Goal: Complete application form: Complete application form

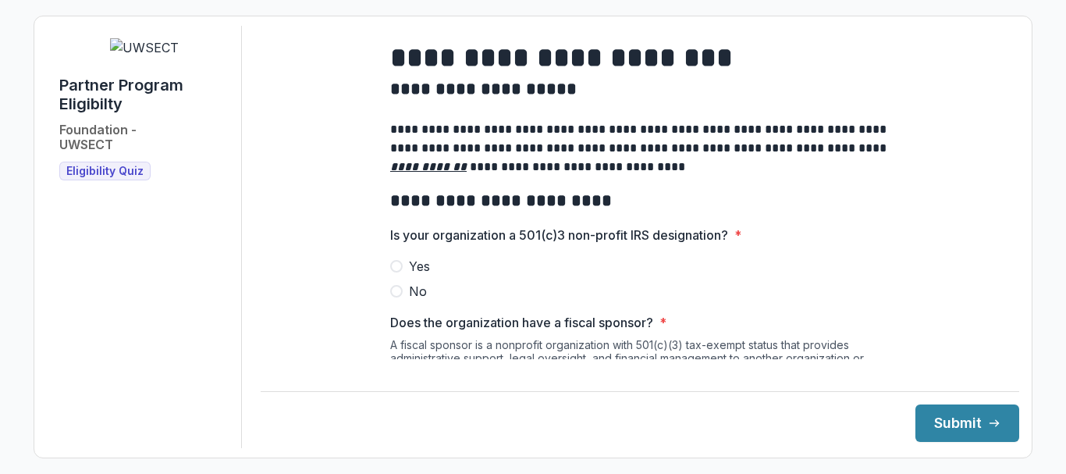
click at [393, 272] on span at bounding box center [396, 266] width 12 height 12
click at [946, 416] on button "Submit" at bounding box center [968, 422] width 104 height 37
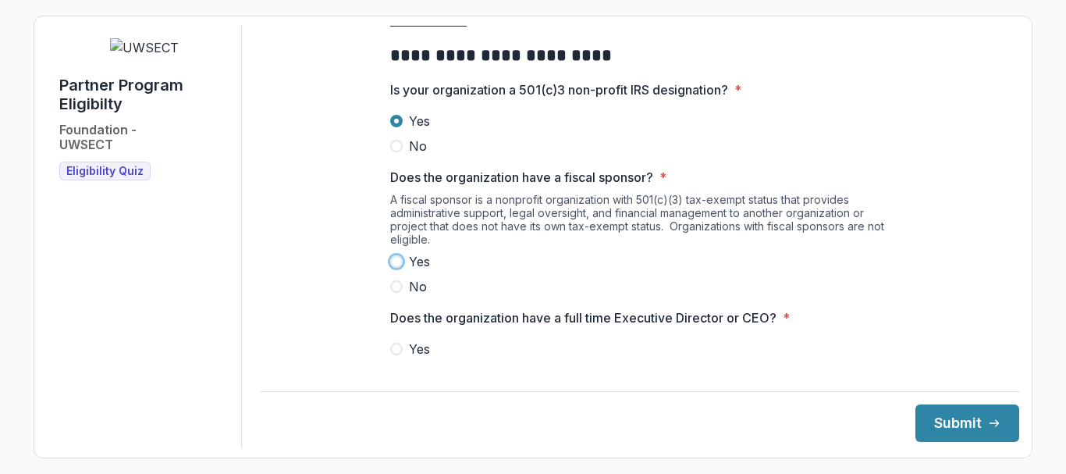
scroll to position [169, 0]
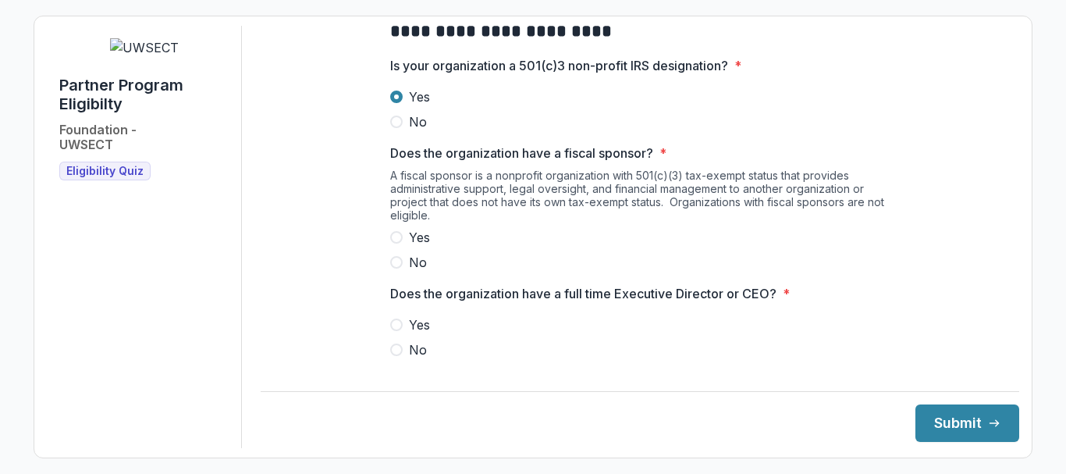
click at [705, 272] on div "Yes No" at bounding box center [640, 250] width 500 height 44
click at [392, 269] on span at bounding box center [396, 262] width 12 height 12
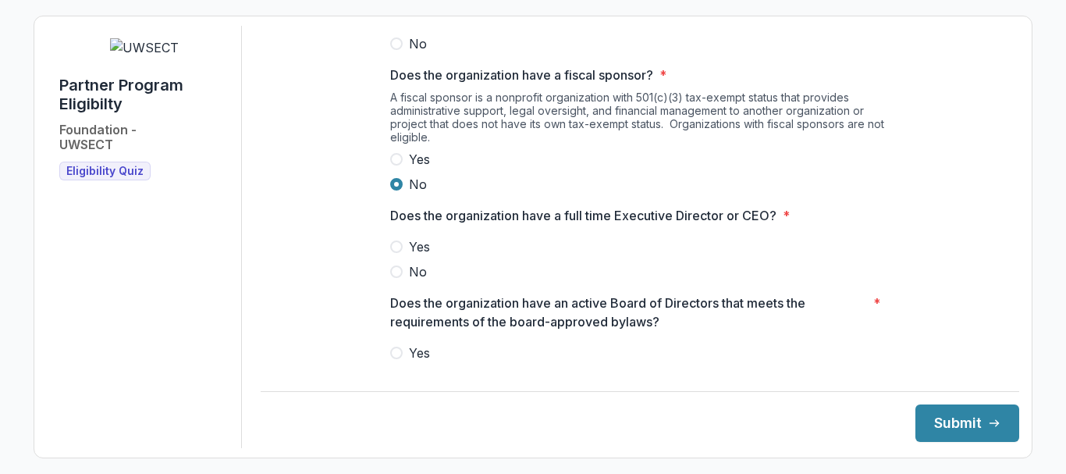
scroll to position [325, 0]
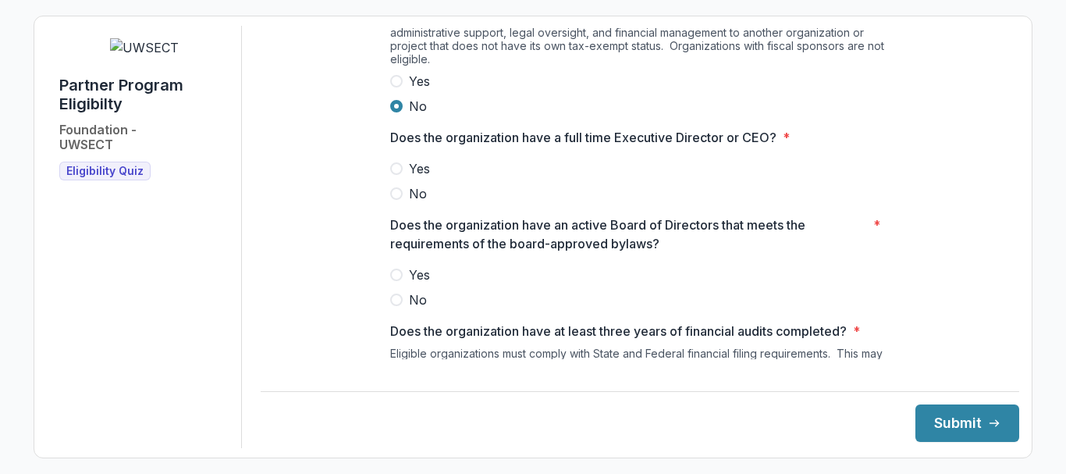
click at [396, 175] on span at bounding box center [396, 168] width 12 height 12
click at [390, 281] on span at bounding box center [396, 275] width 12 height 12
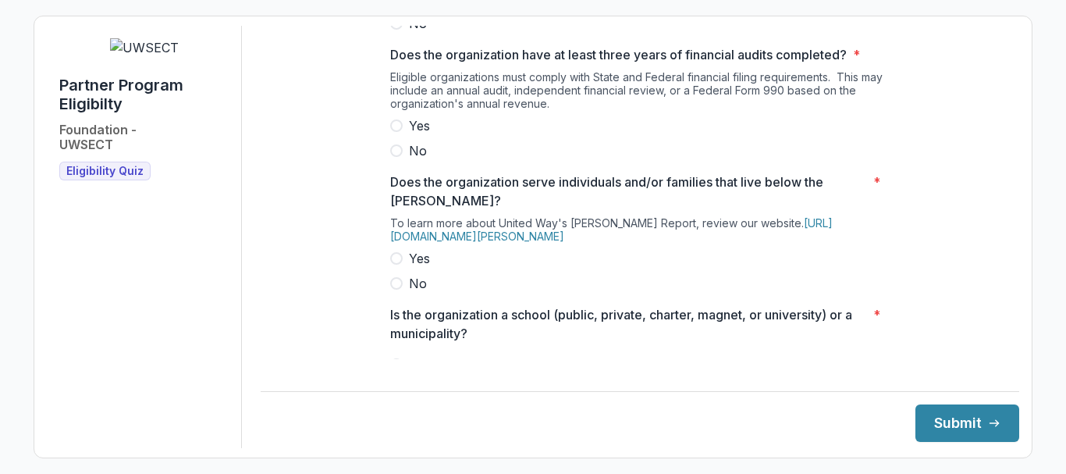
scroll to position [638, 0]
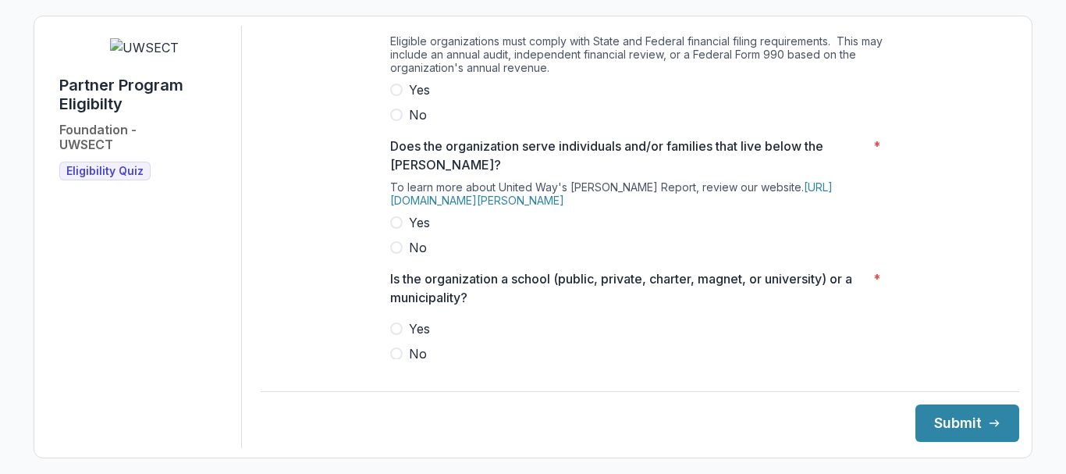
click at [394, 96] on span at bounding box center [396, 90] width 12 height 12
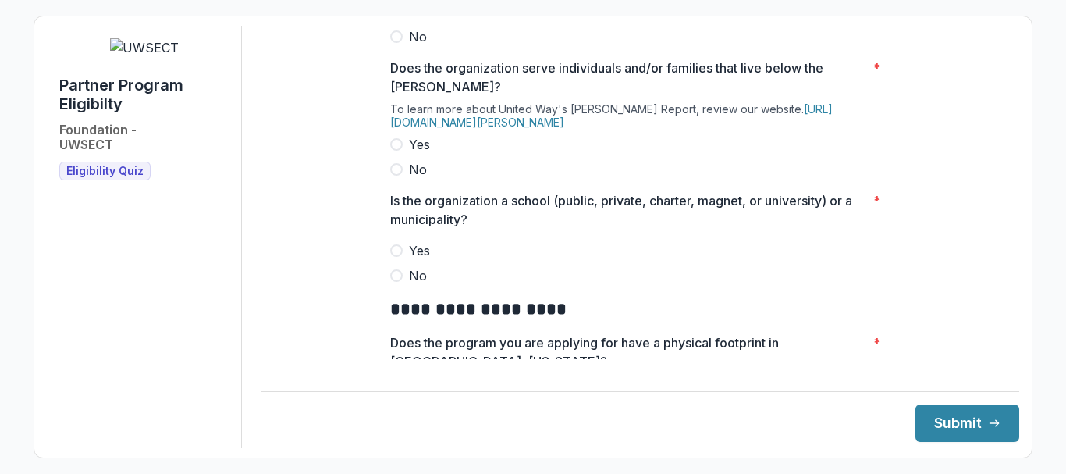
click at [391, 151] on span at bounding box center [396, 144] width 12 height 12
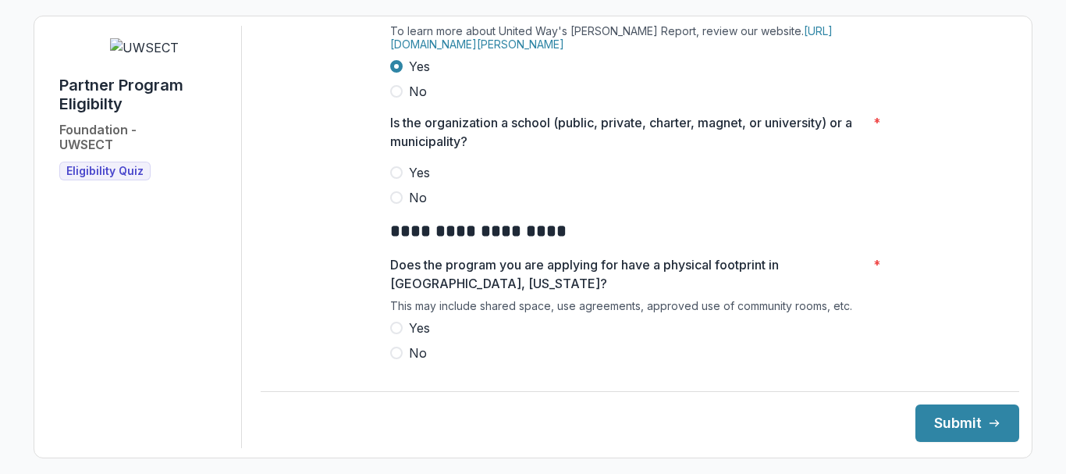
scroll to position [872, 0]
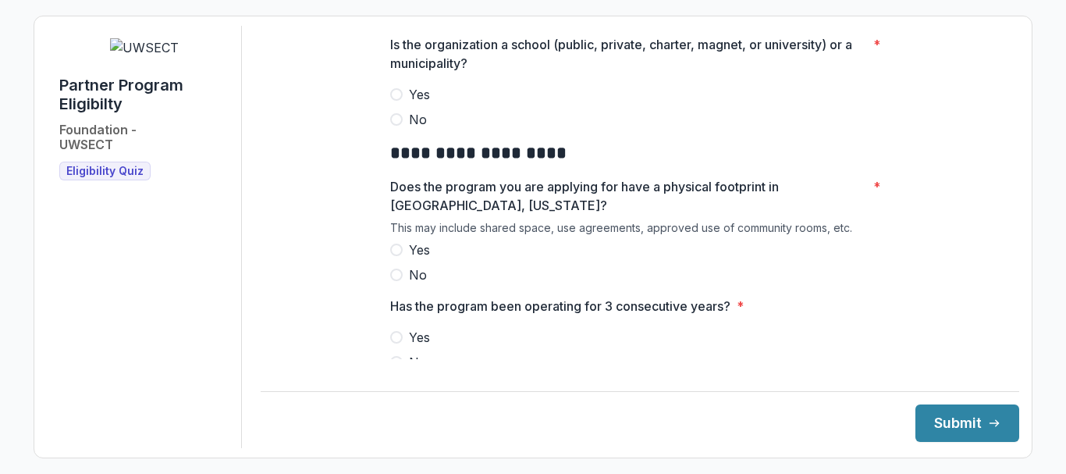
click at [391, 126] on span at bounding box center [396, 119] width 12 height 12
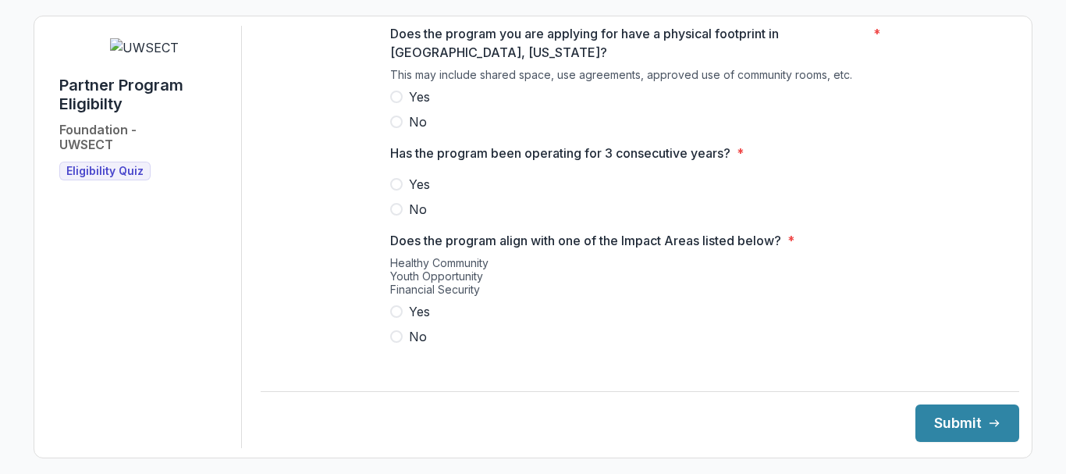
scroll to position [1028, 0]
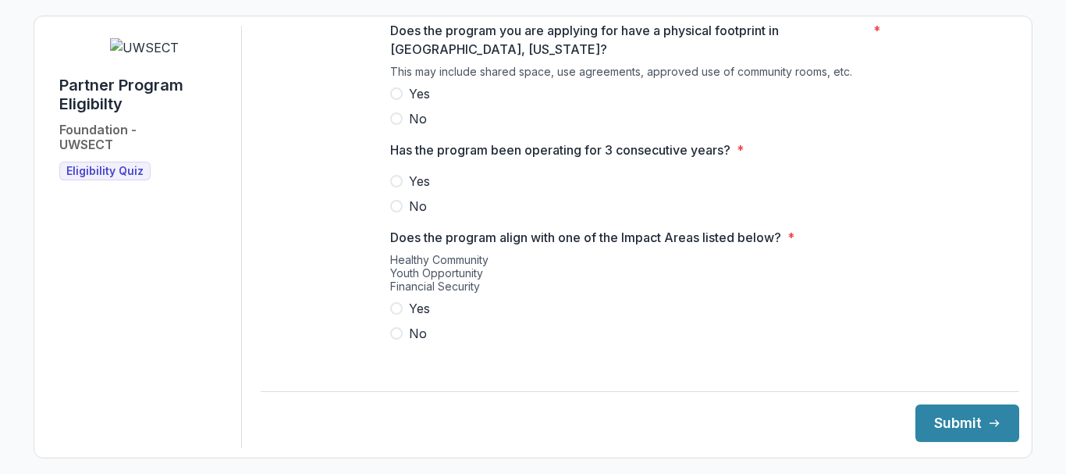
click at [395, 100] on span at bounding box center [396, 93] width 12 height 12
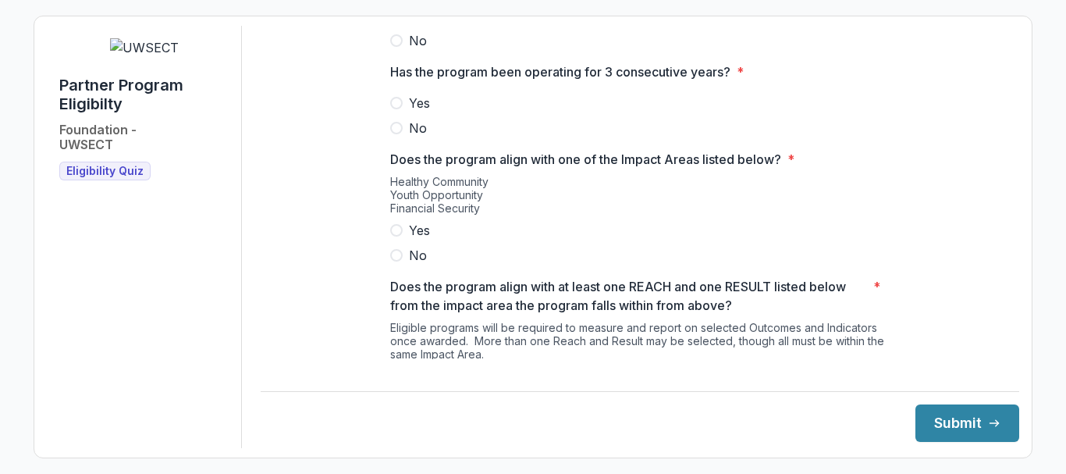
click at [392, 109] on span at bounding box center [396, 103] width 12 height 12
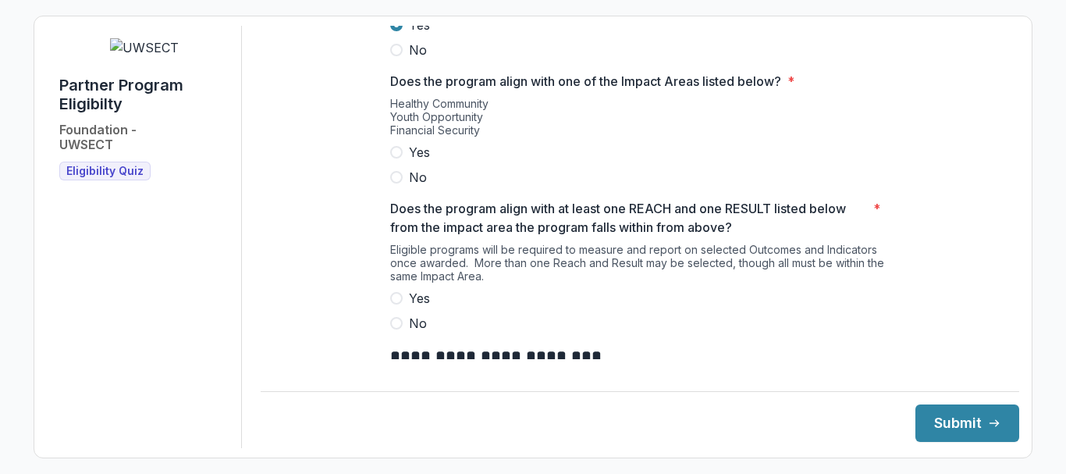
scroll to position [1262, 0]
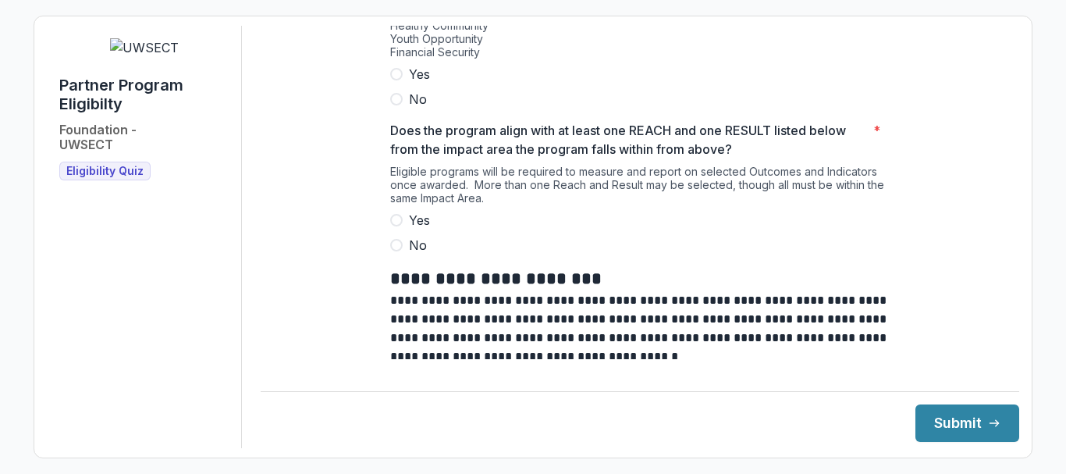
click at [393, 80] on span at bounding box center [396, 74] width 12 height 12
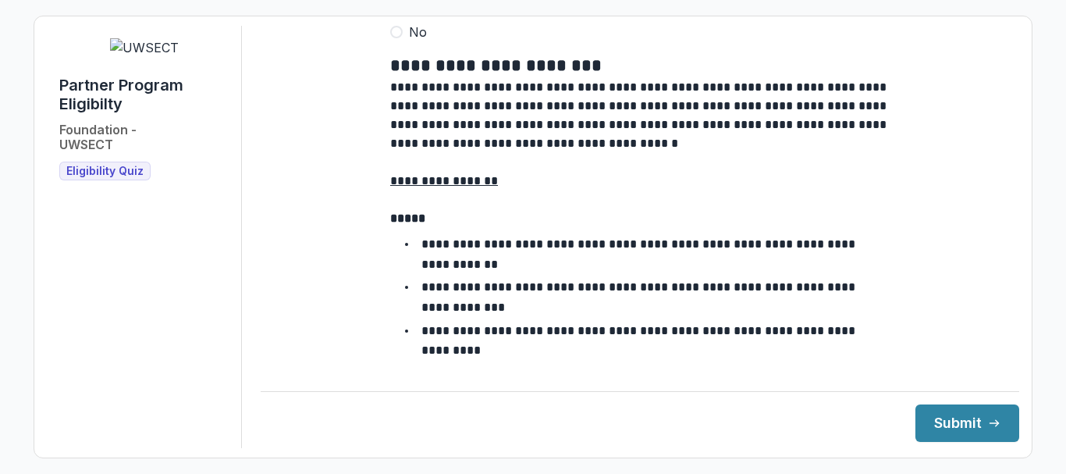
scroll to position [1474, 0]
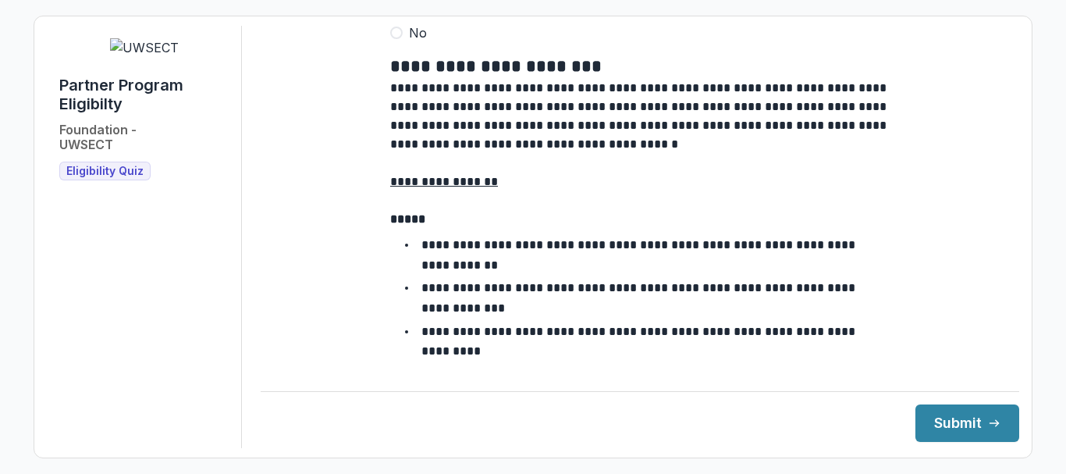
click at [395, 14] on span at bounding box center [396, 8] width 12 height 12
click at [960, 417] on button "Submit" at bounding box center [968, 422] width 104 height 37
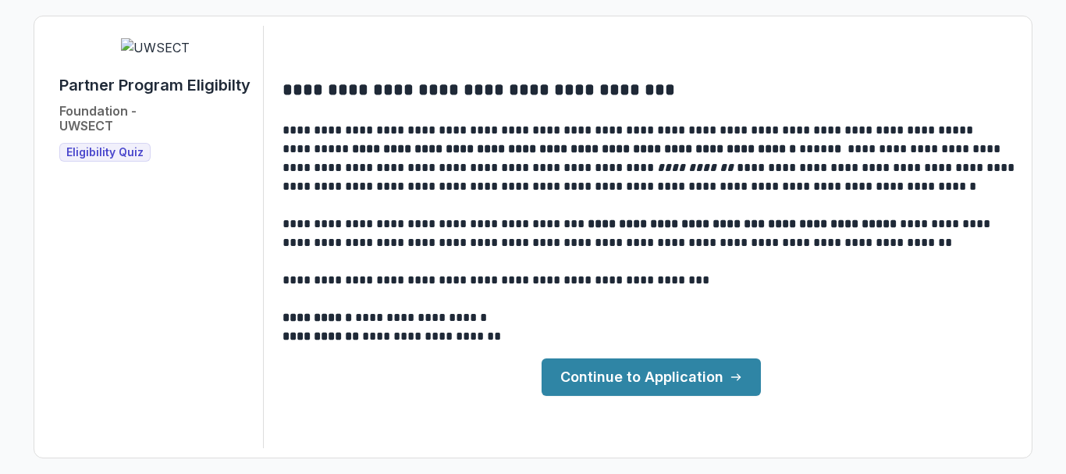
click at [632, 377] on link "Continue to Application" at bounding box center [651, 376] width 219 height 37
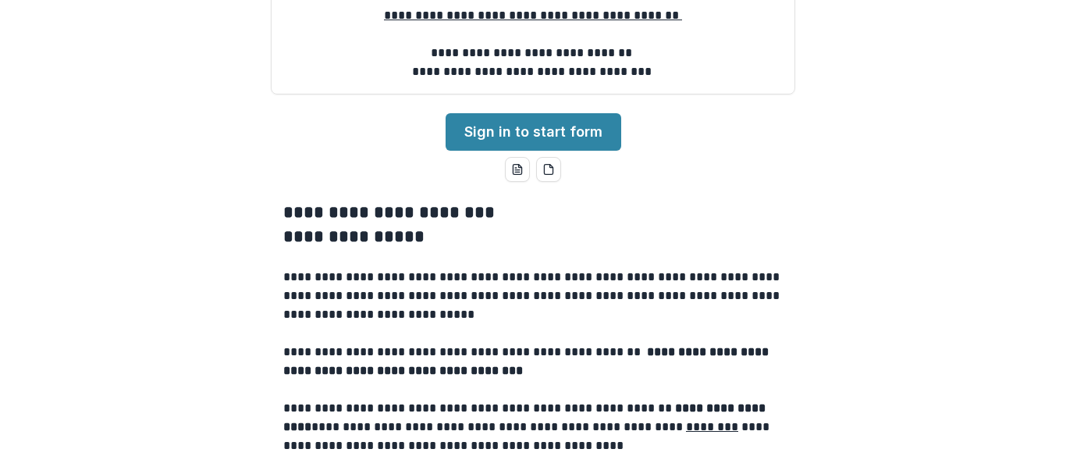
scroll to position [207, 0]
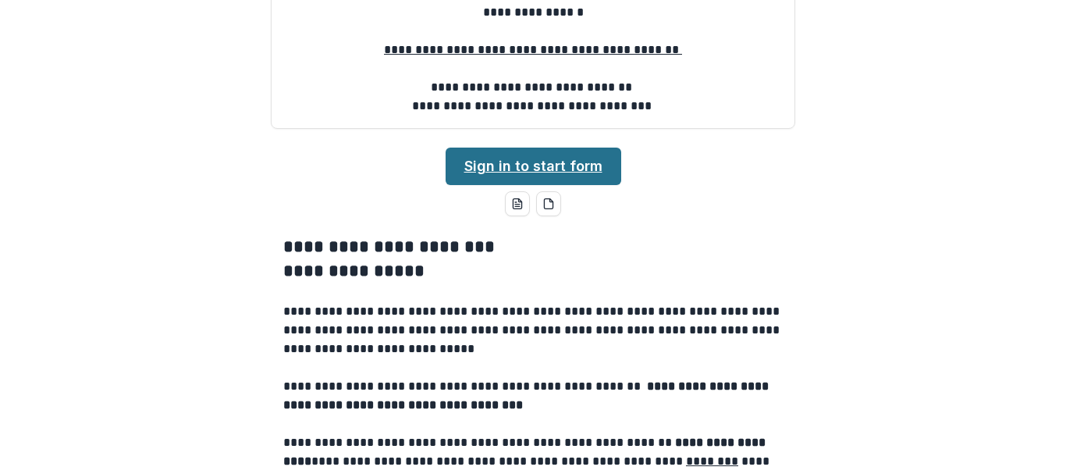
click at [525, 185] on link "Sign in to start form" at bounding box center [534, 166] width 176 height 37
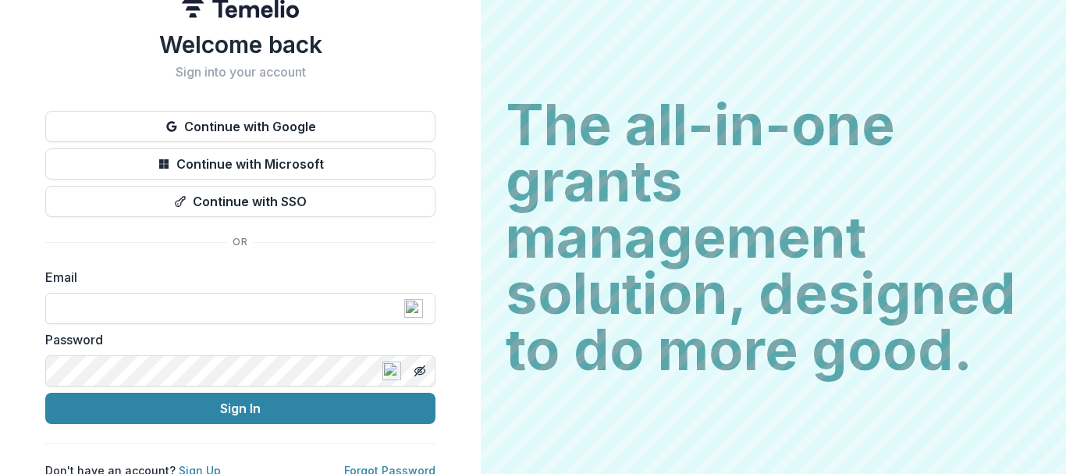
scroll to position [37, 0]
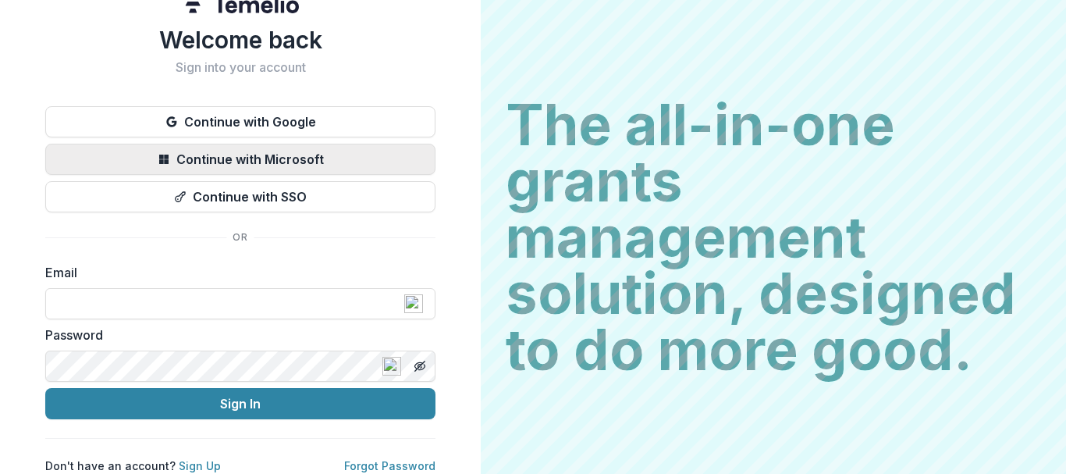
click at [300, 147] on button "Continue with Microsoft" at bounding box center [240, 159] width 390 height 31
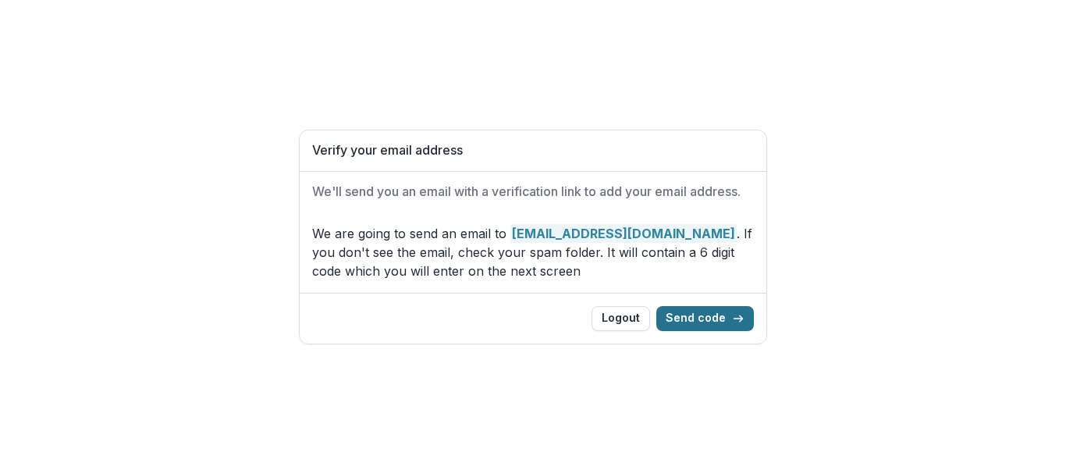
click at [704, 317] on button "Send code" at bounding box center [705, 318] width 98 height 25
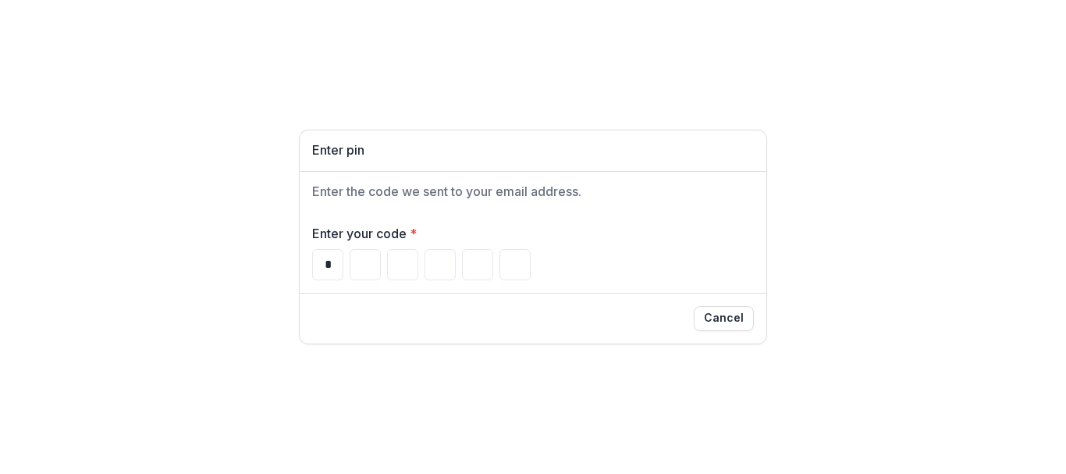
type input "*"
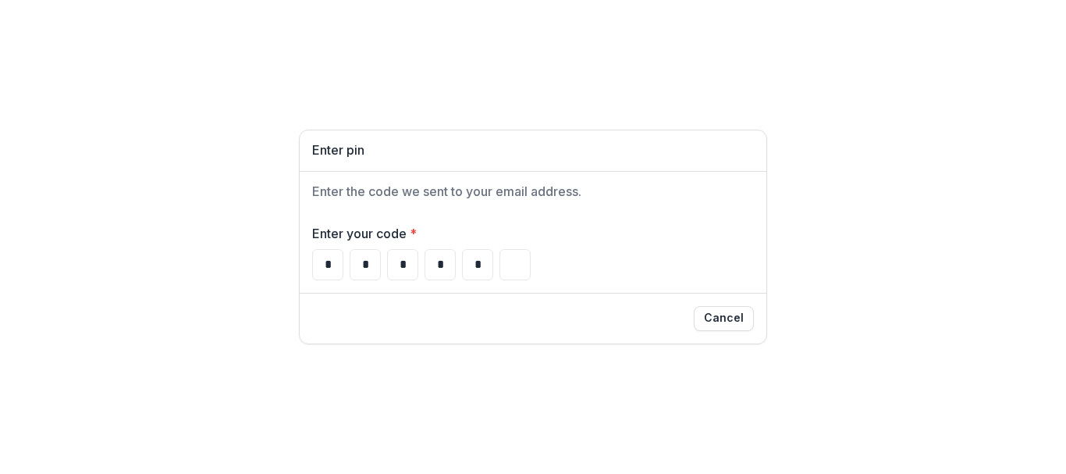
type input "*"
click at [417, 148] on h1 "Enter pin" at bounding box center [533, 150] width 442 height 15
click at [338, 153] on h1 "Enter pin" at bounding box center [533, 150] width 442 height 15
click at [357, 235] on label "Enter your code *" at bounding box center [528, 233] width 432 height 19
click at [424, 193] on h2 "Enter the code we sent to your email address." at bounding box center [533, 191] width 442 height 15
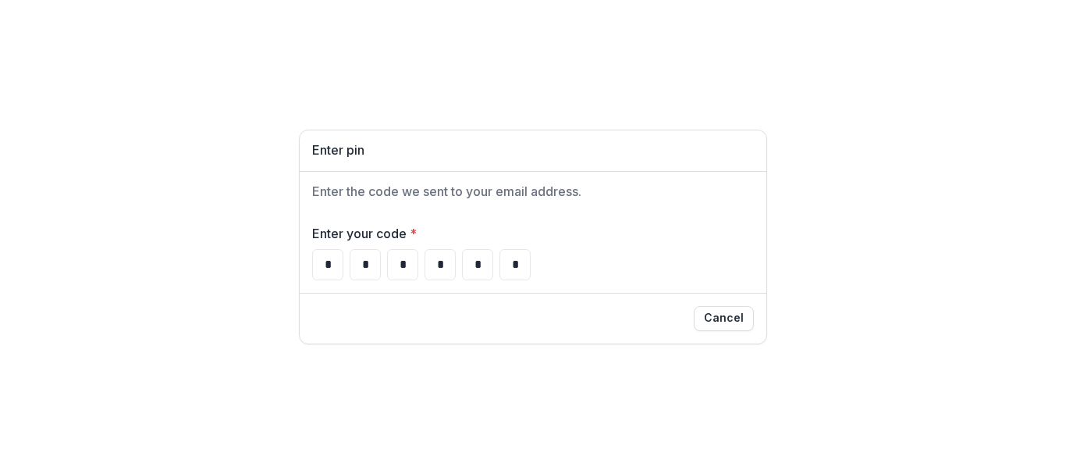
click at [334, 151] on h1 "Enter pin" at bounding box center [533, 150] width 442 height 15
click at [329, 190] on h2 "Enter the code we sent to your email address." at bounding box center [533, 191] width 442 height 15
click at [367, 233] on label "Enter your code *" at bounding box center [528, 233] width 432 height 19
click at [404, 233] on label "Enter your code *" at bounding box center [528, 233] width 432 height 19
click at [326, 265] on input "*" at bounding box center [327, 264] width 31 height 31
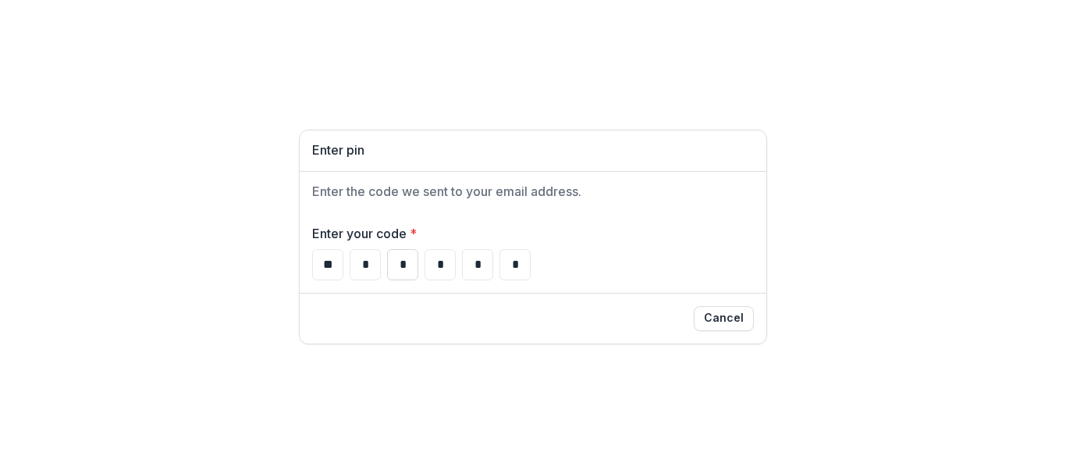
type input "*"
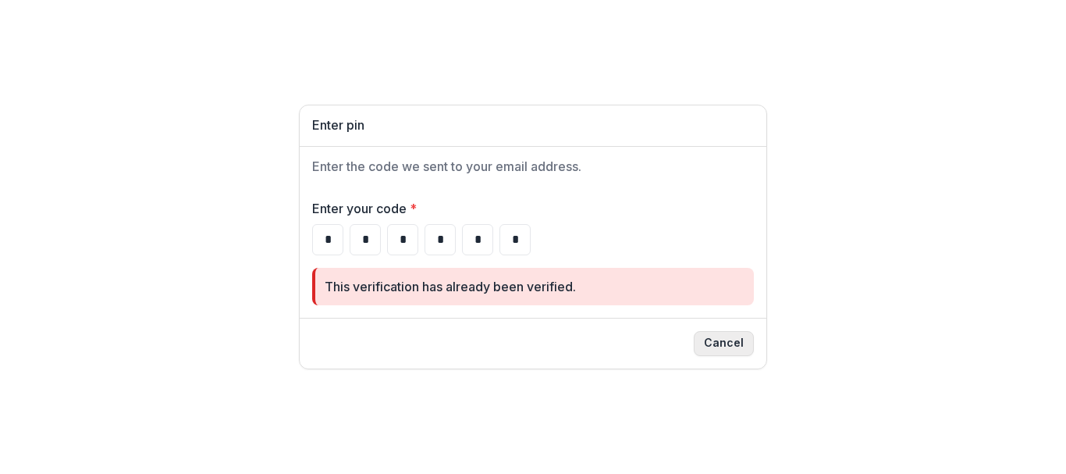
click at [721, 346] on button "Cancel" at bounding box center [724, 343] width 60 height 25
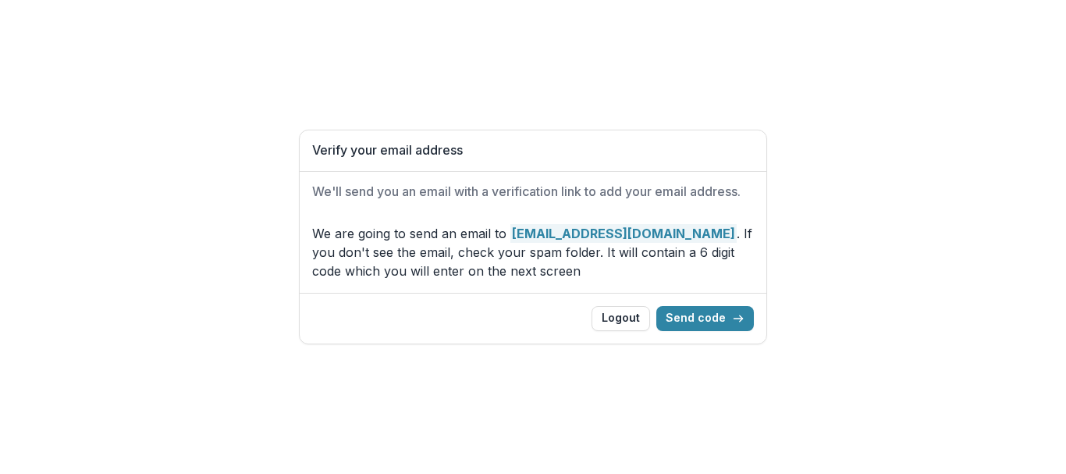
drag, startPoint x: 468, startPoint y: 271, endPoint x: 522, endPoint y: 303, distance: 62.6
click at [470, 276] on p "We are going to send an email to jackbabbitt@ccfsn.org . If you don't see the e…" at bounding box center [533, 252] width 442 height 56
drag, startPoint x: 150, startPoint y: 43, endPoint x: 133, endPoint y: 84, distance: 43.8
click at [118, 67] on div "Verify your email address We'll send you an email with a verification link to a…" at bounding box center [533, 237] width 1066 height 474
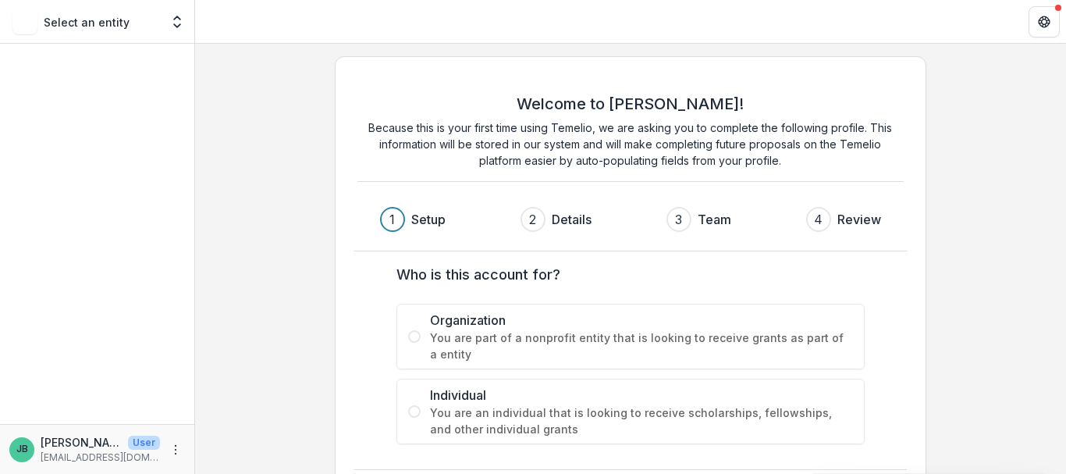
scroll to position [66, 0]
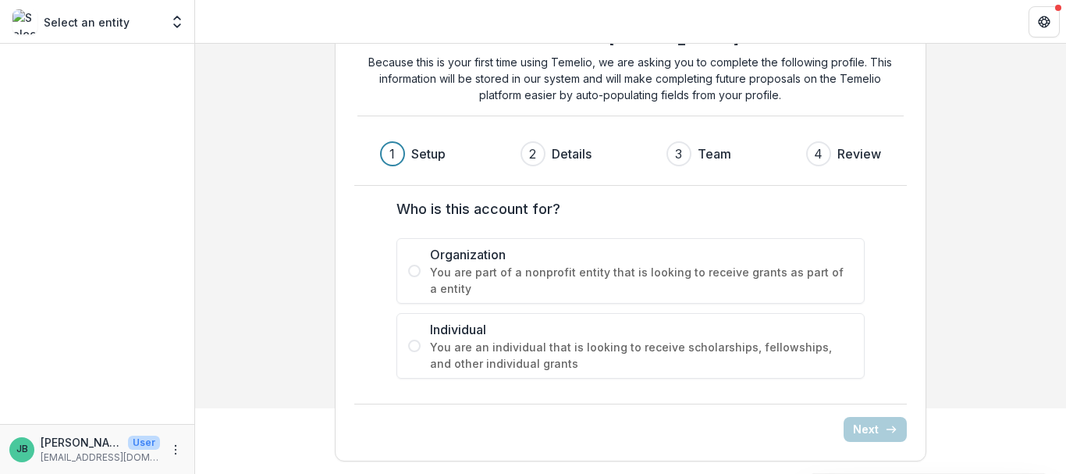
click at [410, 272] on span at bounding box center [414, 271] width 12 height 12
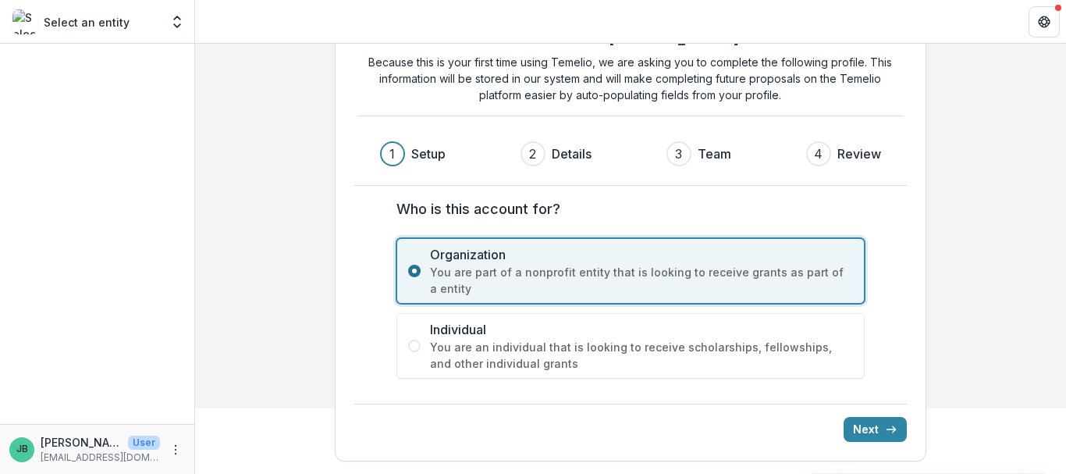
click at [410, 272] on span at bounding box center [414, 271] width 12 height 12
click at [875, 429] on button "Next" at bounding box center [875, 429] width 63 height 25
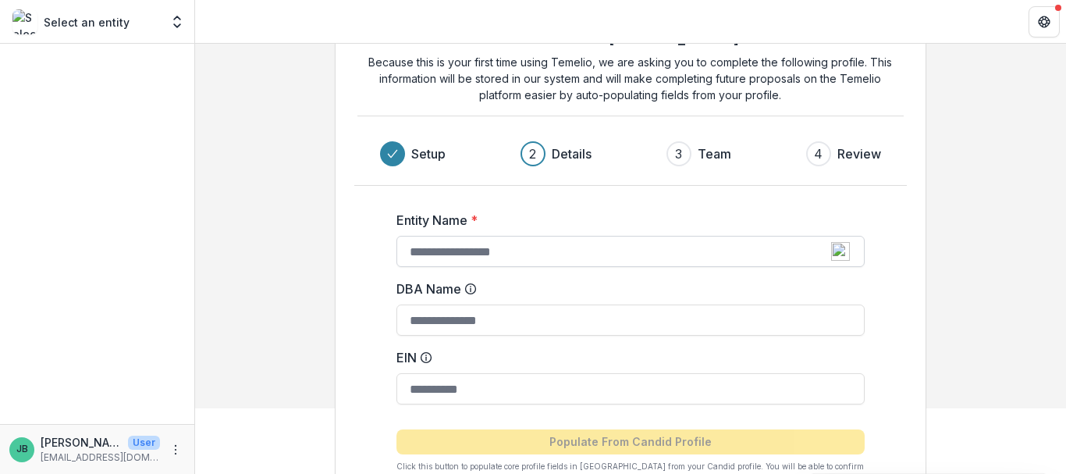
click at [476, 257] on input "Entity Name *" at bounding box center [631, 251] width 468 height 31
type input "**********"
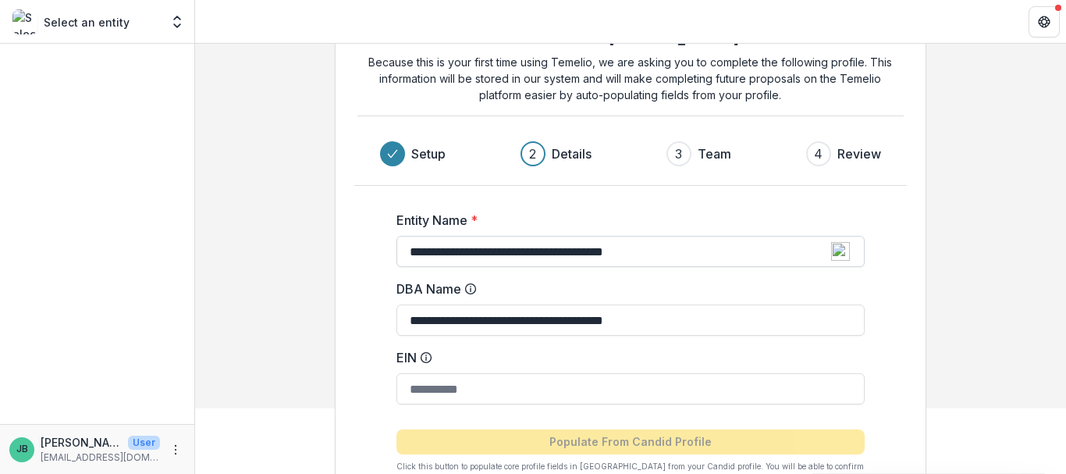
drag, startPoint x: 587, startPoint y: 252, endPoint x: 651, endPoint y: 251, distance: 64.0
click at [651, 251] on input "**********" at bounding box center [631, 251] width 468 height 31
click at [625, 251] on input "**********" at bounding box center [631, 251] width 468 height 31
click at [635, 251] on input "**********" at bounding box center [631, 251] width 468 height 31
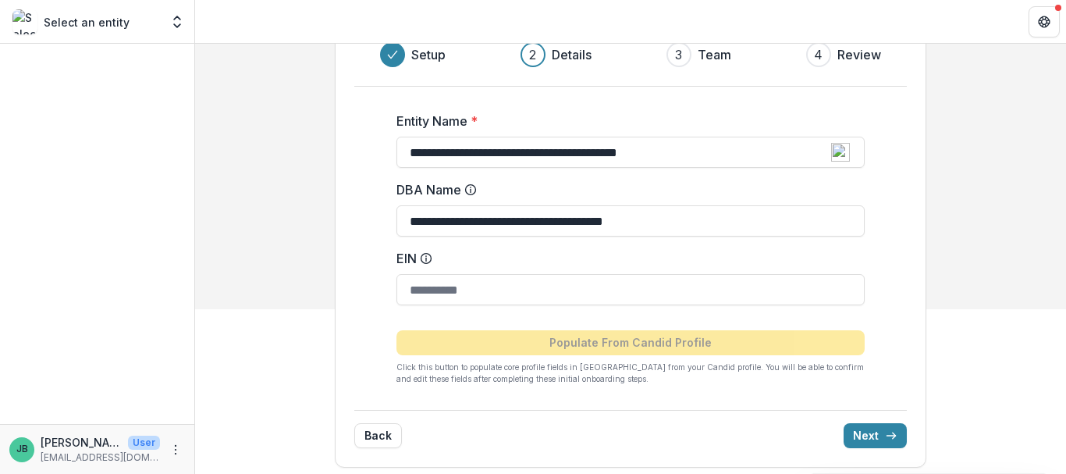
scroll to position [171, 0]
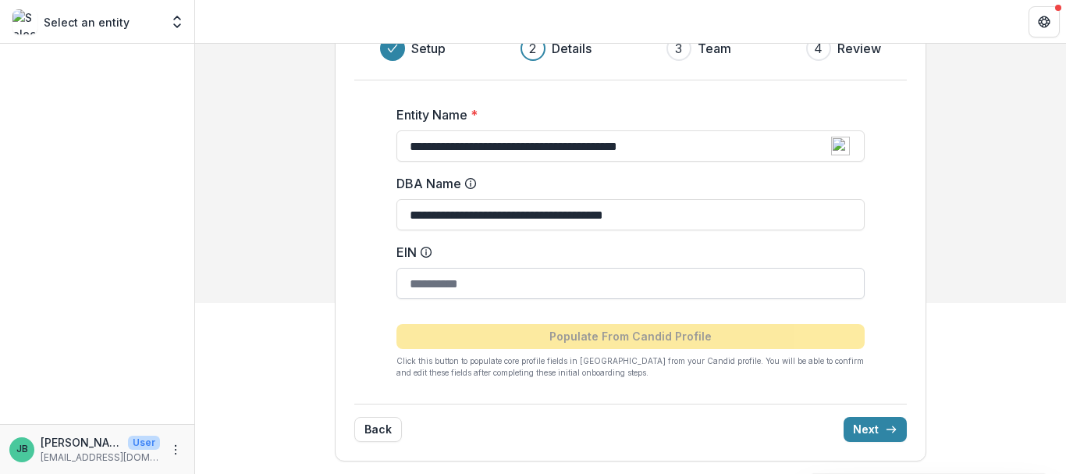
type input "**********"
drag, startPoint x: 404, startPoint y: 285, endPoint x: 485, endPoint y: 286, distance: 80.4
click at [485, 286] on input "EIN" at bounding box center [631, 283] width 468 height 31
click at [500, 286] on input "EIN" at bounding box center [631, 283] width 468 height 31
type input "**********"
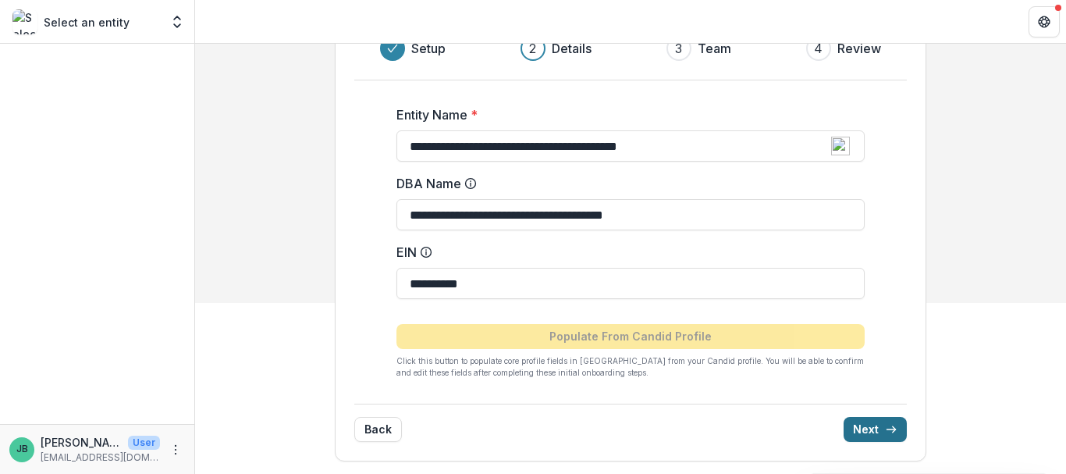
click at [863, 424] on button "Next" at bounding box center [875, 429] width 63 height 25
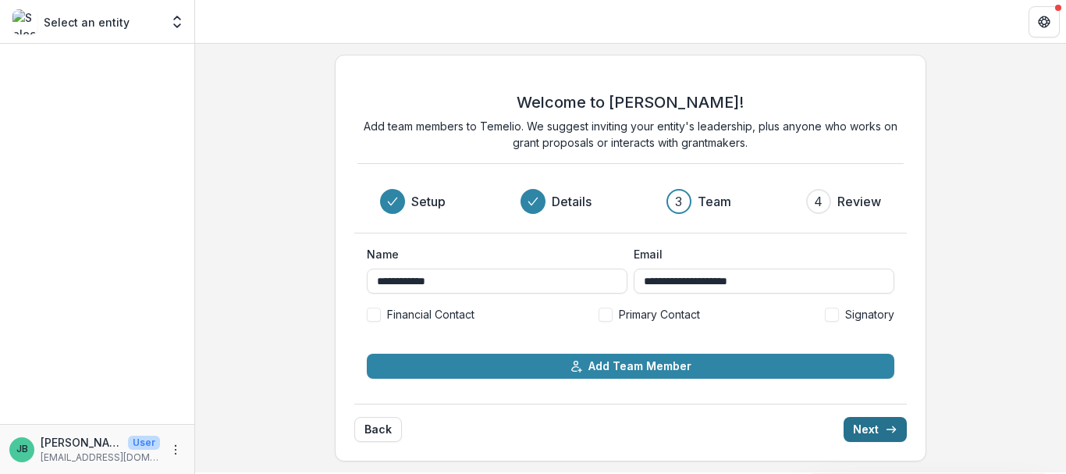
scroll to position [2, 0]
click at [829, 316] on span at bounding box center [832, 315] width 14 height 14
click at [606, 318] on span at bounding box center [606, 315] width 14 height 14
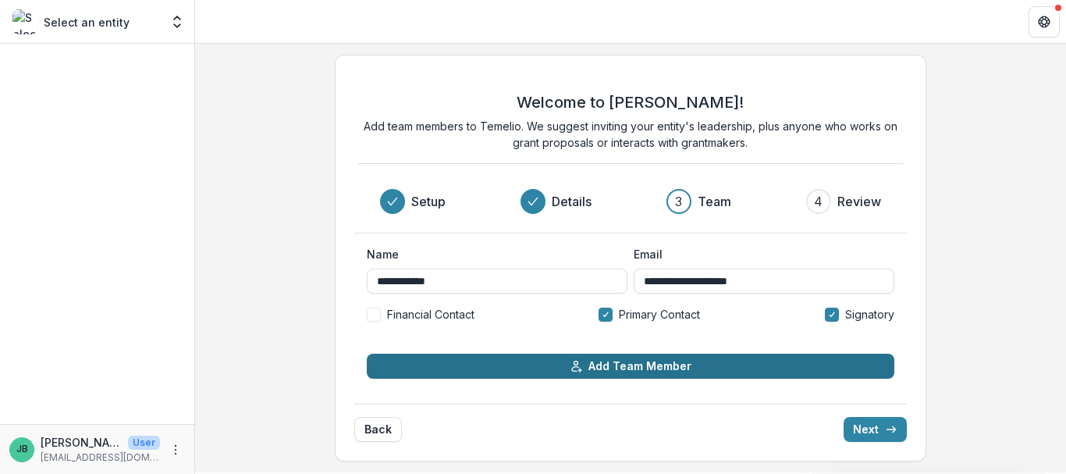
click at [617, 364] on button "Add Team Member" at bounding box center [631, 366] width 528 height 25
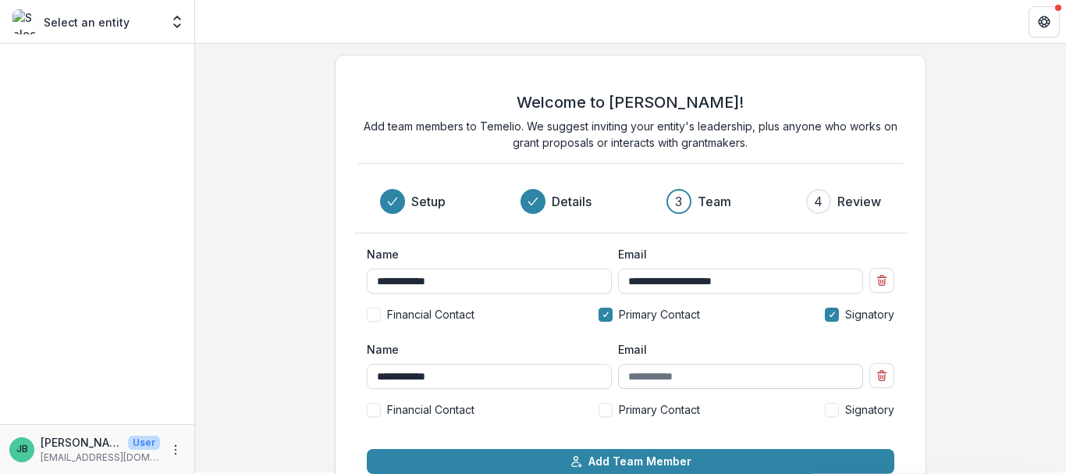
type input "**********"
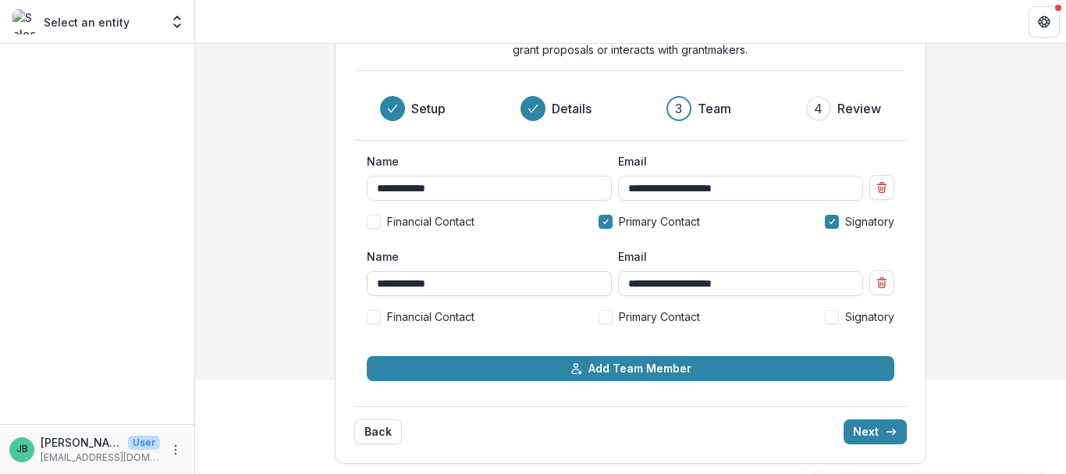
scroll to position [97, 0]
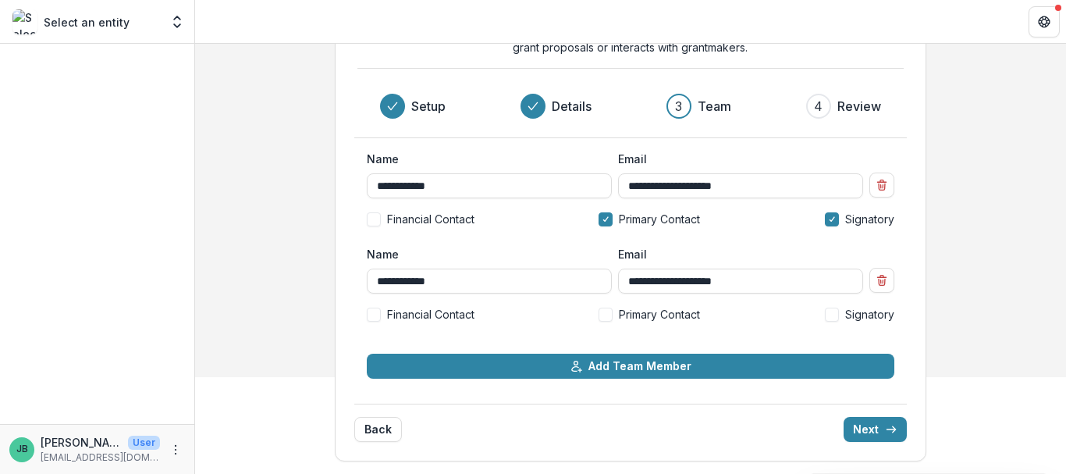
type input "**********"
click at [373, 318] on span at bounding box center [374, 315] width 14 height 14
click at [870, 429] on button "Next" at bounding box center [875, 429] width 63 height 25
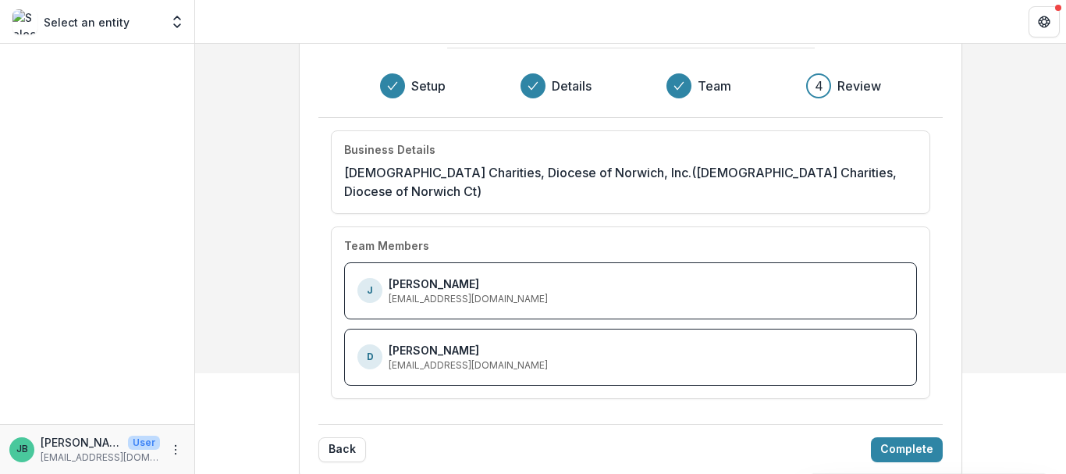
scroll to position [102, 0]
click at [871, 436] on button "Complete" at bounding box center [907, 448] width 72 height 25
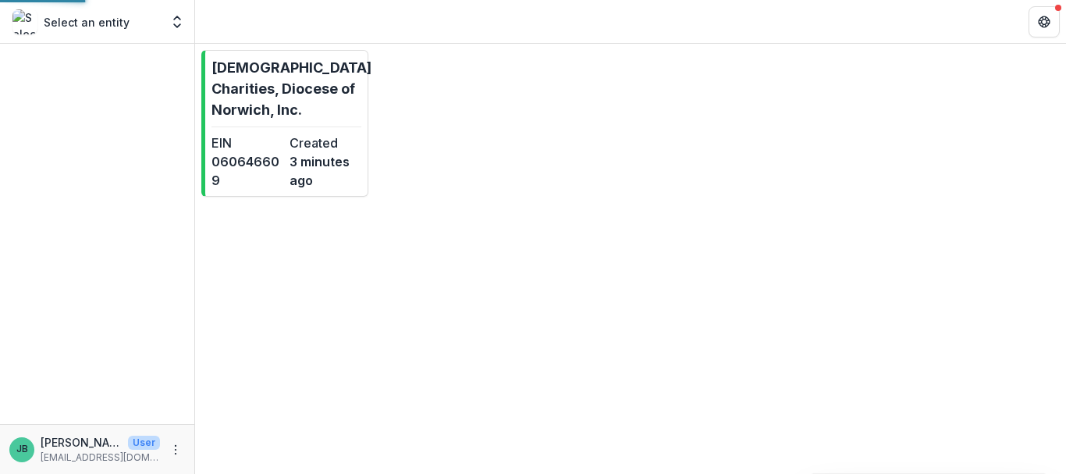
scroll to position [0, 0]
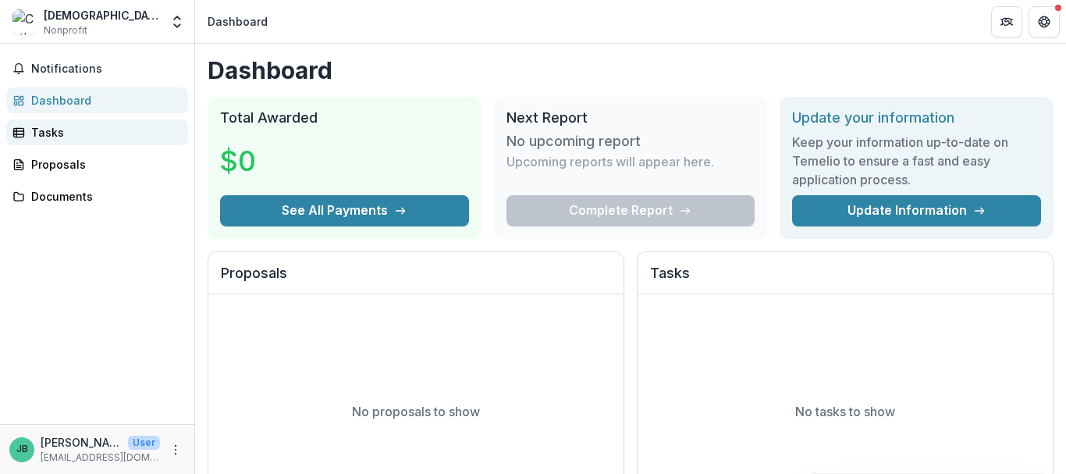
click at [37, 133] on div "Tasks" at bounding box center [103, 132] width 144 height 16
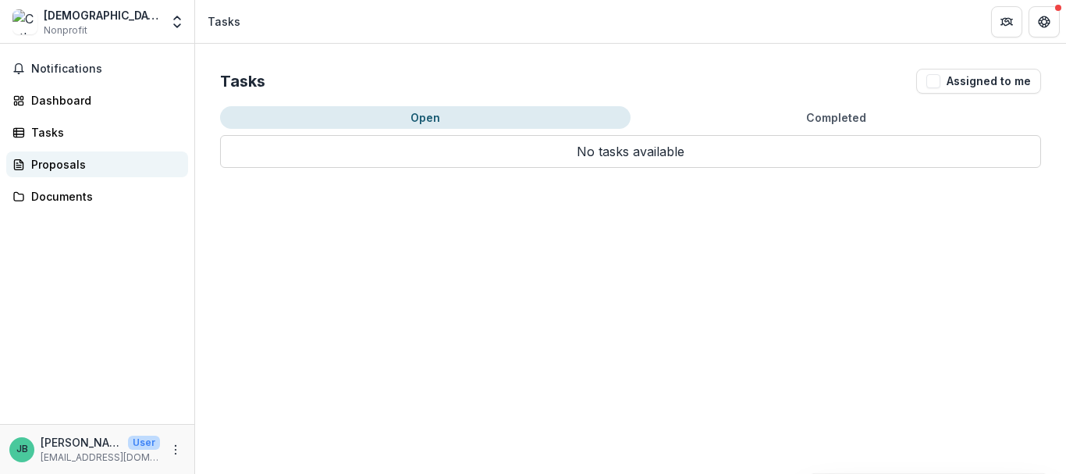
click at [41, 163] on div "Proposals" at bounding box center [103, 164] width 144 height 16
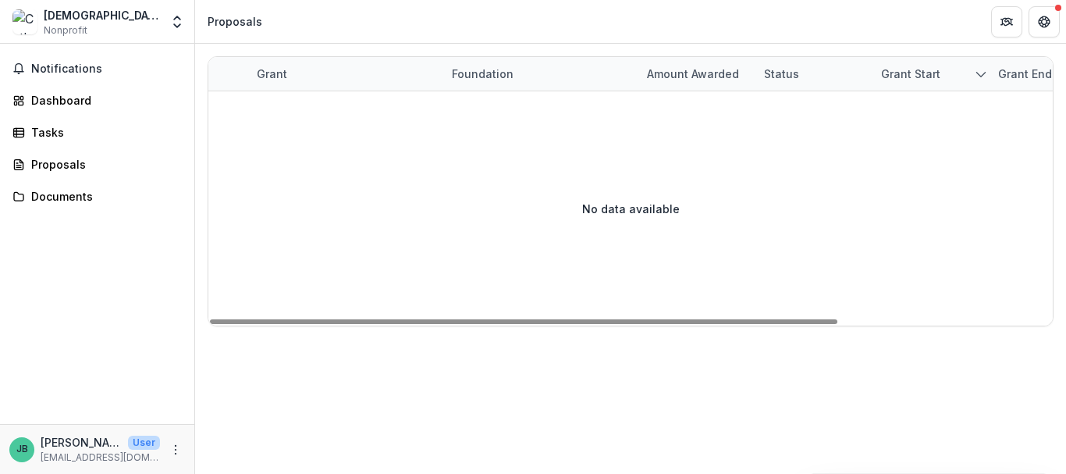
click at [267, 74] on div "Grant" at bounding box center [271, 74] width 49 height 16
click at [485, 153] on div "No data available" at bounding box center [630, 208] width 845 height 234
click at [910, 73] on div "Grant start" at bounding box center [911, 74] width 78 height 16
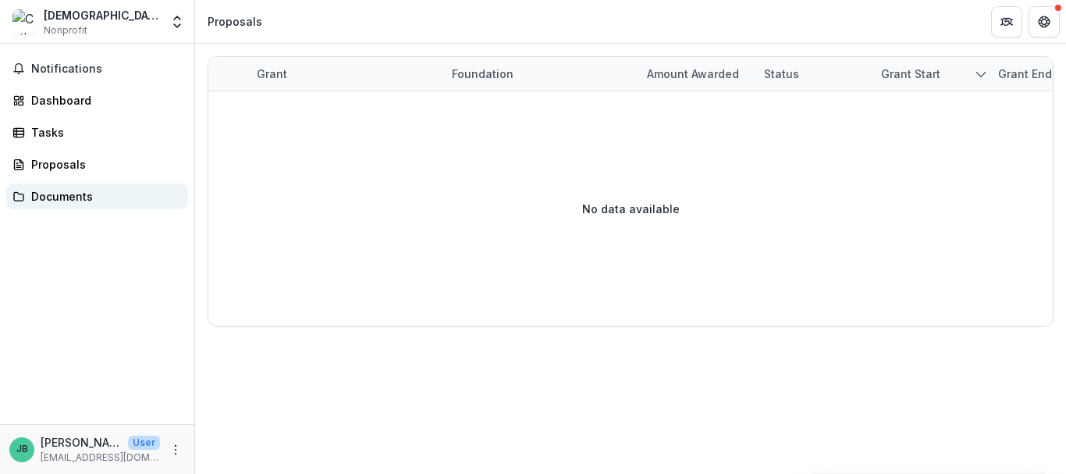
click at [43, 192] on div "Documents" at bounding box center [103, 196] width 144 height 16
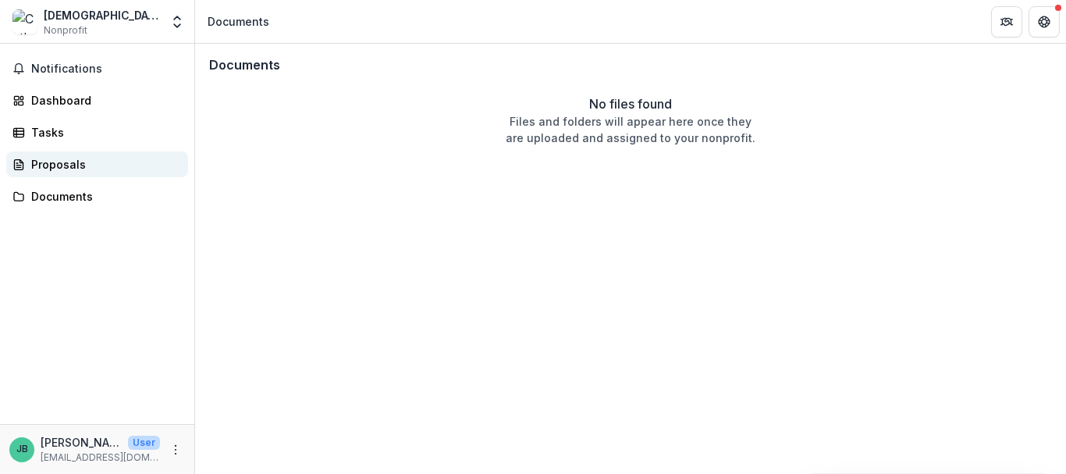
click at [50, 162] on div "Proposals" at bounding box center [103, 164] width 144 height 16
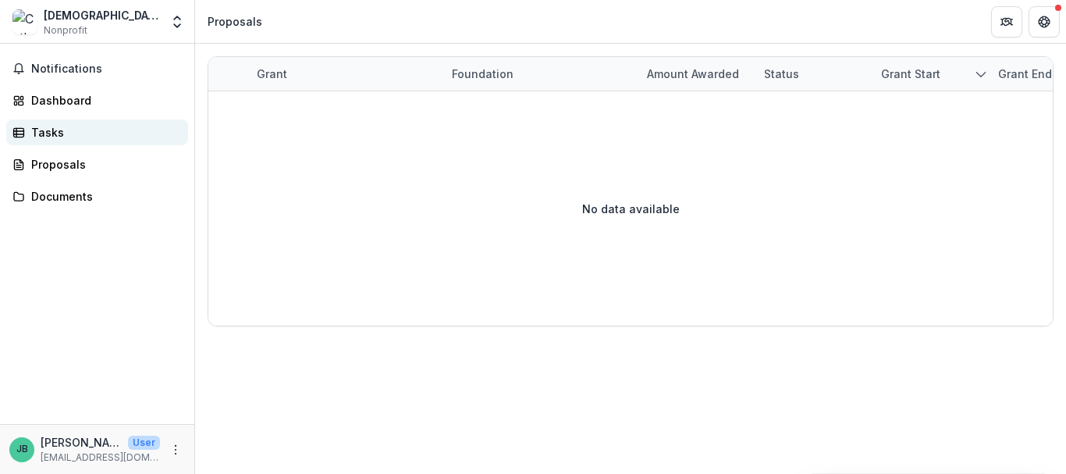
click at [47, 136] on div "Tasks" at bounding box center [103, 132] width 144 height 16
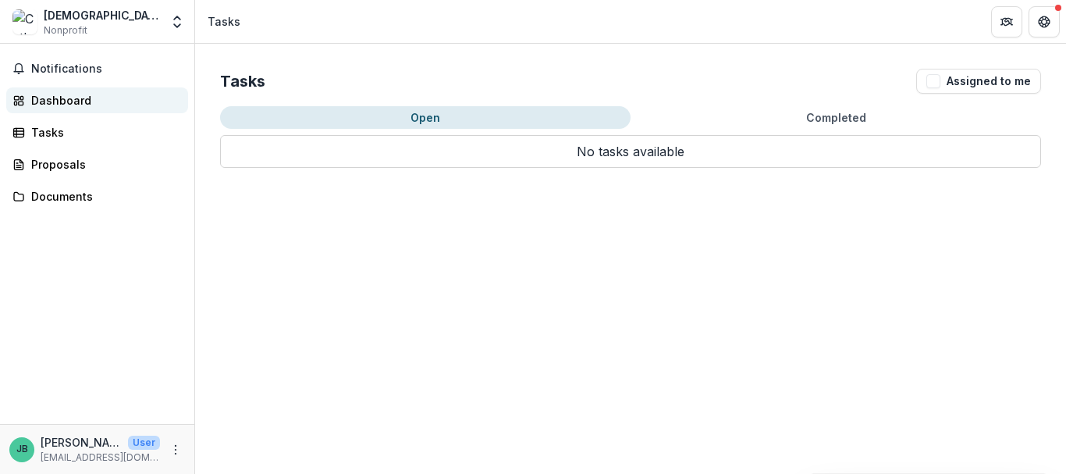
click at [58, 99] on div "Dashboard" at bounding box center [103, 100] width 144 height 16
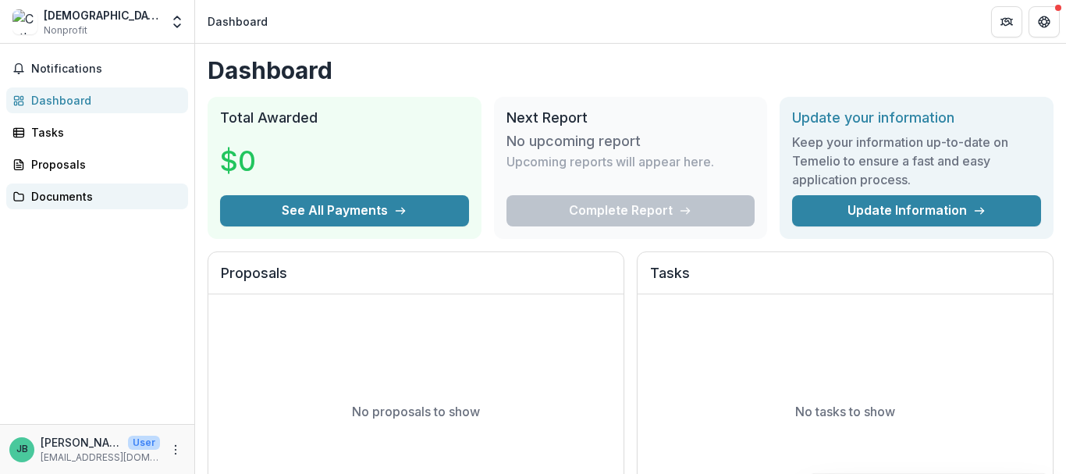
click at [68, 196] on div "Documents" at bounding box center [103, 196] width 144 height 16
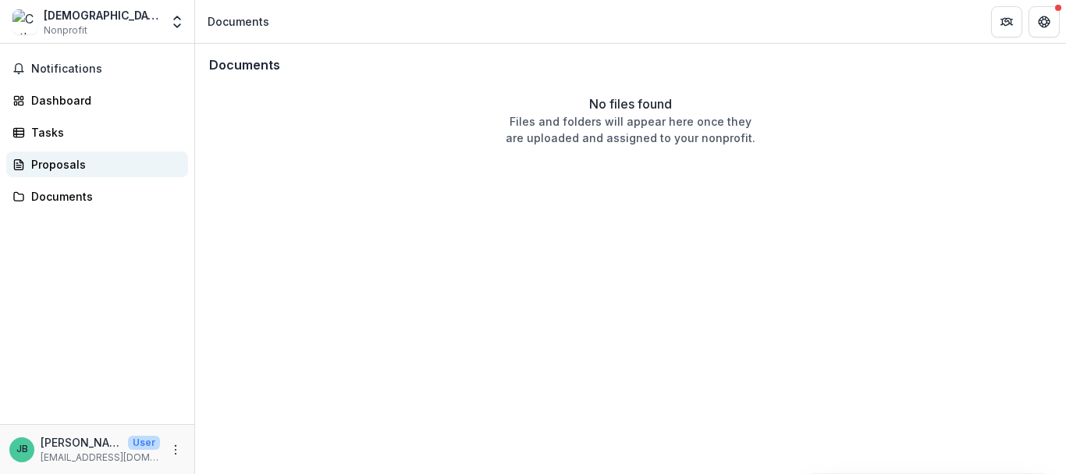
click at [51, 166] on div "Proposals" at bounding box center [103, 164] width 144 height 16
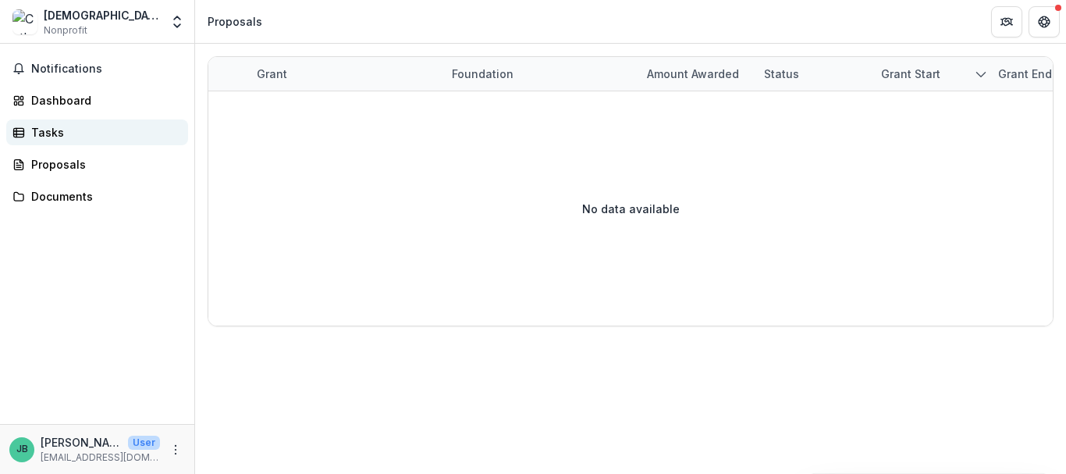
click at [41, 138] on div "Tasks" at bounding box center [103, 132] width 144 height 16
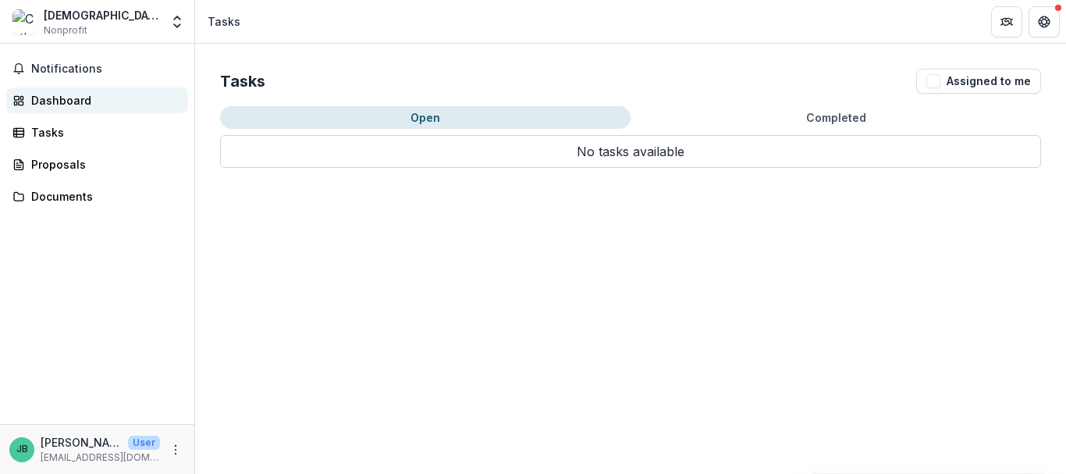
click at [62, 101] on div "Dashboard" at bounding box center [103, 100] width 144 height 16
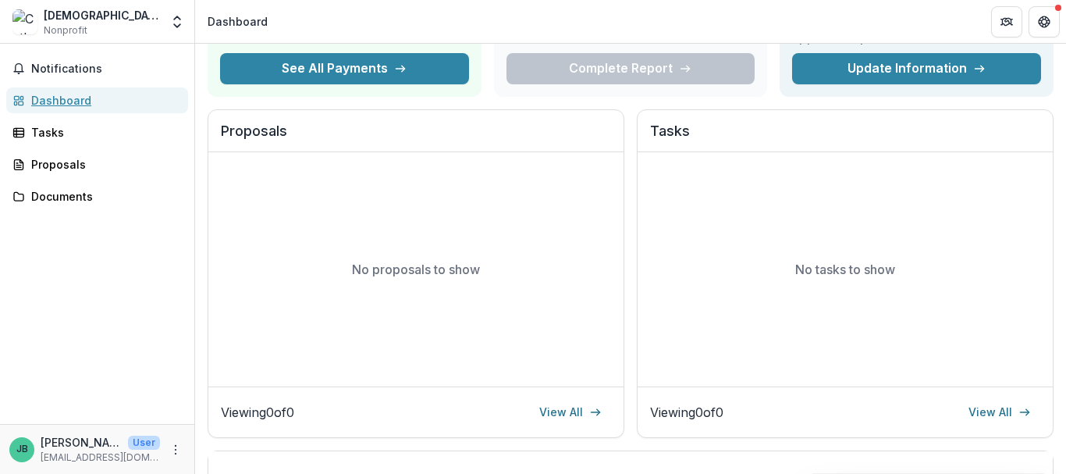
scroll to position [64, 0]
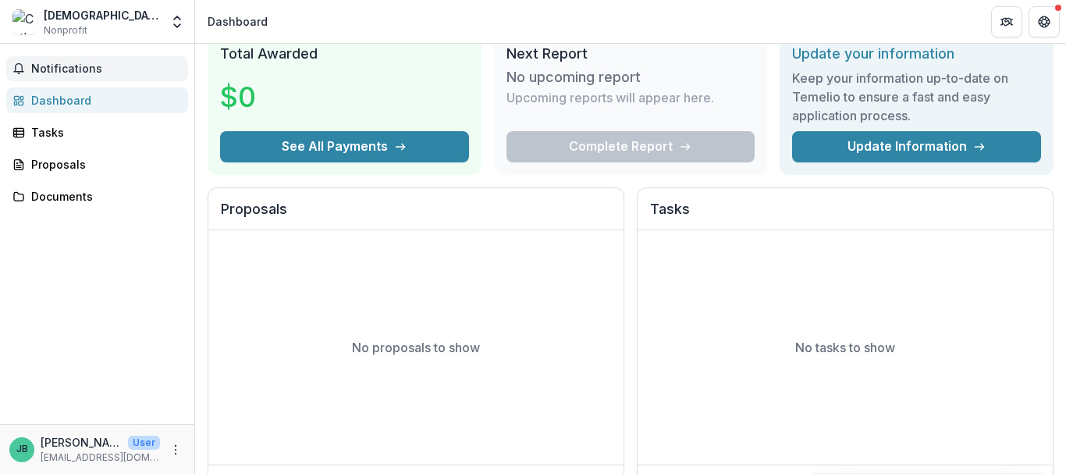
click at [70, 70] on span "Notifications" at bounding box center [106, 68] width 151 height 13
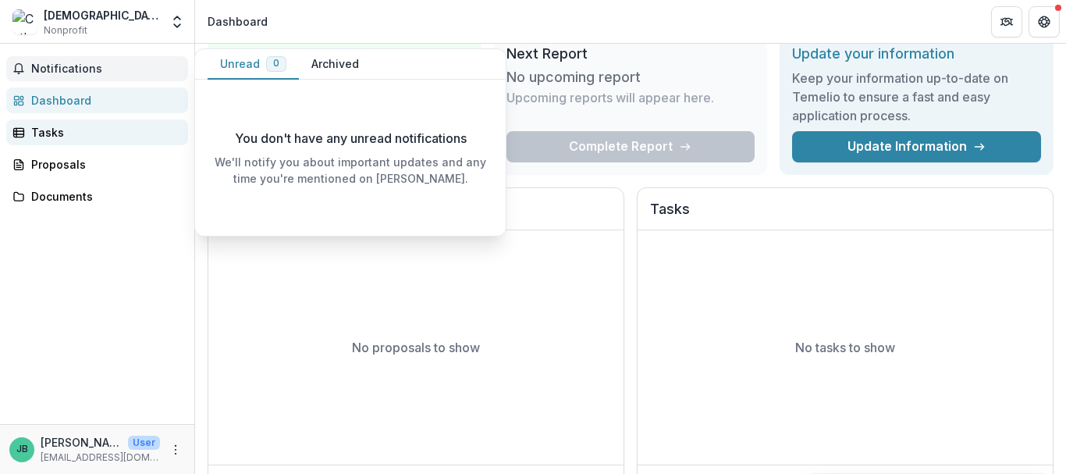
click at [44, 130] on div "Tasks" at bounding box center [103, 132] width 144 height 16
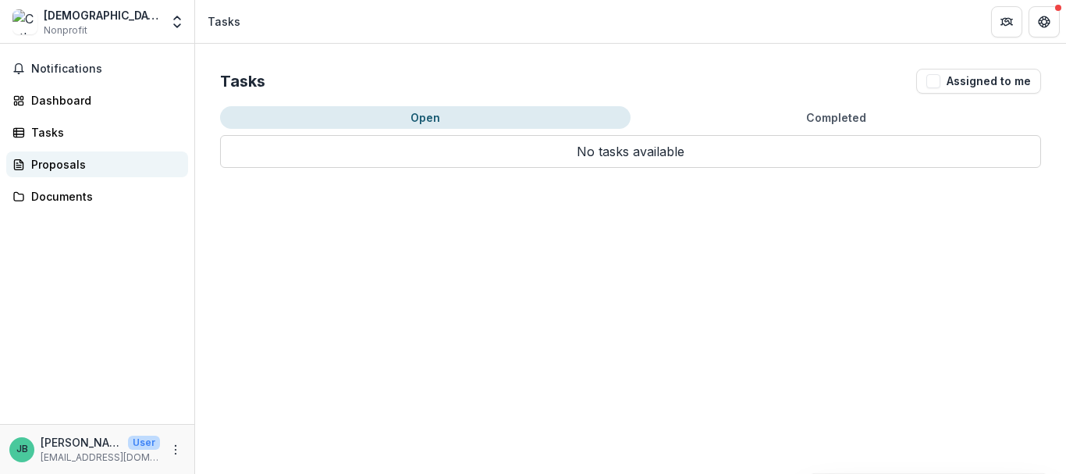
click at [62, 166] on div "Proposals" at bounding box center [103, 164] width 144 height 16
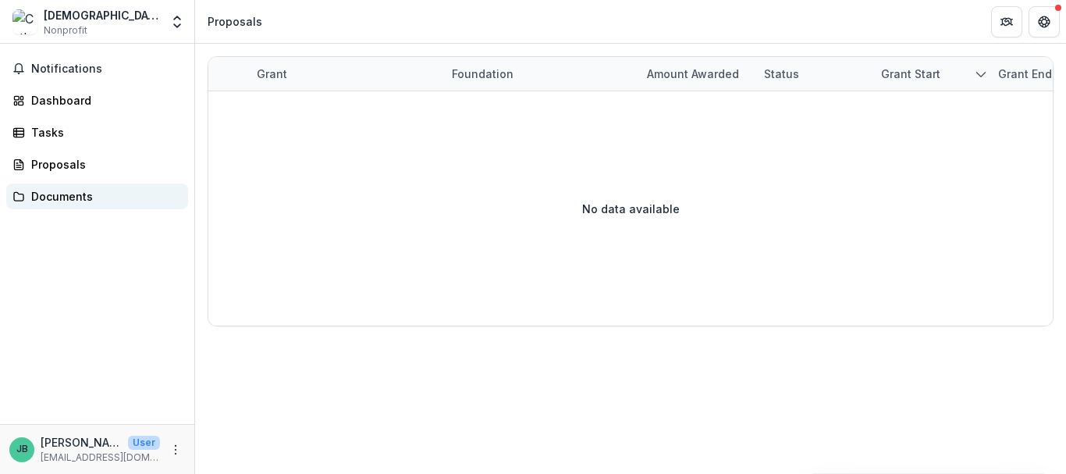
click at [75, 197] on div "Documents" at bounding box center [103, 196] width 144 height 16
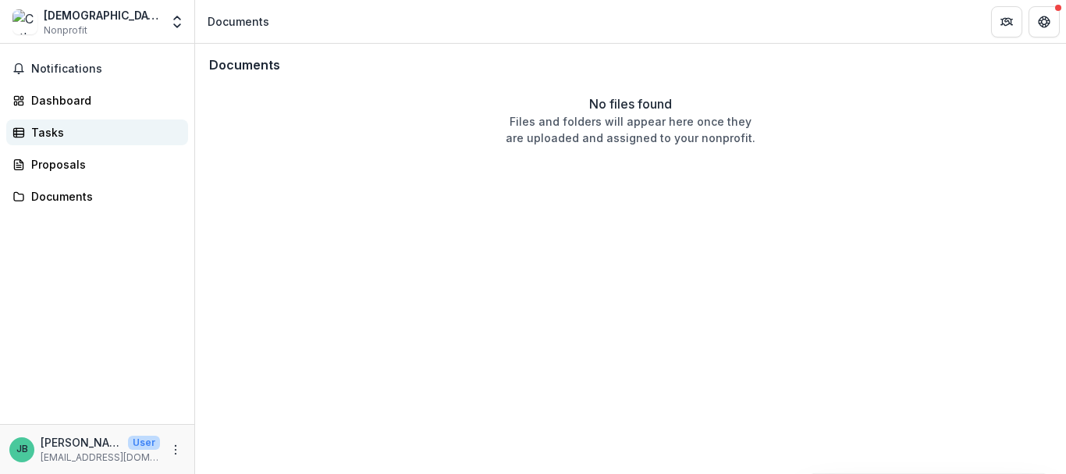
click at [51, 134] on div "Tasks" at bounding box center [103, 132] width 144 height 16
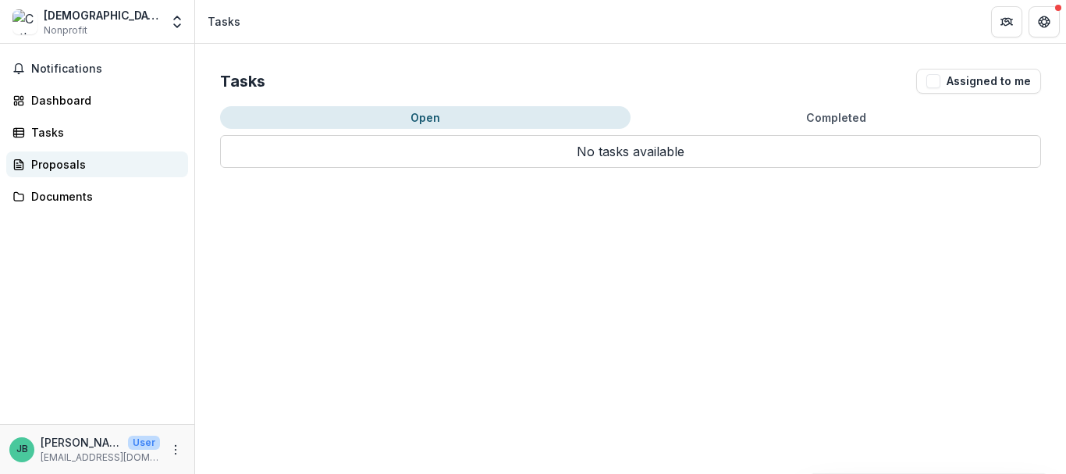
click at [52, 162] on div "Proposals" at bounding box center [103, 164] width 144 height 16
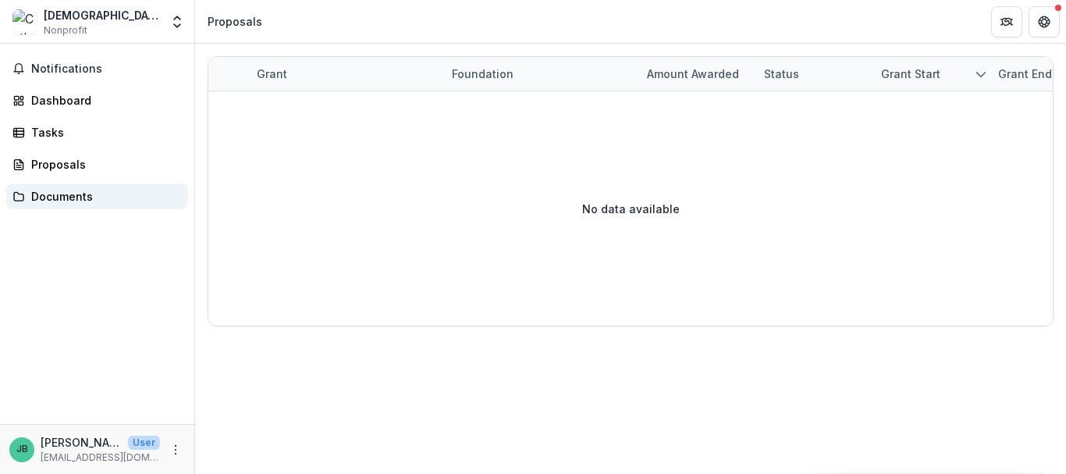
click at [59, 196] on div "Documents" at bounding box center [103, 196] width 144 height 16
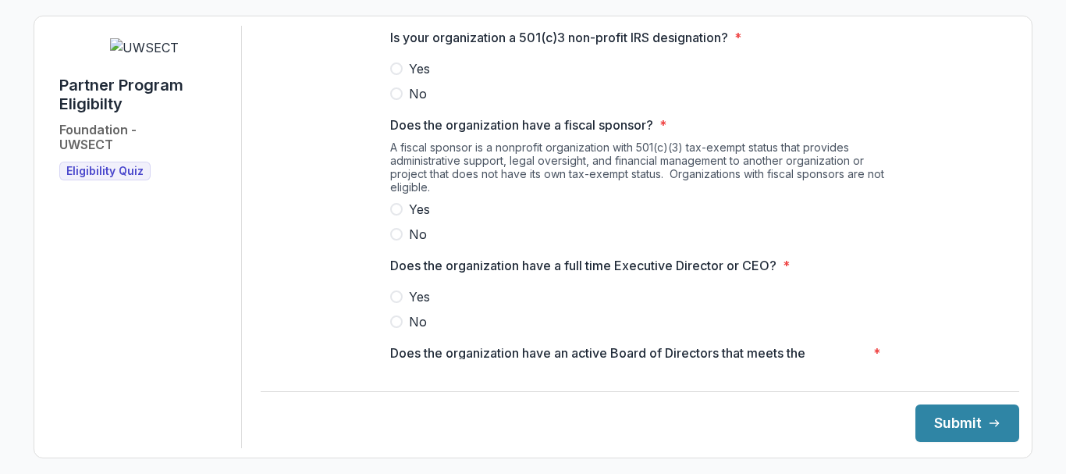
scroll to position [624, 0]
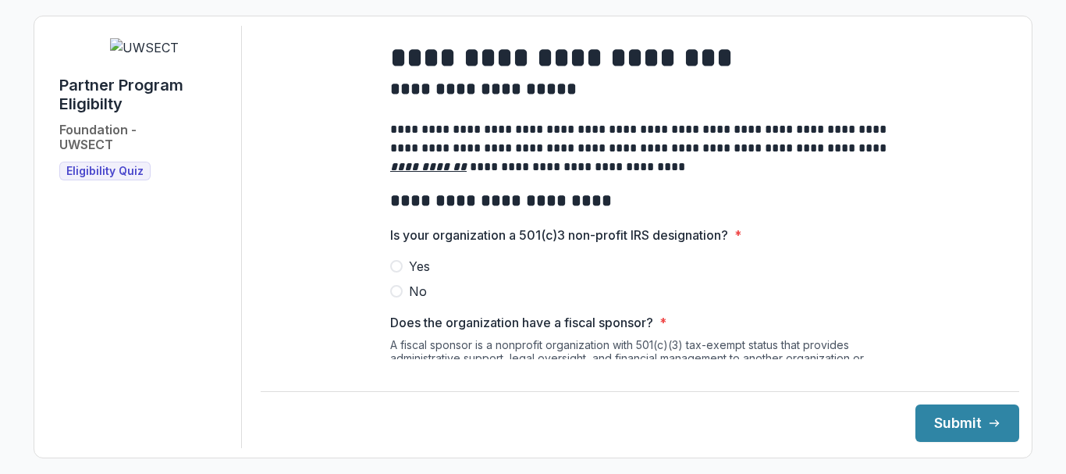
click at [393, 272] on span at bounding box center [396, 266] width 12 height 12
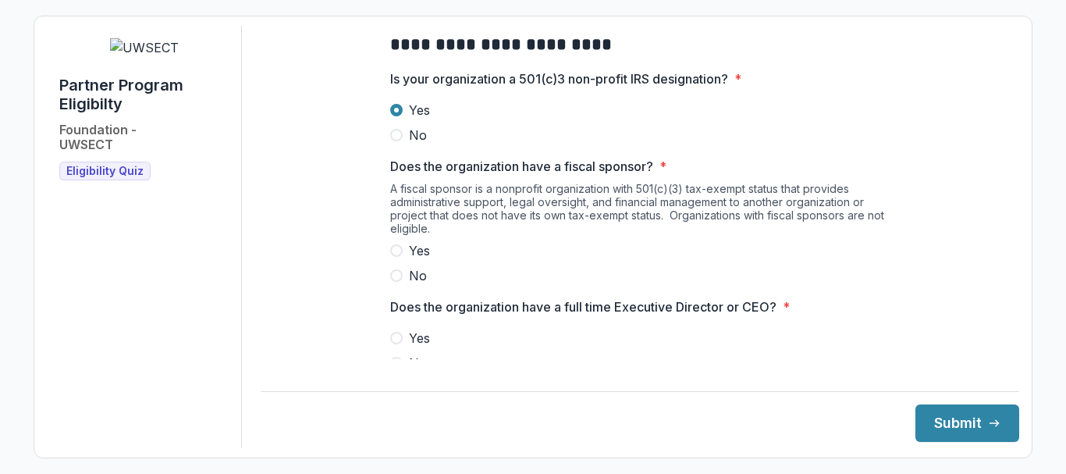
scroll to position [234, 0]
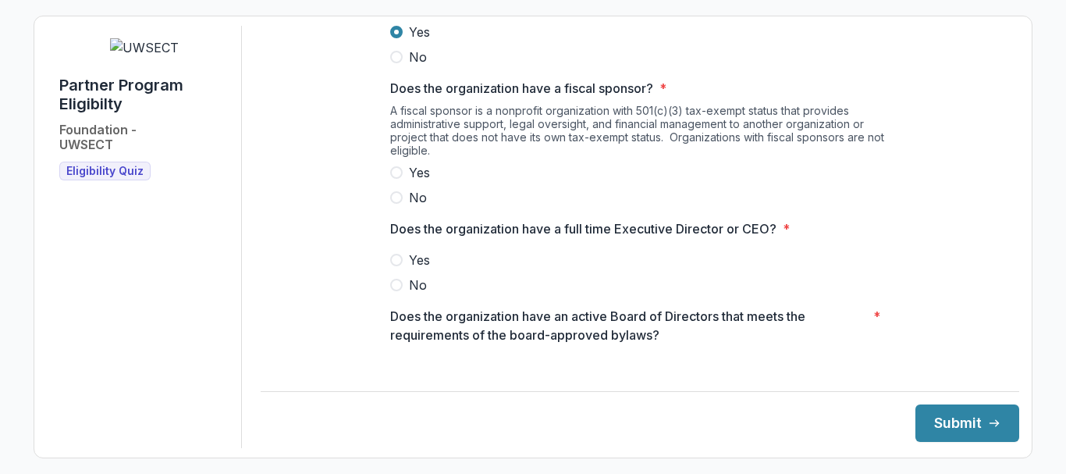
click at [394, 204] on span at bounding box center [396, 197] width 12 height 12
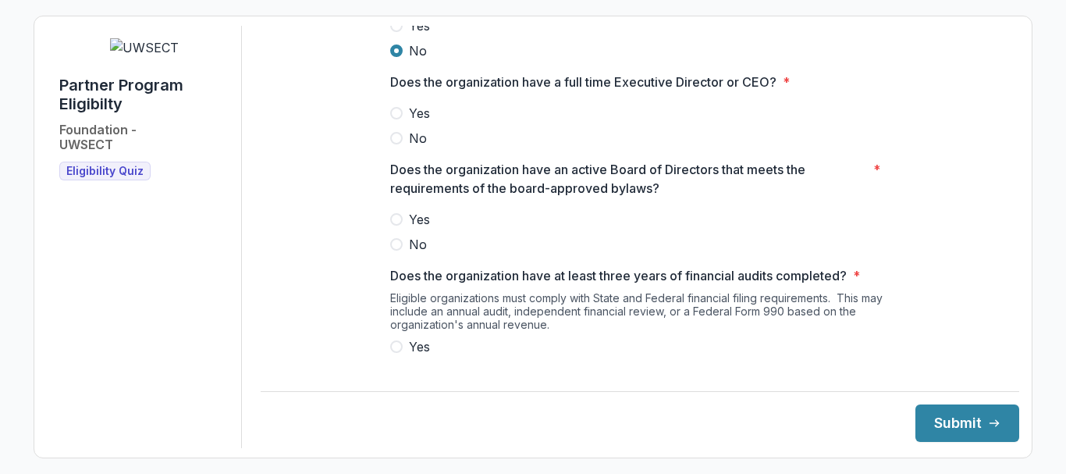
scroll to position [390, 0]
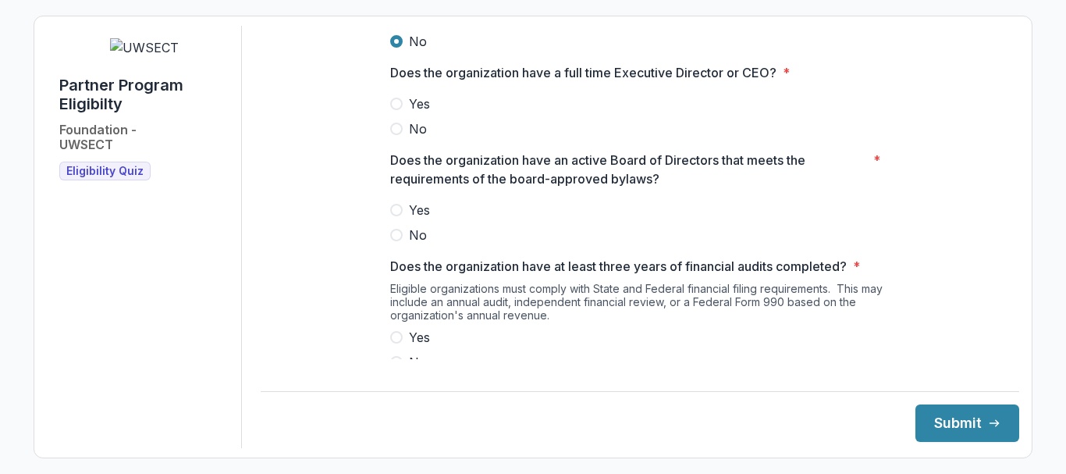
click at [392, 110] on span at bounding box center [396, 104] width 12 height 12
click at [394, 216] on span at bounding box center [396, 210] width 12 height 12
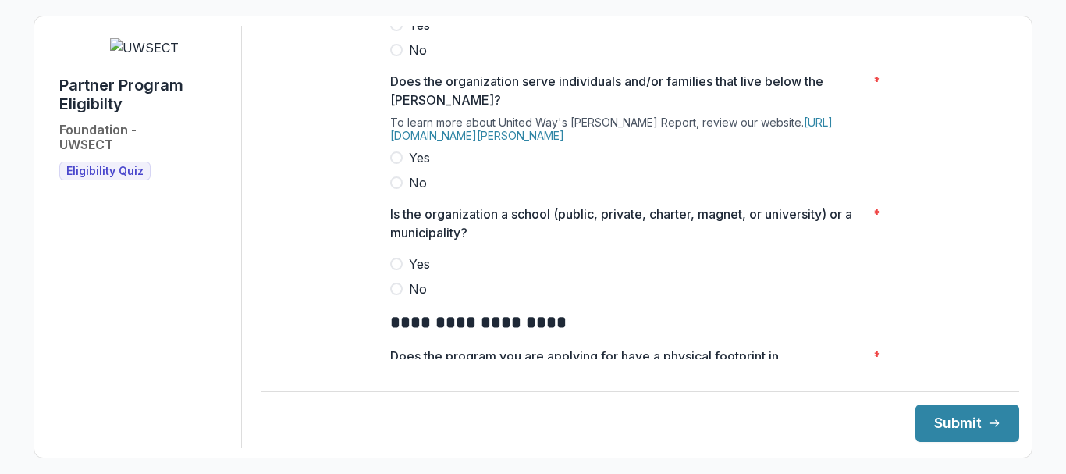
scroll to position [624, 0]
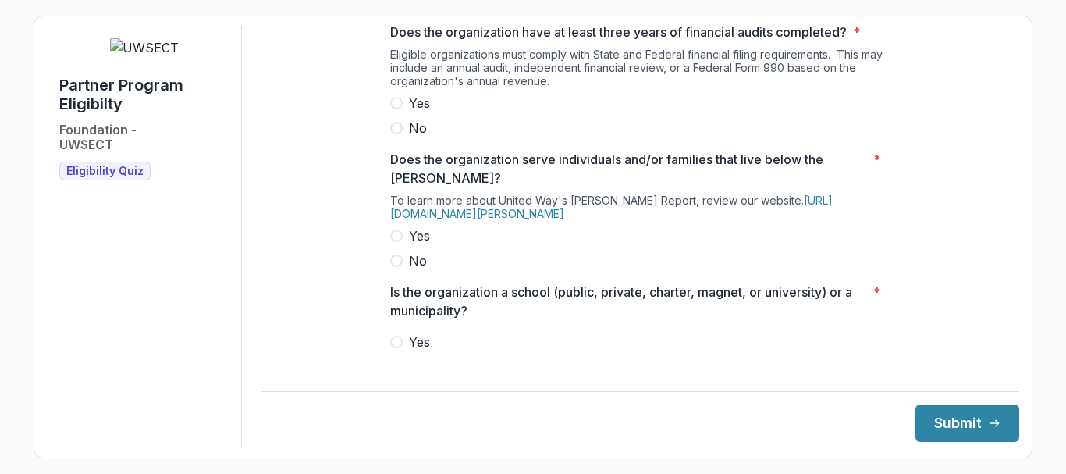
click at [395, 109] on span at bounding box center [396, 103] width 12 height 12
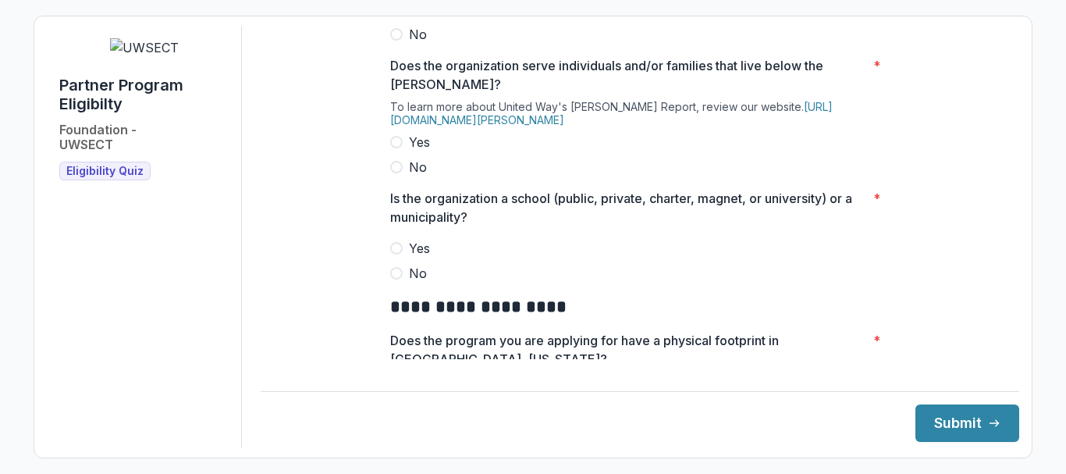
scroll to position [781, 0]
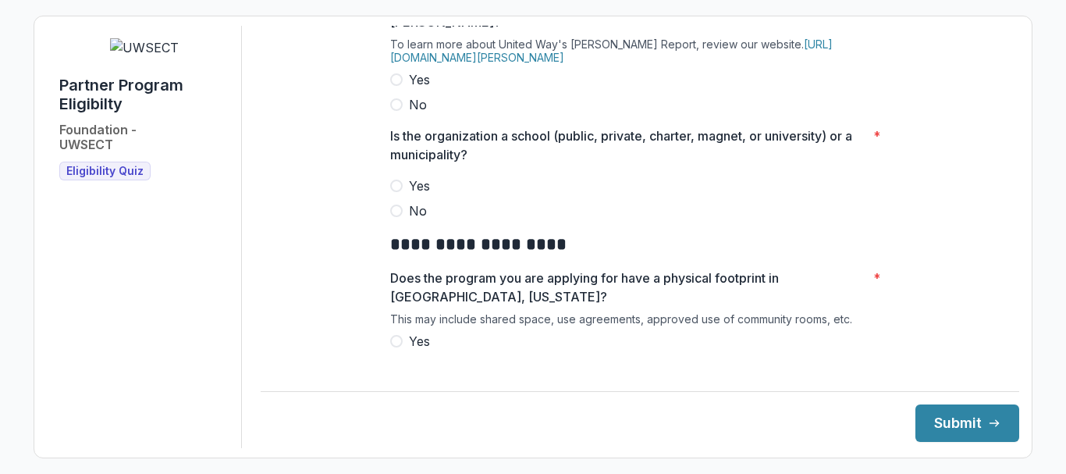
click at [392, 86] on span at bounding box center [396, 79] width 12 height 12
click at [393, 217] on span at bounding box center [396, 210] width 12 height 12
click at [951, 419] on button "Submit" at bounding box center [968, 422] width 104 height 37
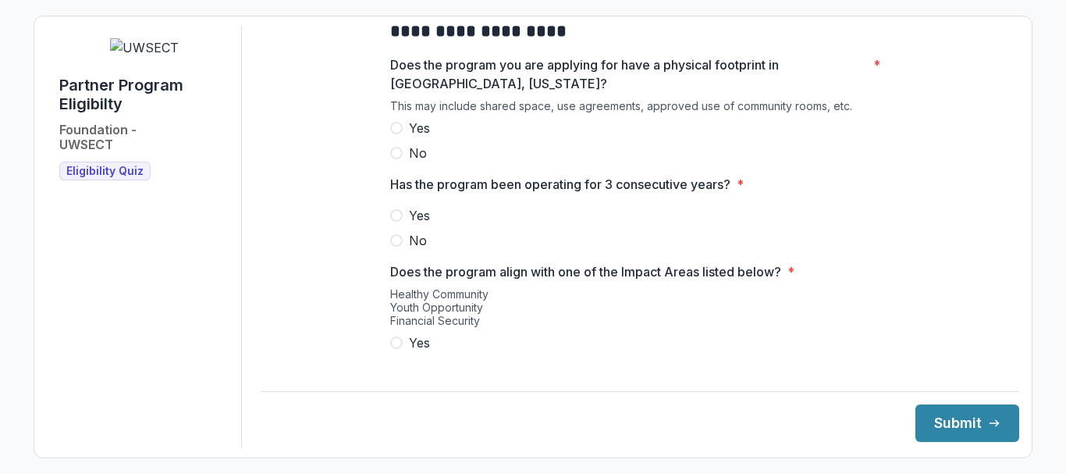
scroll to position [1029, 0]
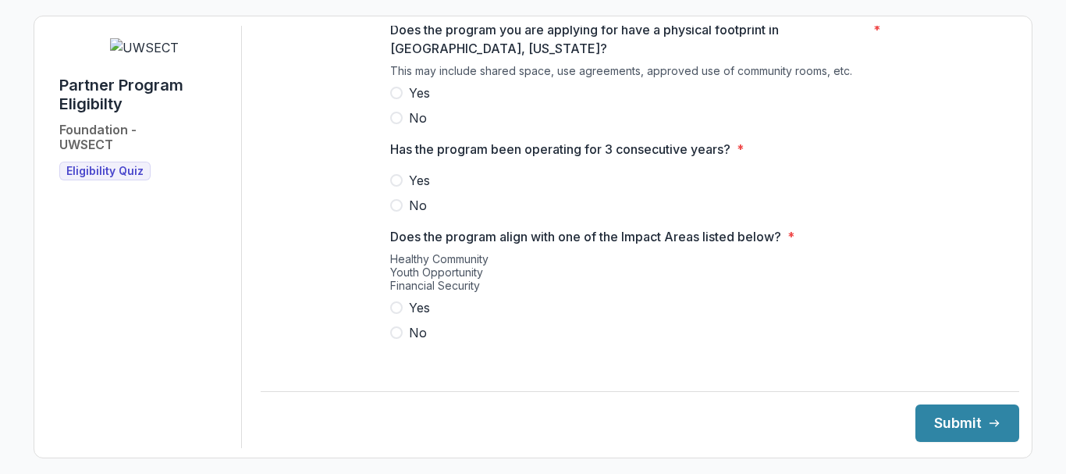
click at [393, 99] on span at bounding box center [396, 93] width 12 height 12
click at [392, 187] on span at bounding box center [396, 180] width 12 height 12
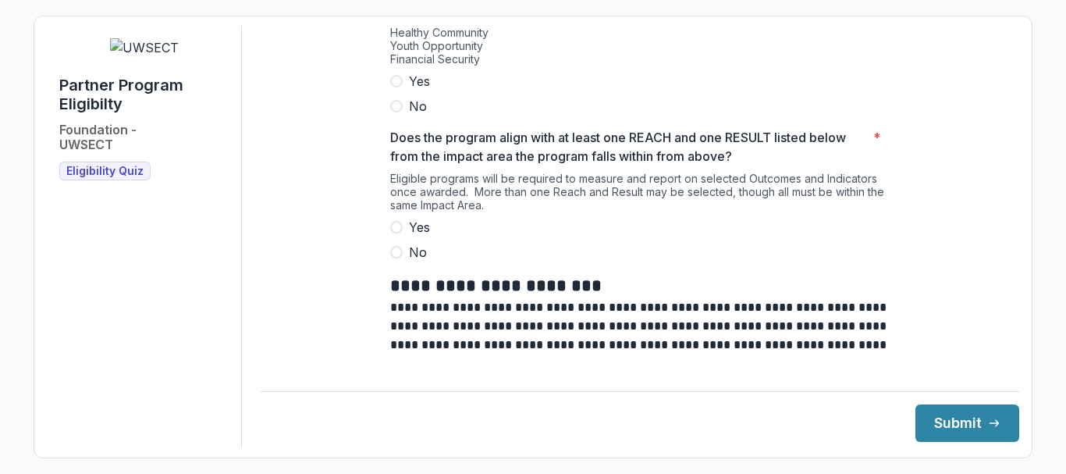
scroll to position [1263, 0]
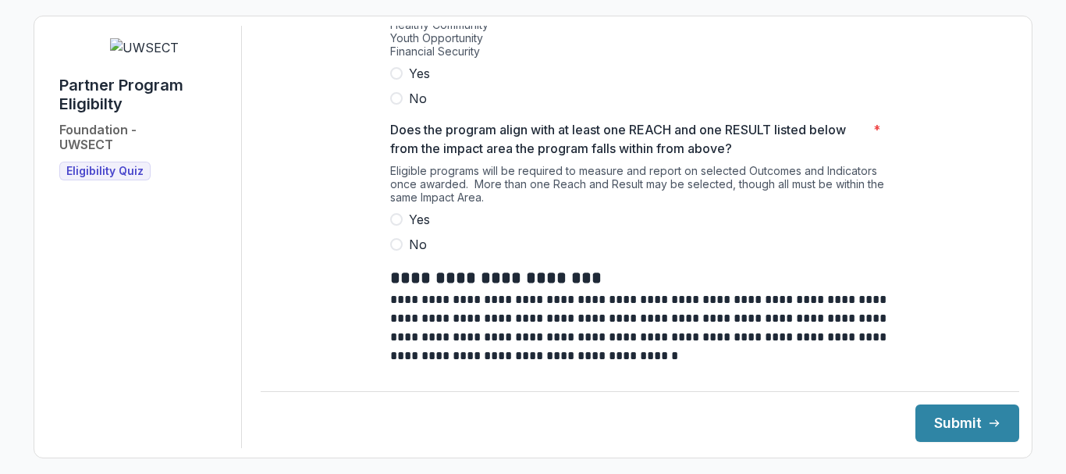
click at [393, 80] on span at bounding box center [396, 73] width 12 height 12
click at [482, 64] on div "Healthy Community Youth Opportunity Financial Security" at bounding box center [640, 41] width 500 height 46
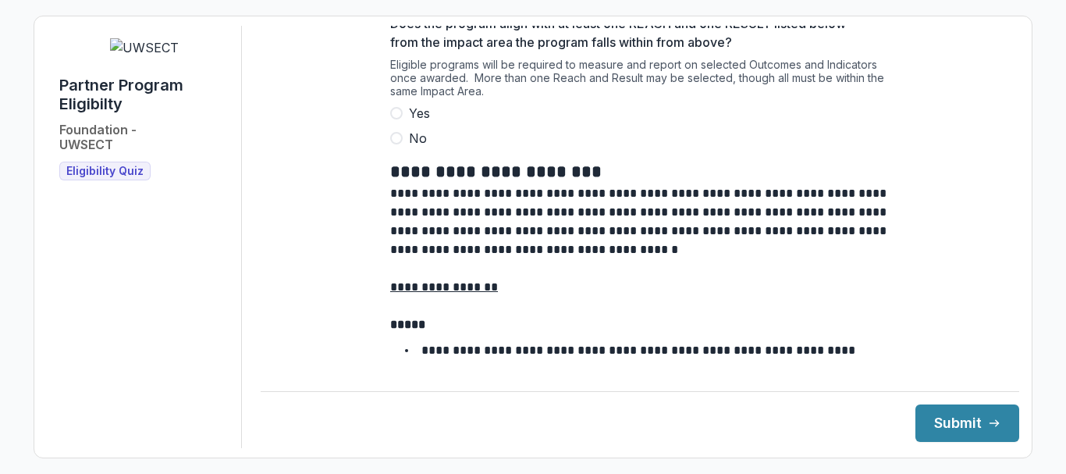
scroll to position [1419, 0]
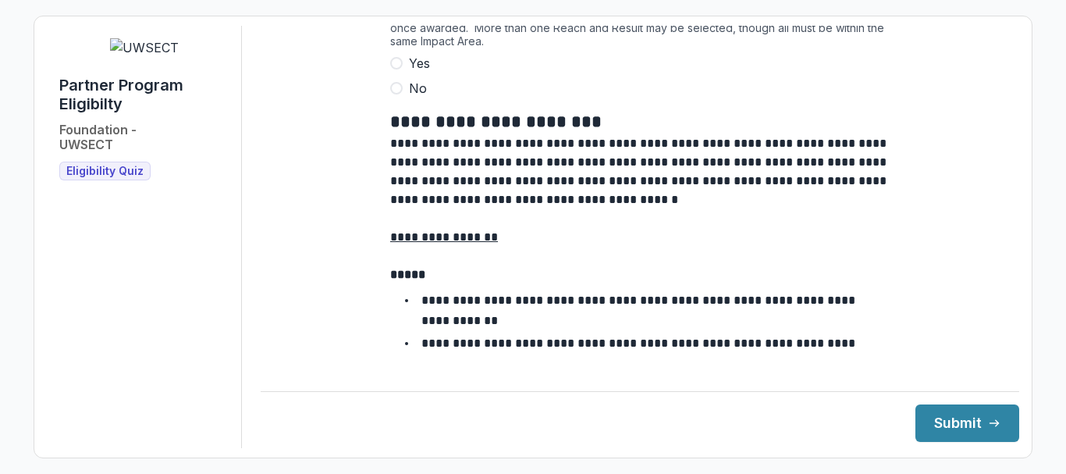
click at [397, 69] on span at bounding box center [396, 63] width 12 height 12
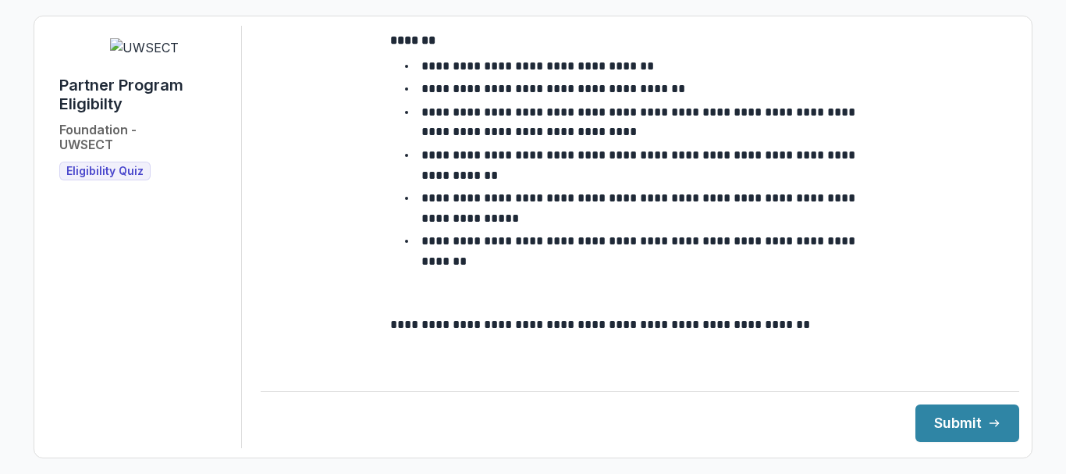
scroll to position [3114, 0]
click at [961, 415] on button "Submit" at bounding box center [968, 422] width 104 height 37
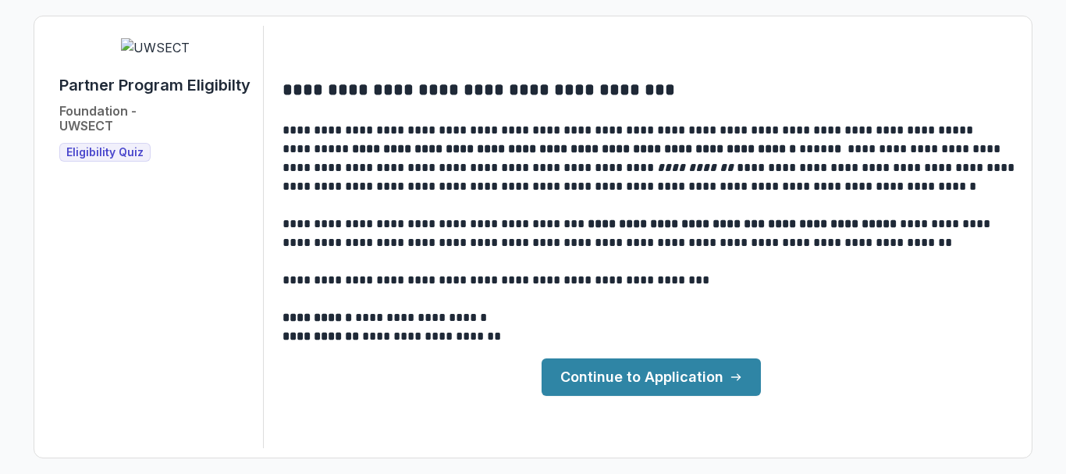
click at [654, 372] on link "Continue to Application" at bounding box center [651, 376] width 219 height 37
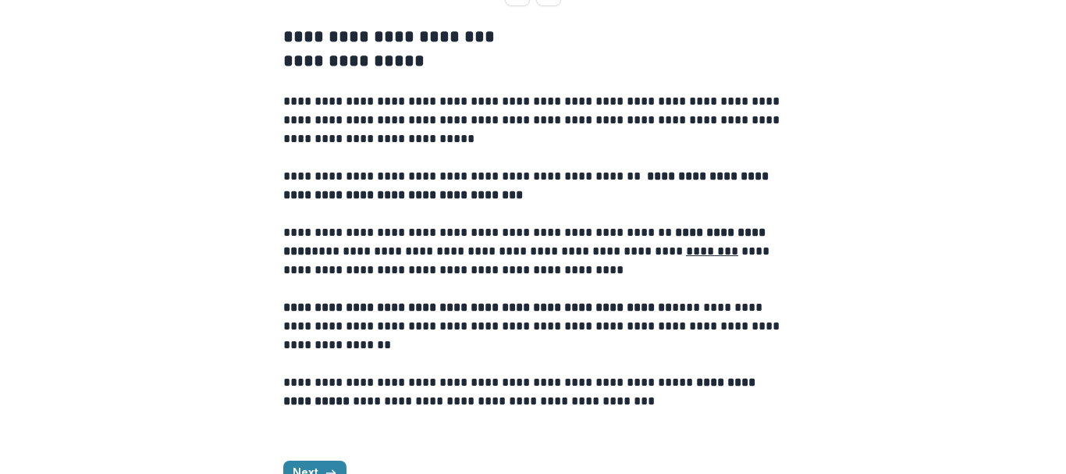
scroll to position [394, 0]
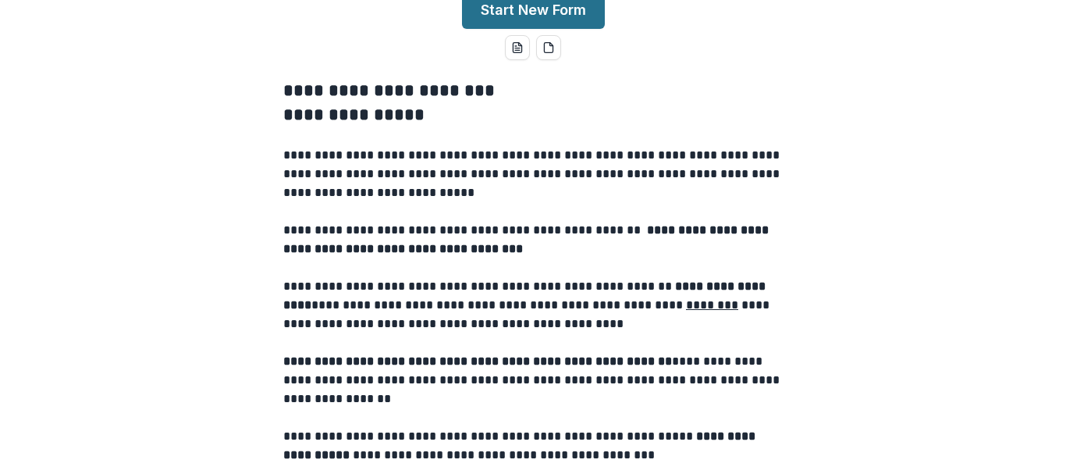
click at [530, 29] on button "Start New Form" at bounding box center [533, 9] width 143 height 37
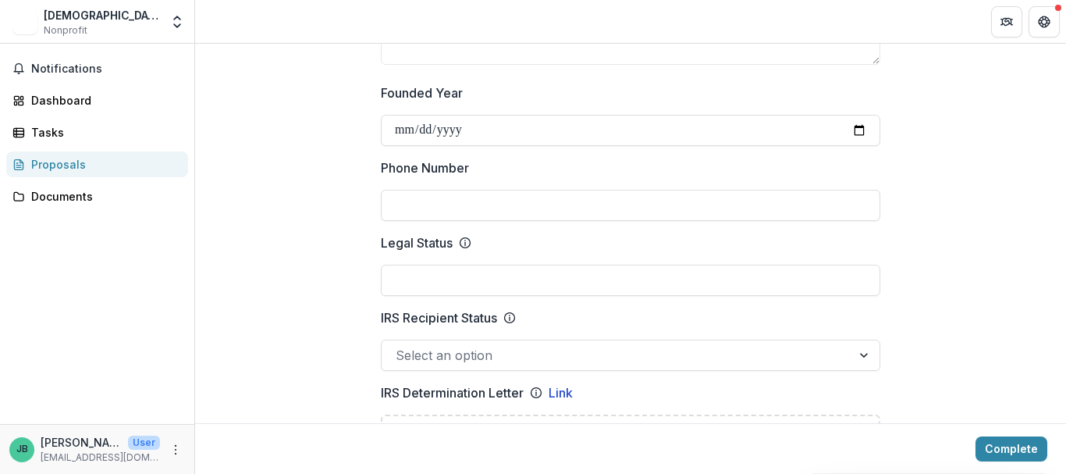
scroll to position [702, 0]
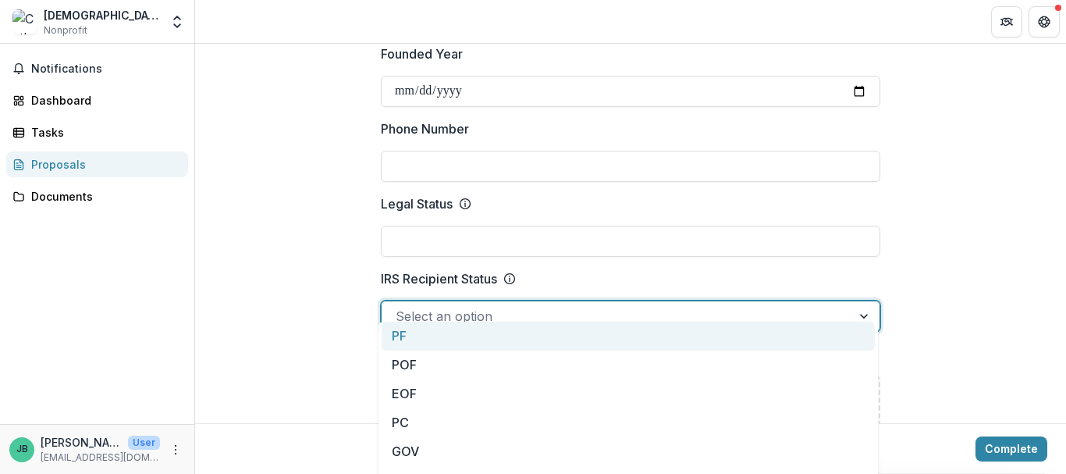
click at [862, 301] on div at bounding box center [866, 316] width 28 height 30
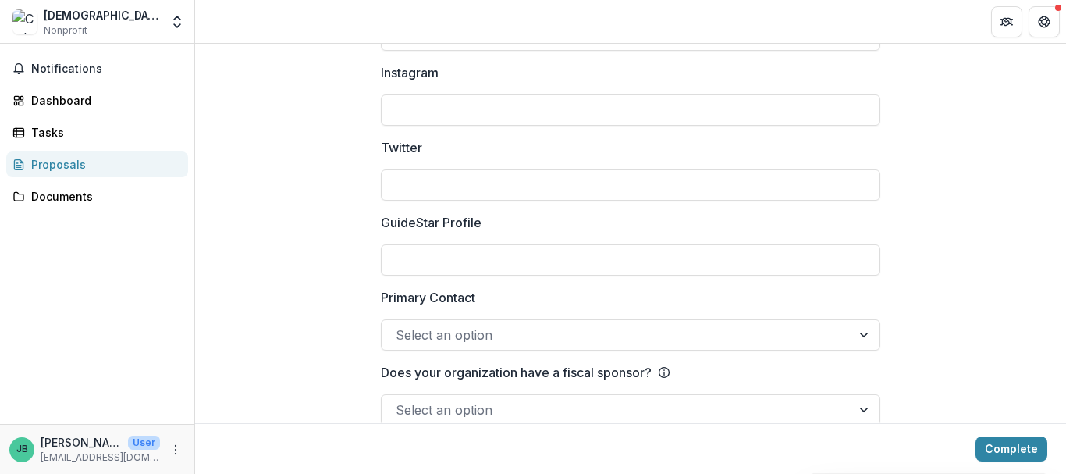
scroll to position [2282, 0]
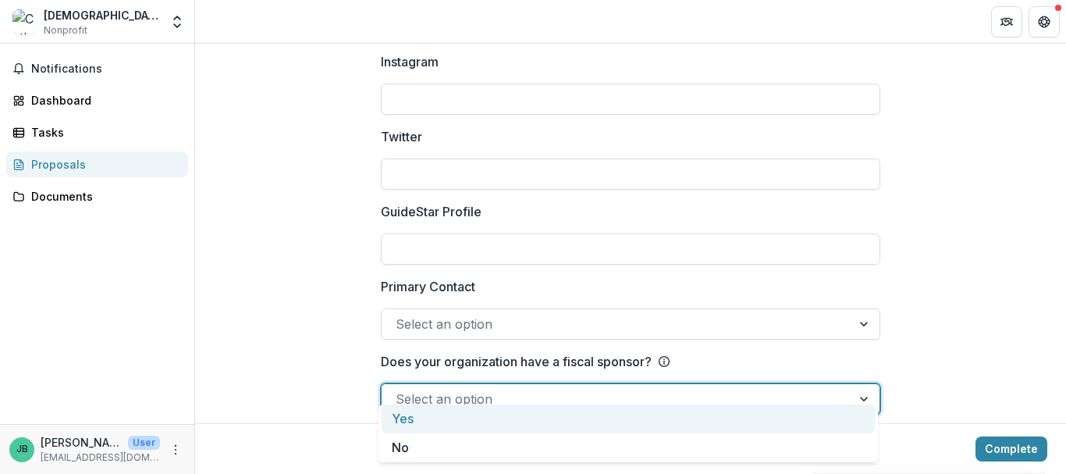
click at [861, 384] on div at bounding box center [866, 399] width 28 height 30
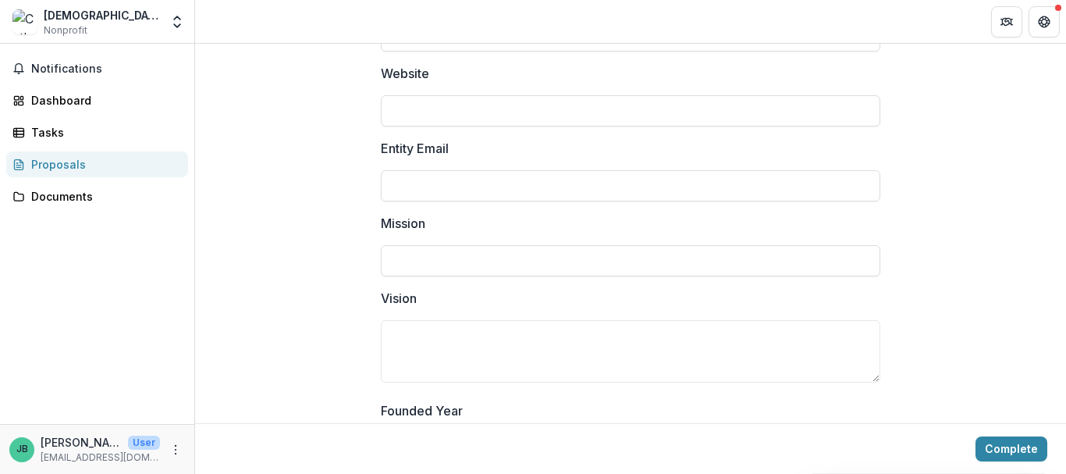
scroll to position [253, 0]
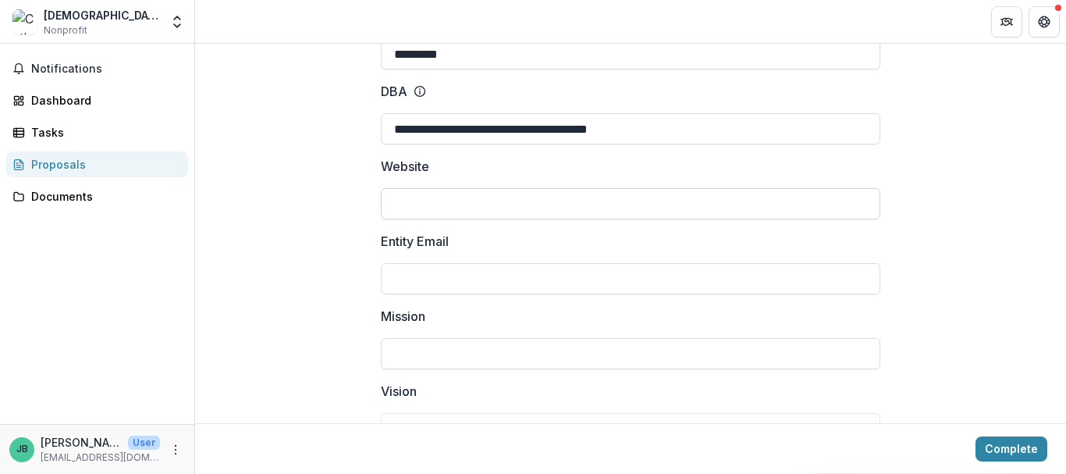
click at [400, 188] on input "Website" at bounding box center [631, 203] width 500 height 31
click at [392, 194] on input "*********" at bounding box center [631, 203] width 500 height 31
type input "**********"
click at [394, 265] on input "Entity Email" at bounding box center [631, 278] width 500 height 31
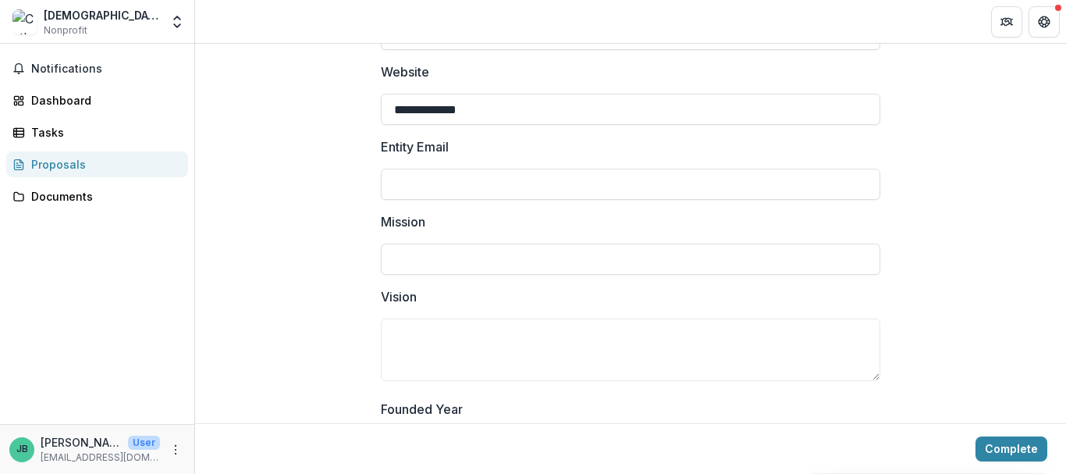
scroll to position [331, 0]
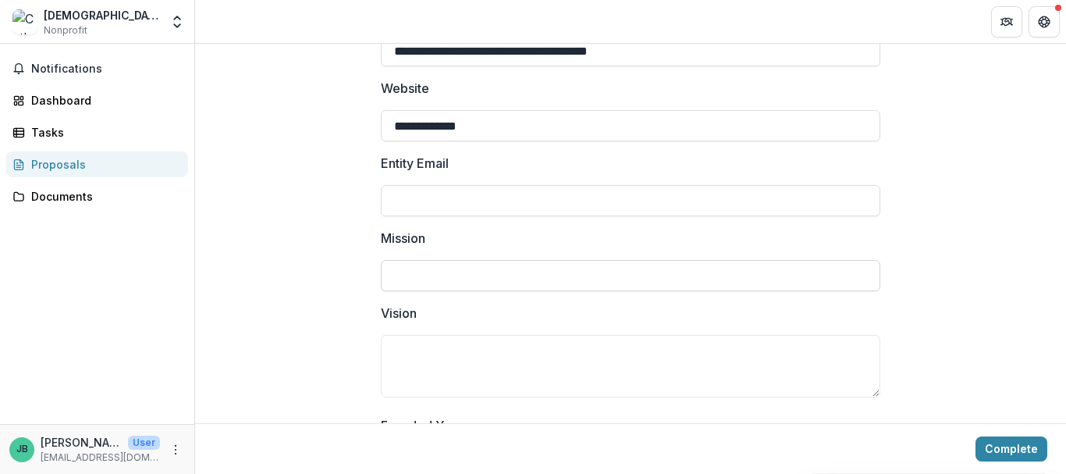
paste input "**********"
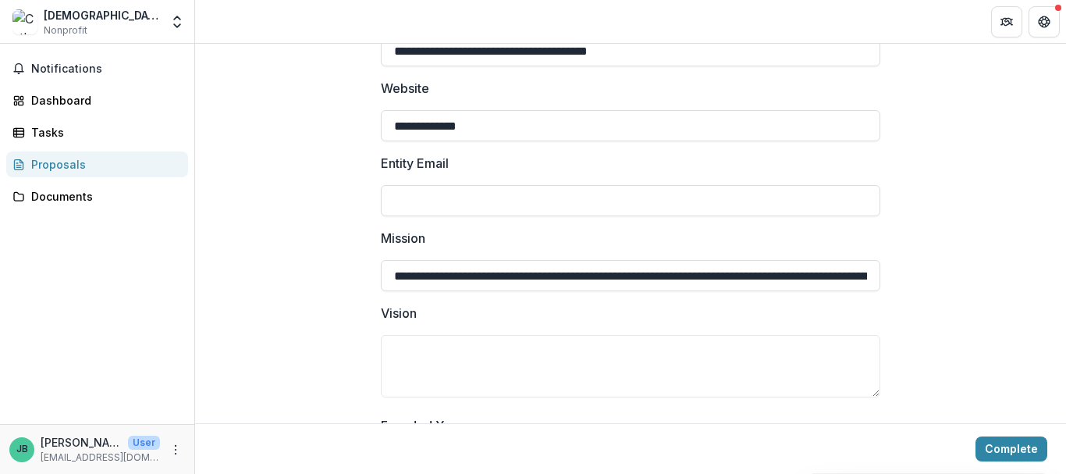
scroll to position [0, 2146]
type input "**********"
paste textarea "**********"
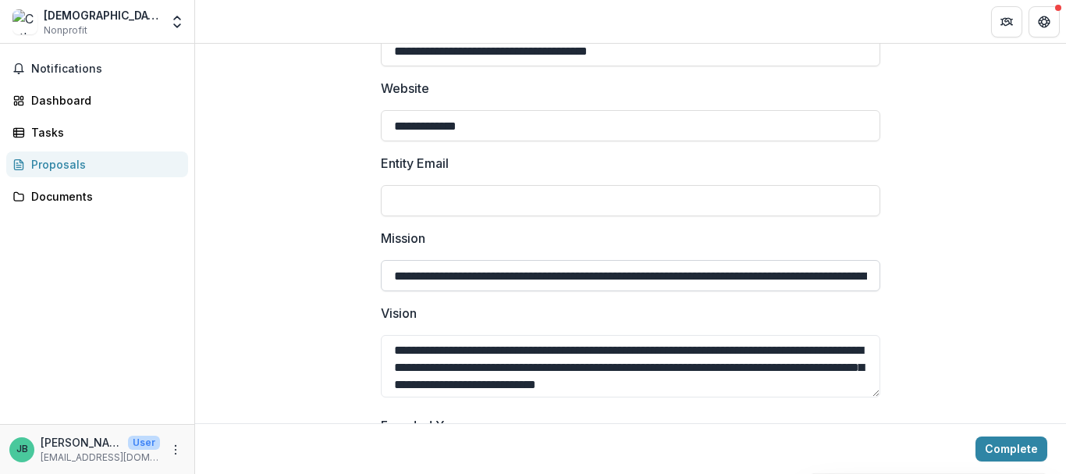
type textarea "**********"
drag, startPoint x: 599, startPoint y: 272, endPoint x: 599, endPoint y: 286, distance: 14.0
drag, startPoint x: 589, startPoint y: 261, endPoint x: 751, endPoint y: 261, distance: 162.4
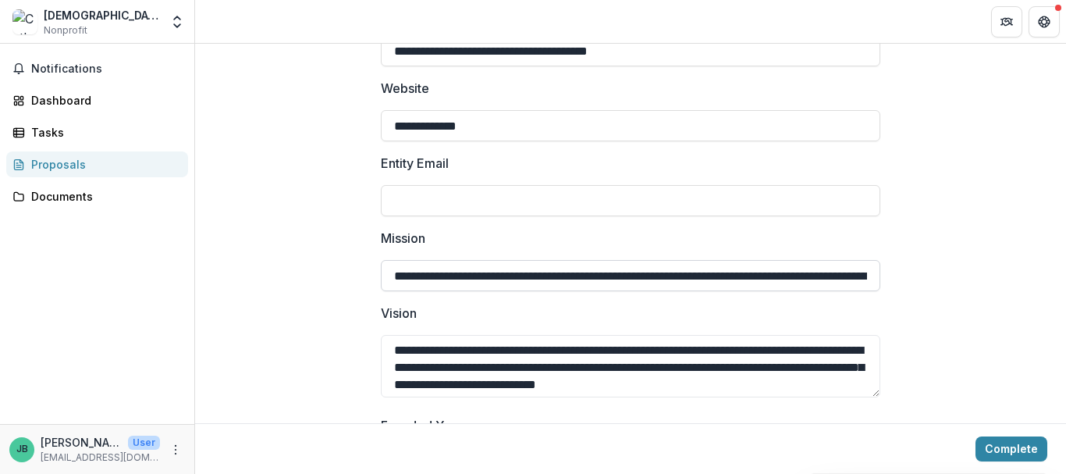
click at [751, 261] on input "**********" at bounding box center [631, 275] width 500 height 31
drag, startPoint x: 876, startPoint y: 261, endPoint x: 885, endPoint y: 261, distance: 9.4
click at [724, 274] on input "**********" at bounding box center [631, 275] width 500 height 31
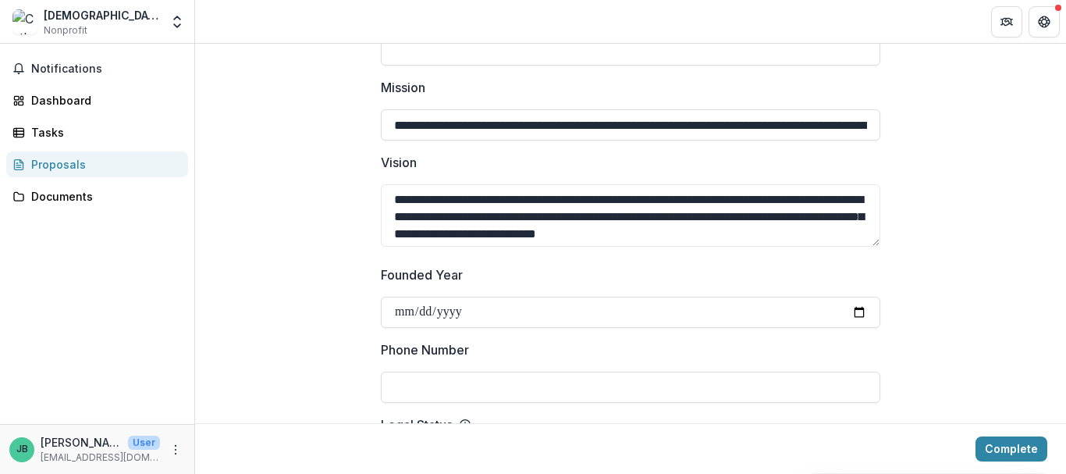
scroll to position [511, 0]
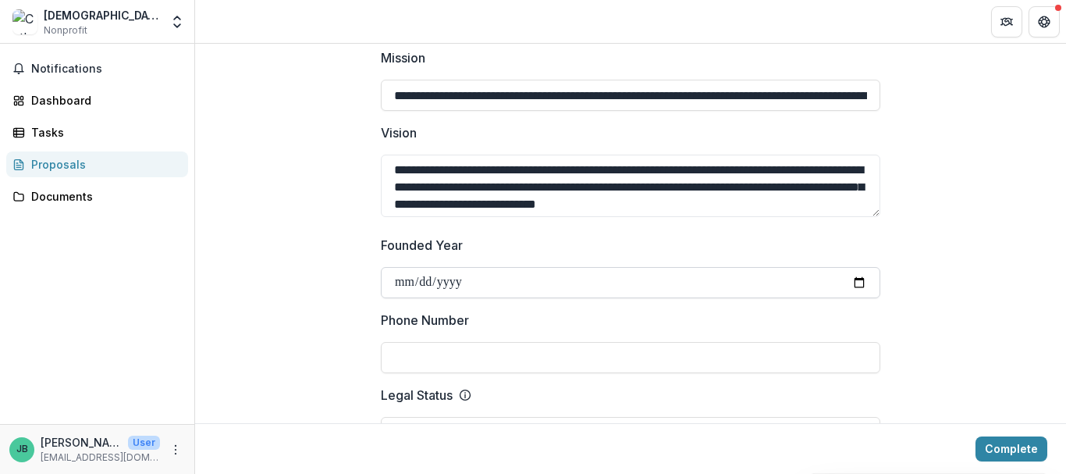
click at [857, 267] on input "Founded Year" at bounding box center [631, 282] width 500 height 31
click at [401, 268] on input "**********" at bounding box center [631, 282] width 500 height 31
type input "**********"
click at [401, 342] on input "Phone Number" at bounding box center [631, 357] width 500 height 31
type input "**********"
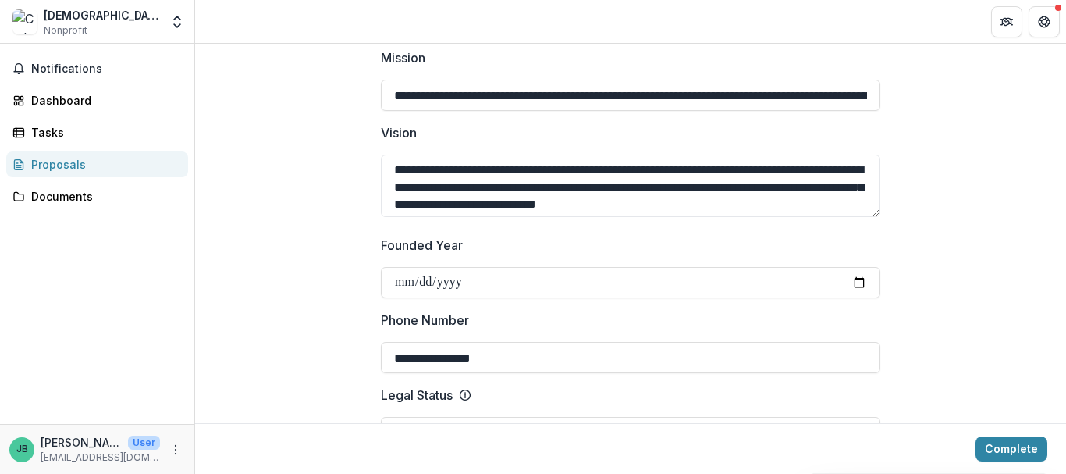
type input "**********"
type input "*******"
type input "**"
type input "*****"
type input "**********"
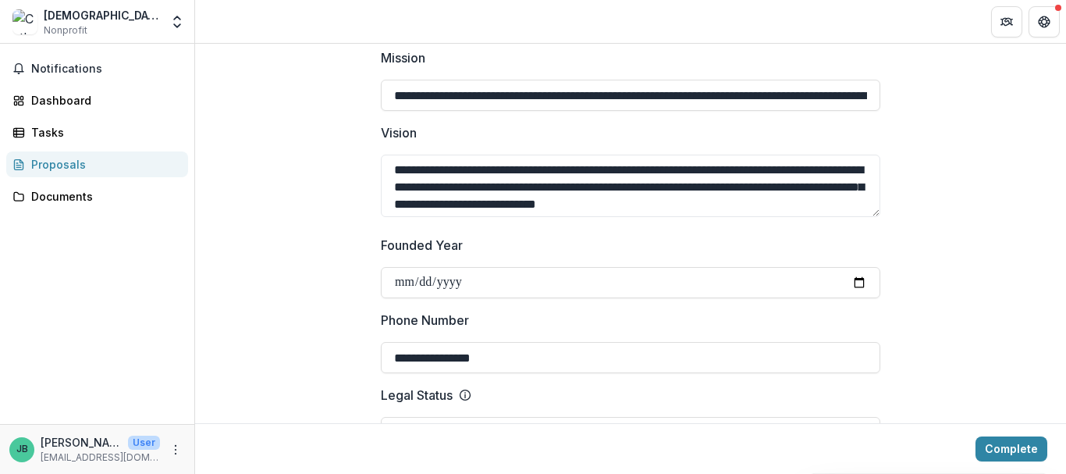
type input "**********"
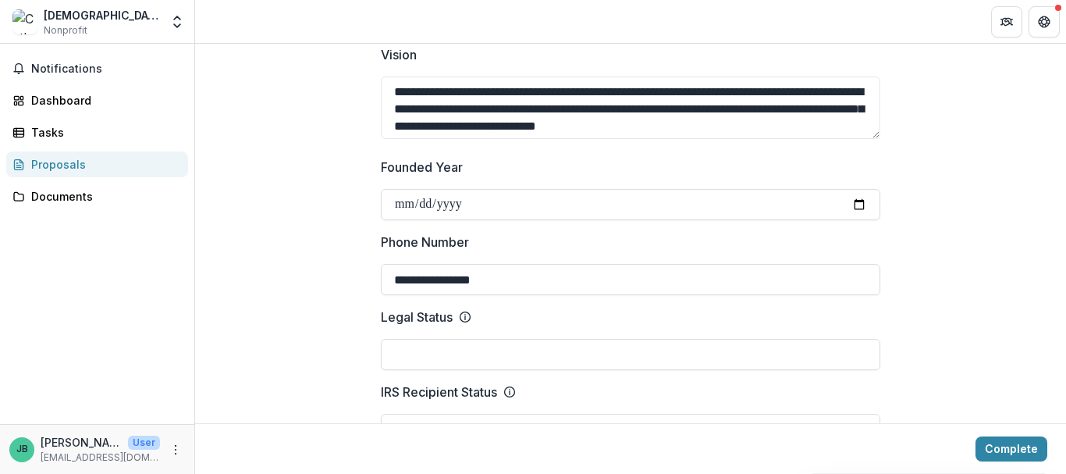
scroll to position [667, 0]
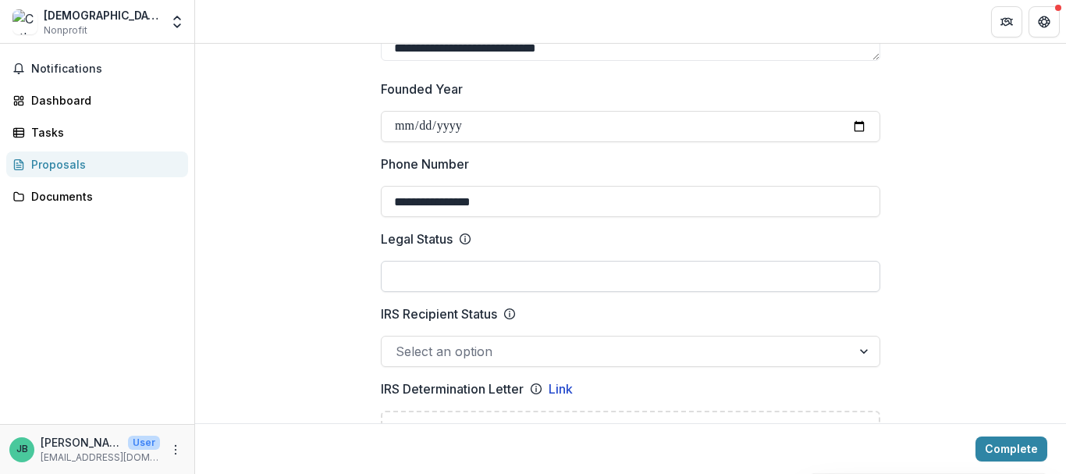
click at [407, 262] on input "Legal Status" at bounding box center [631, 276] width 500 height 31
click at [413, 261] on input "*********" at bounding box center [631, 276] width 500 height 31
type input "*********"
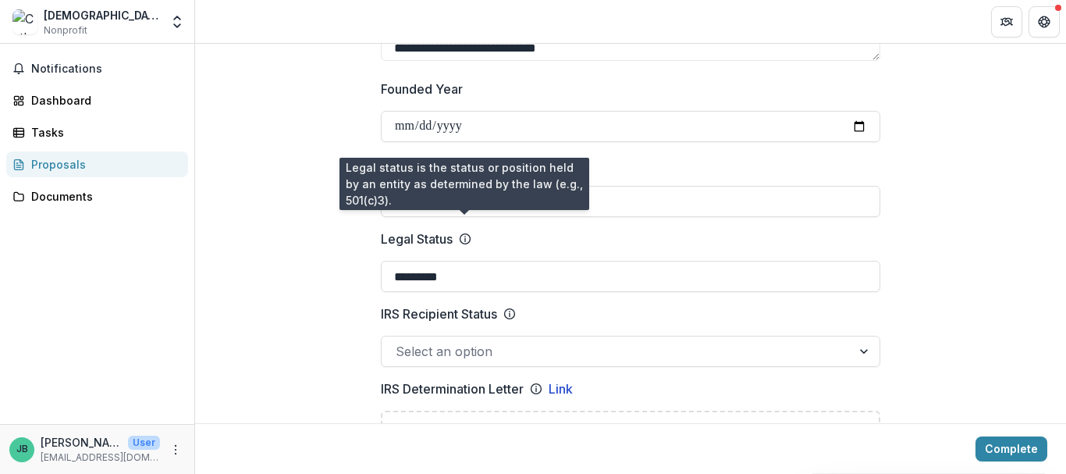
click at [464, 233] on icon at bounding box center [465, 239] width 12 height 12
click at [464, 261] on input "*********" at bounding box center [631, 276] width 500 height 31
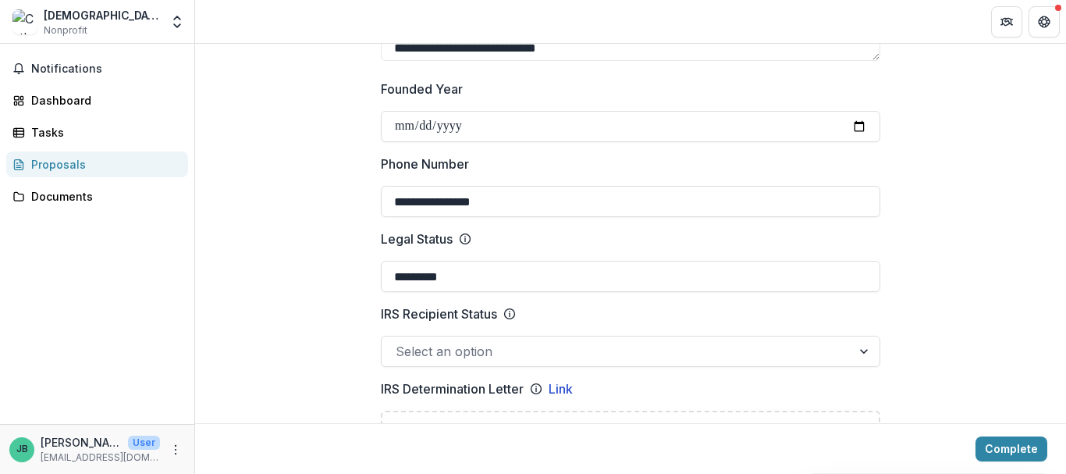
click at [464, 233] on icon at bounding box center [465, 239] width 12 height 12
click at [464, 261] on input "*********" at bounding box center [631, 276] width 500 height 31
click at [464, 233] on icon at bounding box center [465, 239] width 12 height 12
click at [464, 261] on input "*********" at bounding box center [631, 276] width 500 height 31
click at [446, 263] on input "*********" at bounding box center [631, 276] width 500 height 31
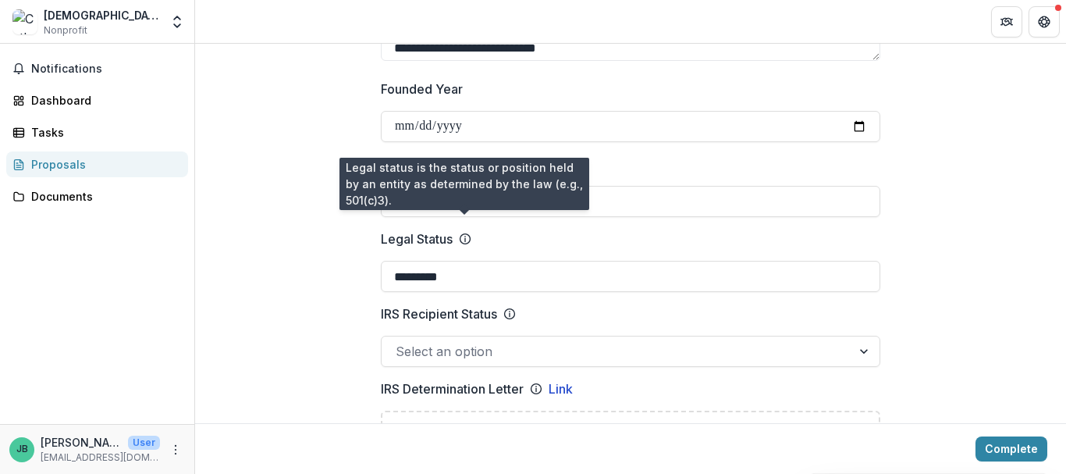
click at [461, 233] on icon at bounding box center [465, 239] width 12 height 12
click at [461, 261] on input "*********" at bounding box center [631, 276] width 500 height 31
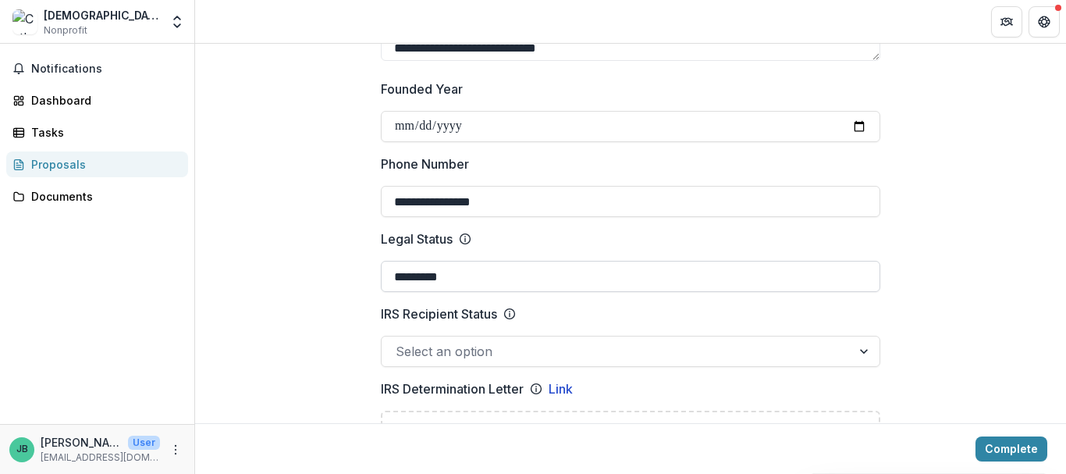
scroll to position [745, 0]
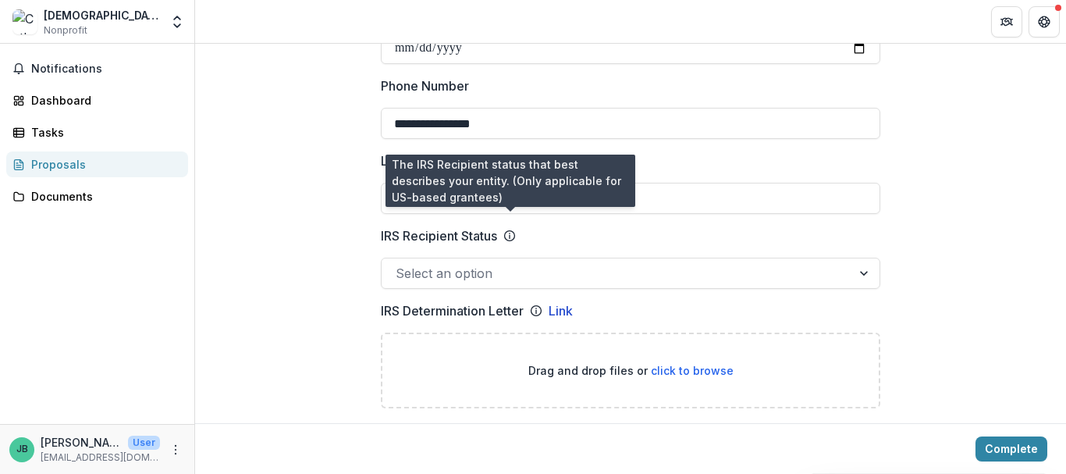
click at [510, 235] on line at bounding box center [510, 236] width 0 height 3
click at [400, 264] on input "IRS Recipient Status" at bounding box center [398, 273] width 4 height 19
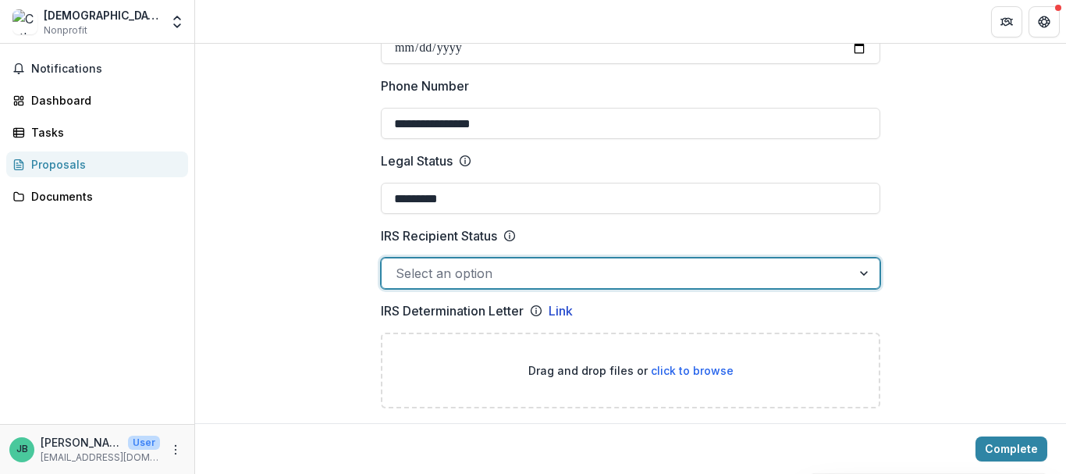
click at [510, 235] on line at bounding box center [510, 236] width 0 height 3
click at [400, 264] on input "IRS Recipient Status" at bounding box center [398, 273] width 4 height 19
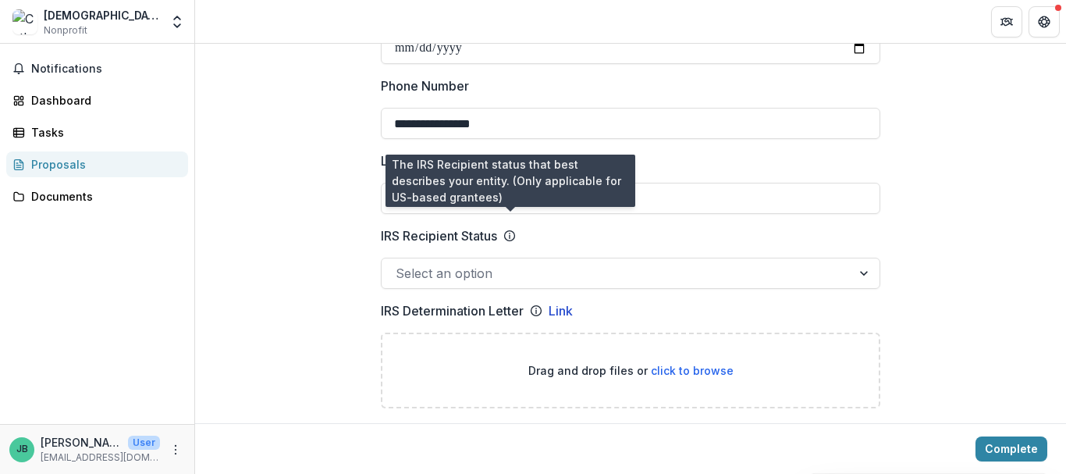
click at [510, 235] on line at bounding box center [510, 236] width 0 height 3
click at [400, 264] on input "IRS Recipient Status" at bounding box center [398, 273] width 4 height 19
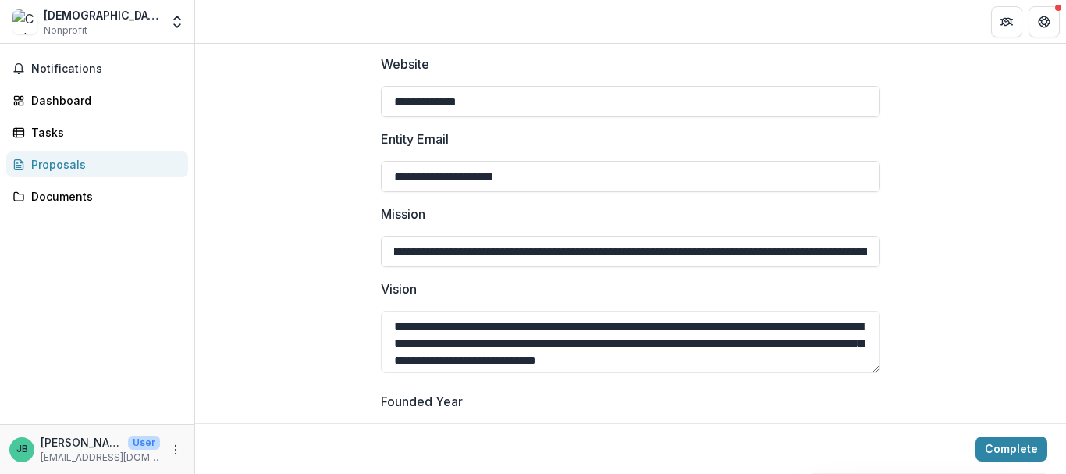
scroll to position [0, 0]
drag, startPoint x: 480, startPoint y: 239, endPoint x: 371, endPoint y: 243, distance: 109.3
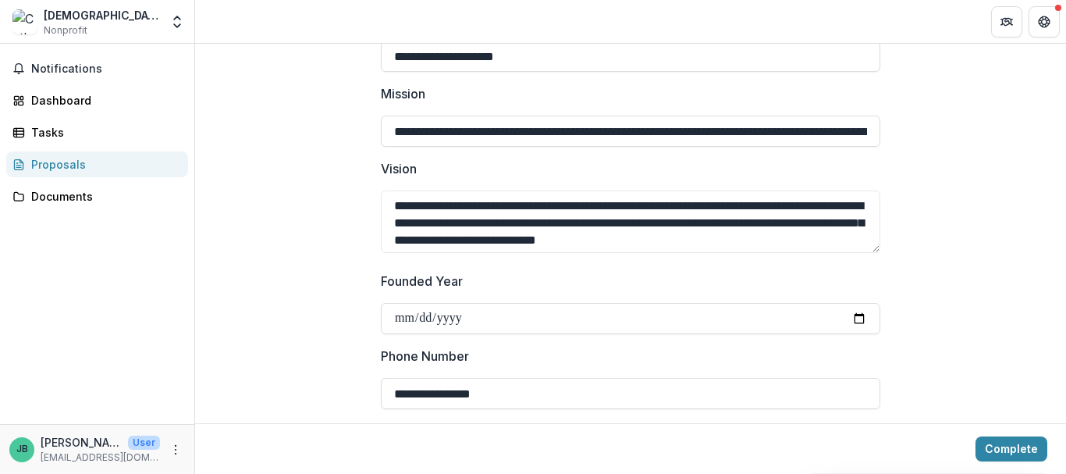
scroll to position [511, 0]
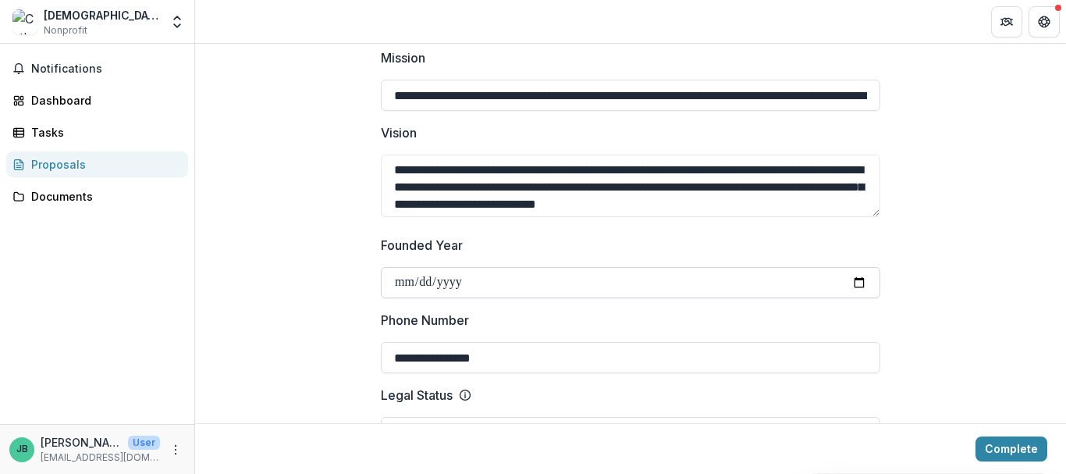
click at [390, 267] on input "**********" at bounding box center [631, 282] width 500 height 31
type input "**********"
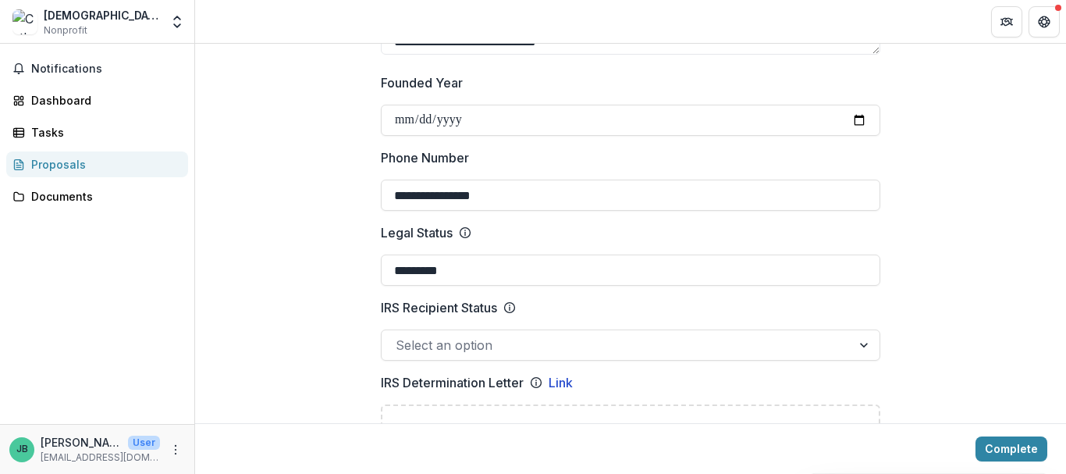
scroll to position [745, 0]
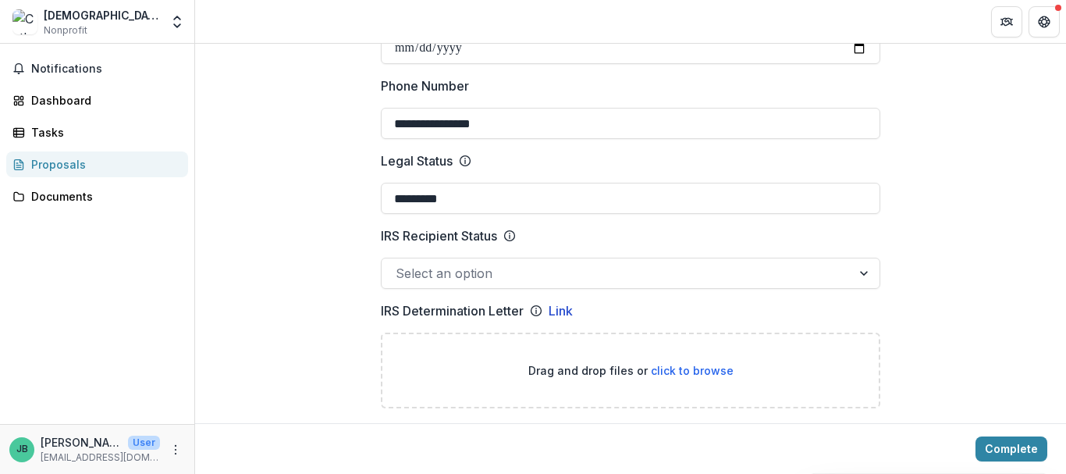
click at [444, 262] on div at bounding box center [617, 273] width 442 height 22
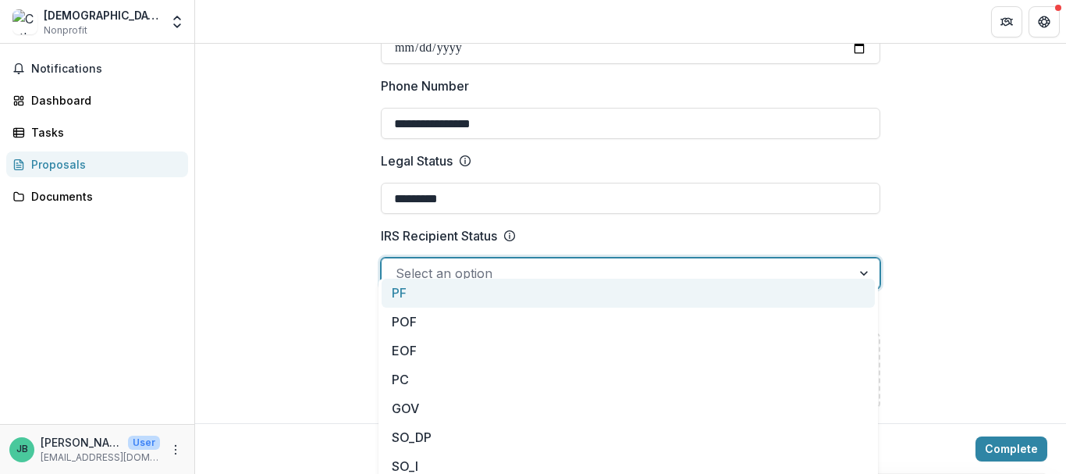
click at [862, 258] on div at bounding box center [866, 273] width 28 height 30
click at [859, 258] on div at bounding box center [866, 273] width 28 height 30
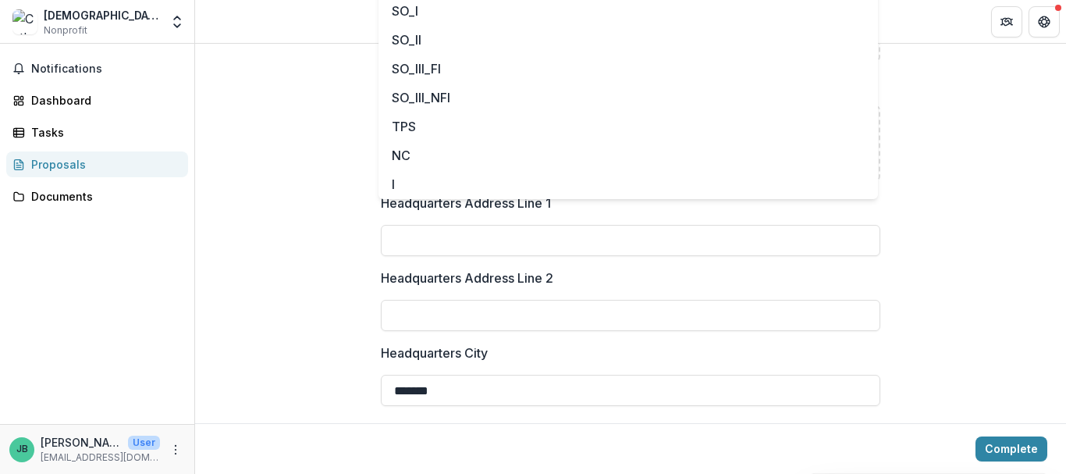
scroll to position [1057, 0]
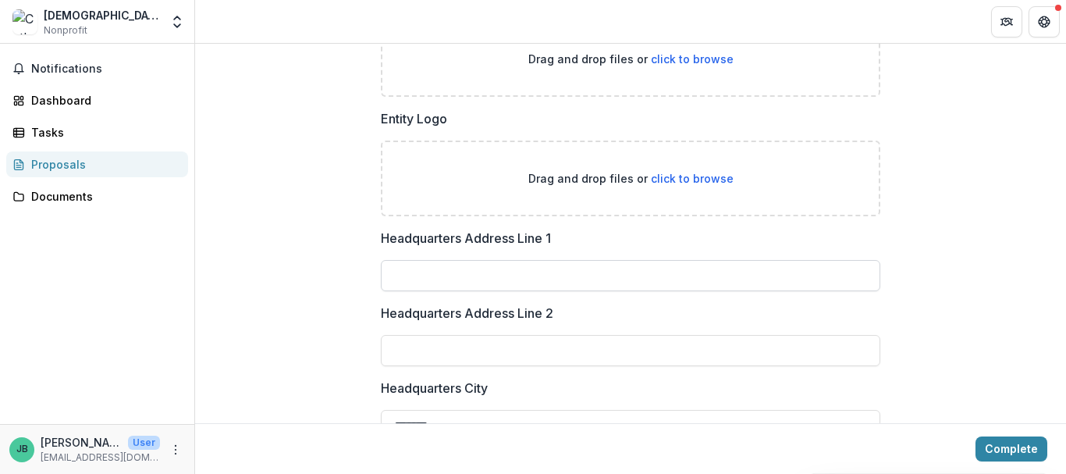
click at [440, 261] on input "Headquarters Address Line 1" at bounding box center [631, 275] width 500 height 31
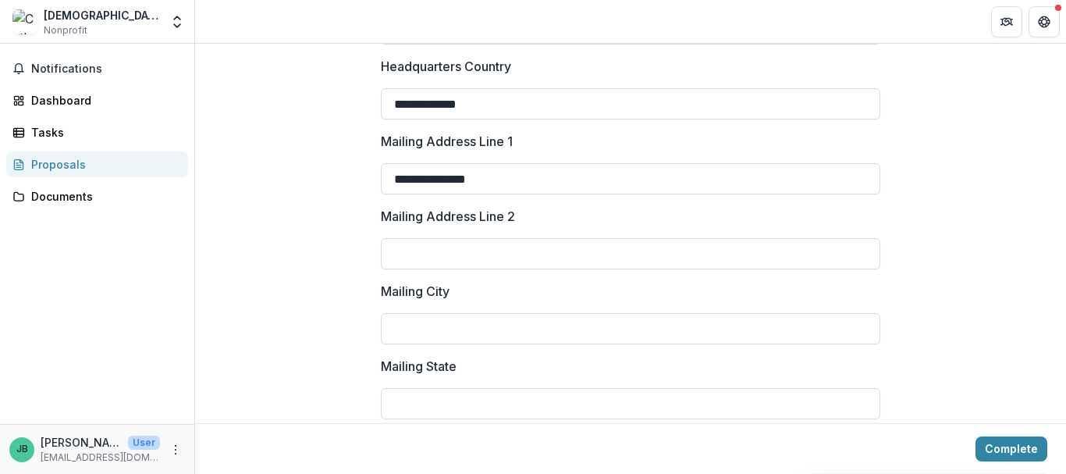
scroll to position [1681, 0]
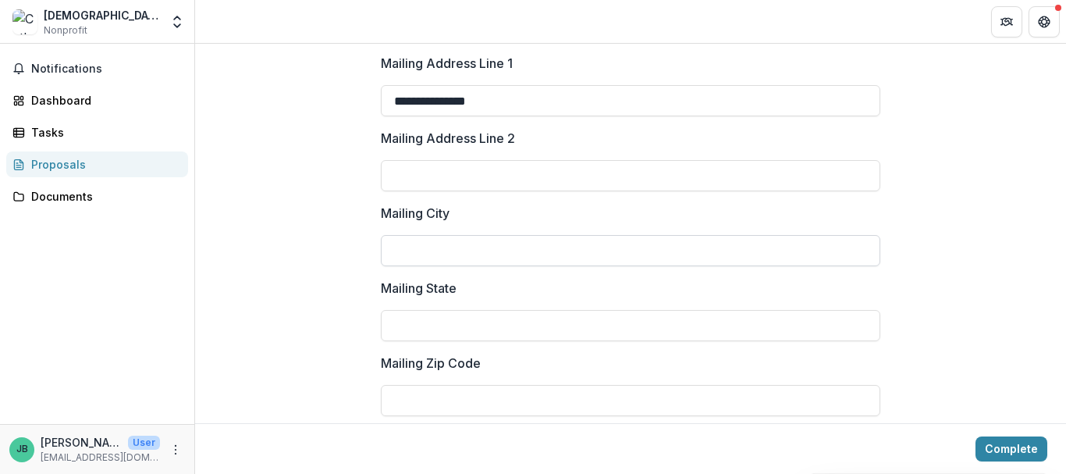
type input "**********"
click at [411, 235] on input "Mailing City" at bounding box center [631, 250] width 500 height 31
type input "*******"
type input "**"
type input "*****"
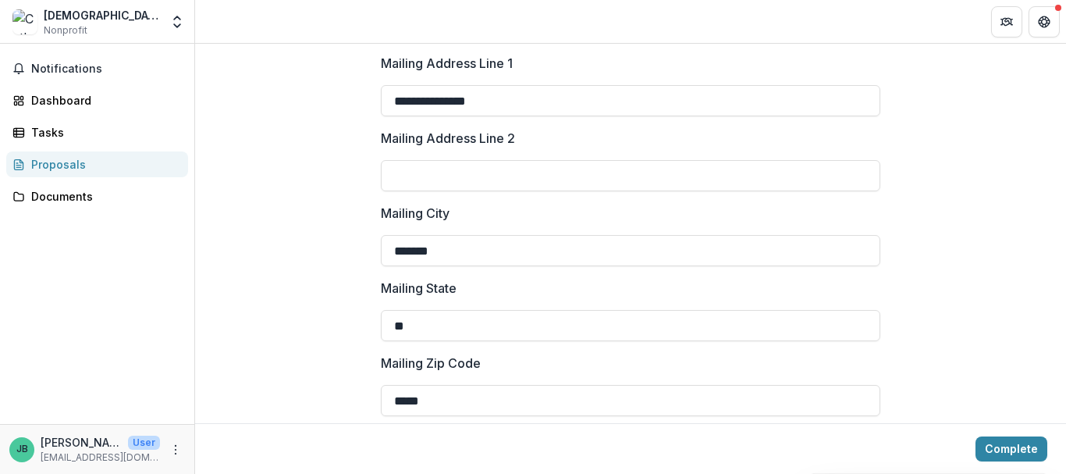
type input "**********"
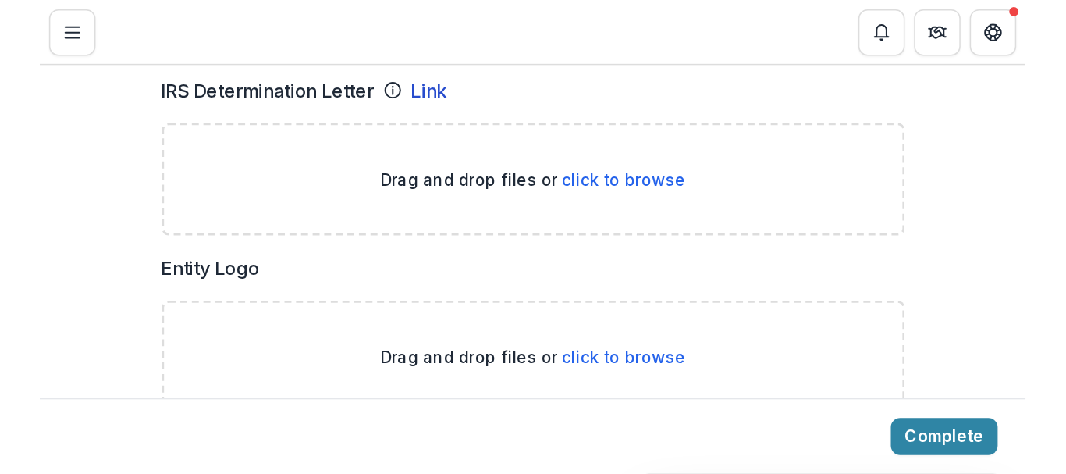
scroll to position [1073, 0]
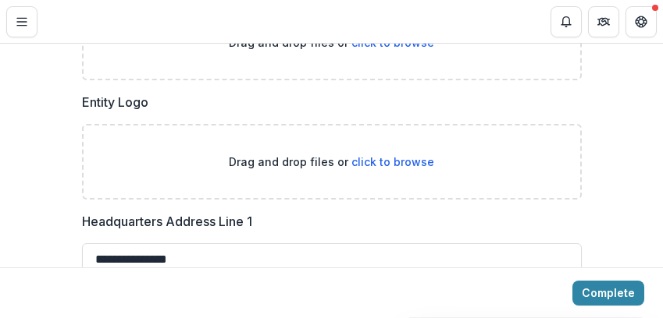
click at [385, 161] on span "click to browse" at bounding box center [392, 161] width 83 height 13
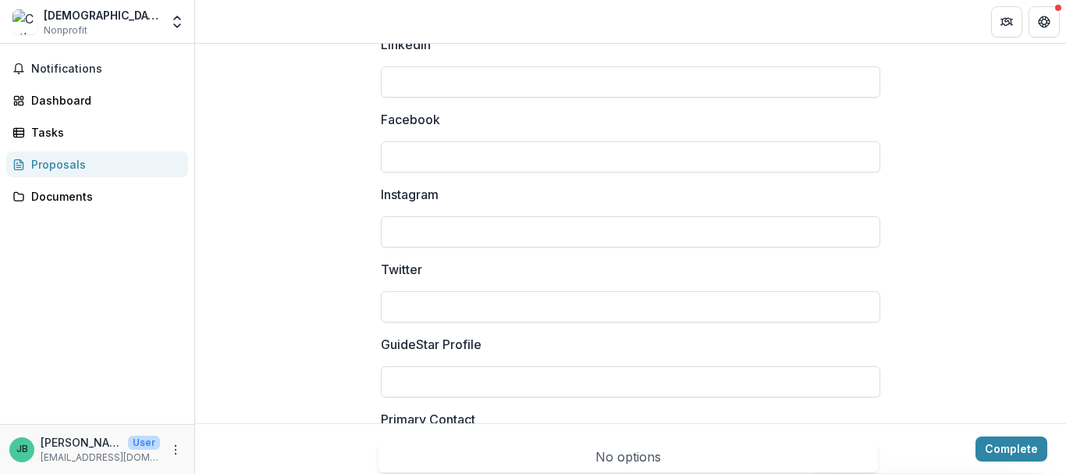
scroll to position [2282, 0]
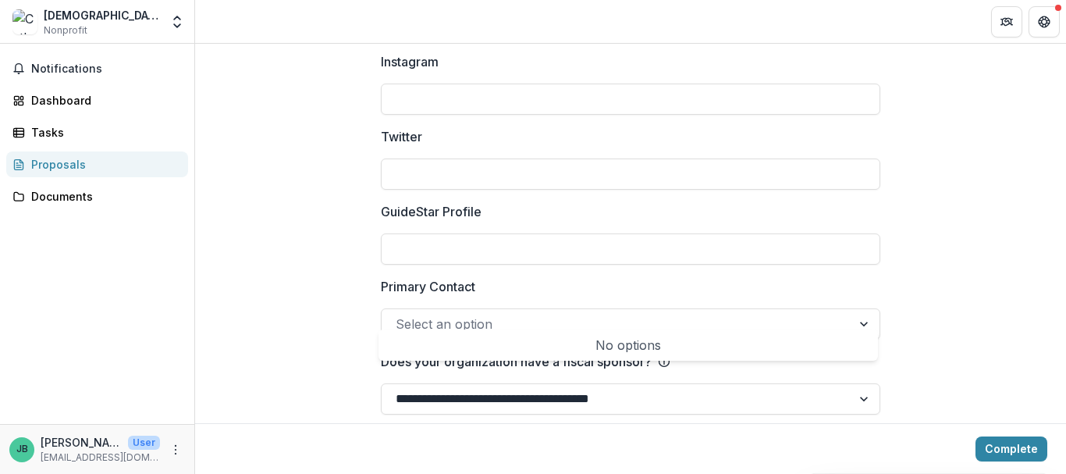
click at [862, 309] on div at bounding box center [866, 324] width 28 height 30
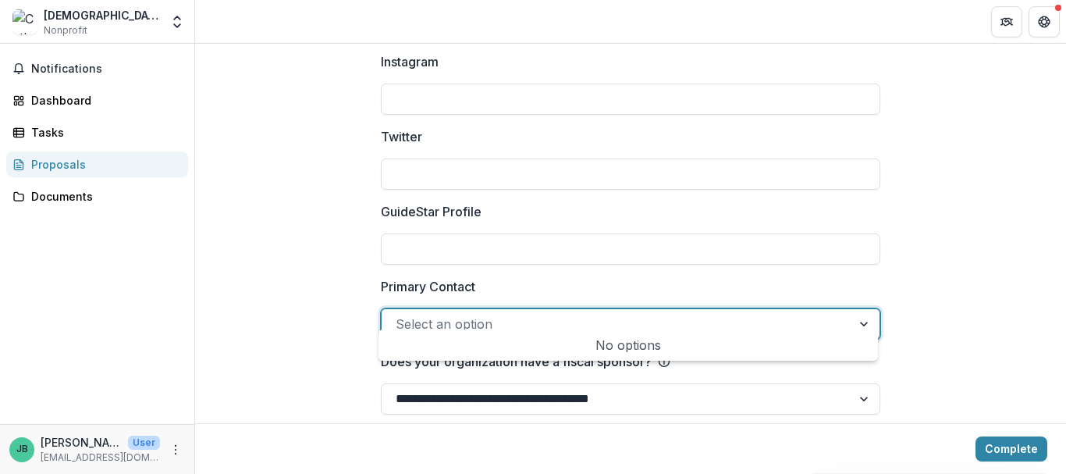
click at [862, 309] on div at bounding box center [866, 324] width 28 height 30
type input "*"
type input "**********"
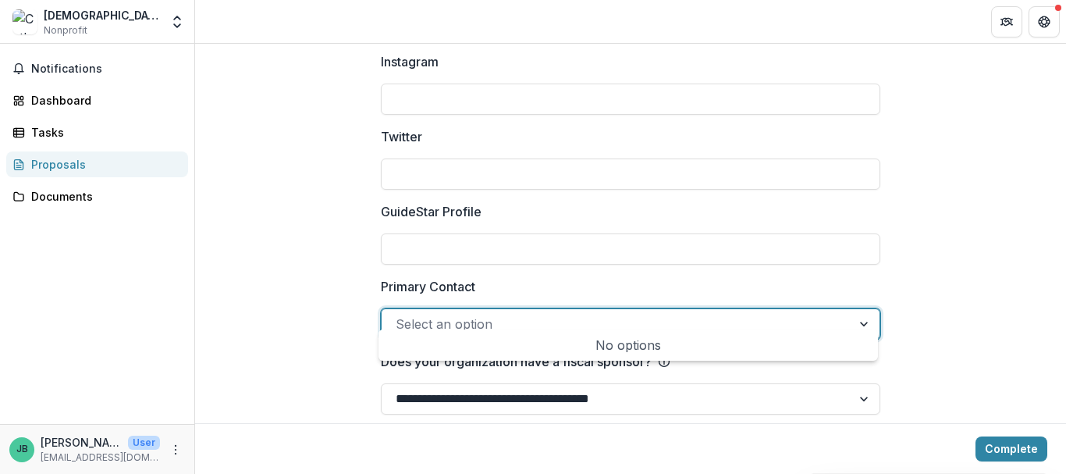
click at [514, 313] on div at bounding box center [617, 324] width 442 height 22
type input "**********"
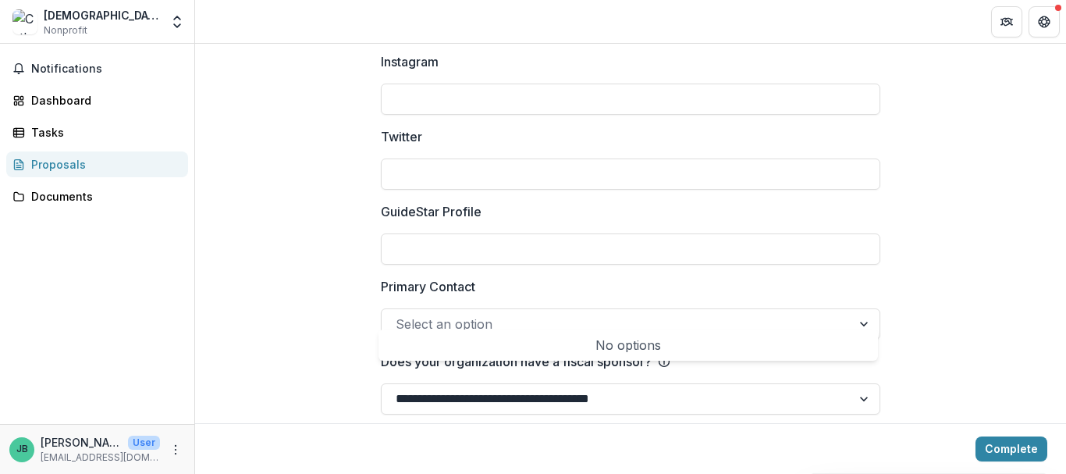
click at [732, 345] on div "No options" at bounding box center [628, 344] width 493 height 31
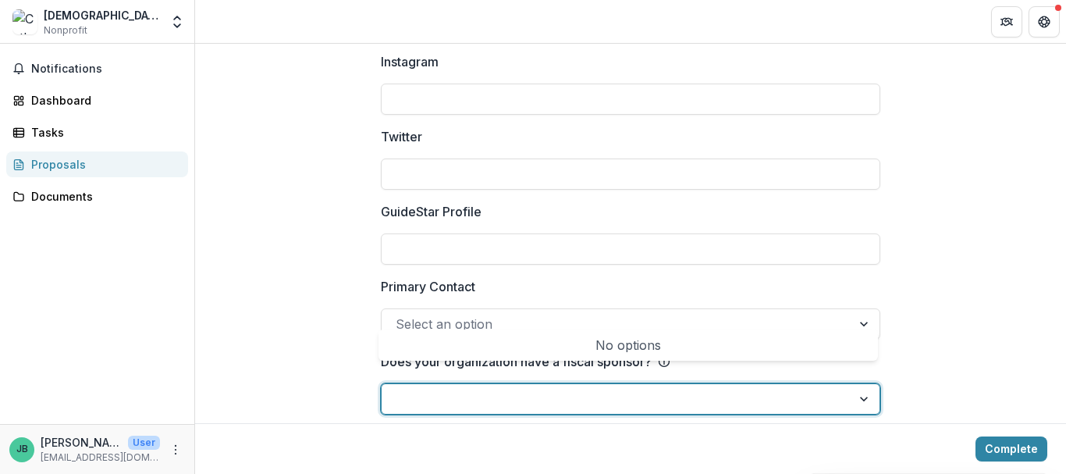
click at [862, 384] on div at bounding box center [866, 399] width 28 height 30
click at [863, 384] on div at bounding box center [866, 399] width 28 height 30
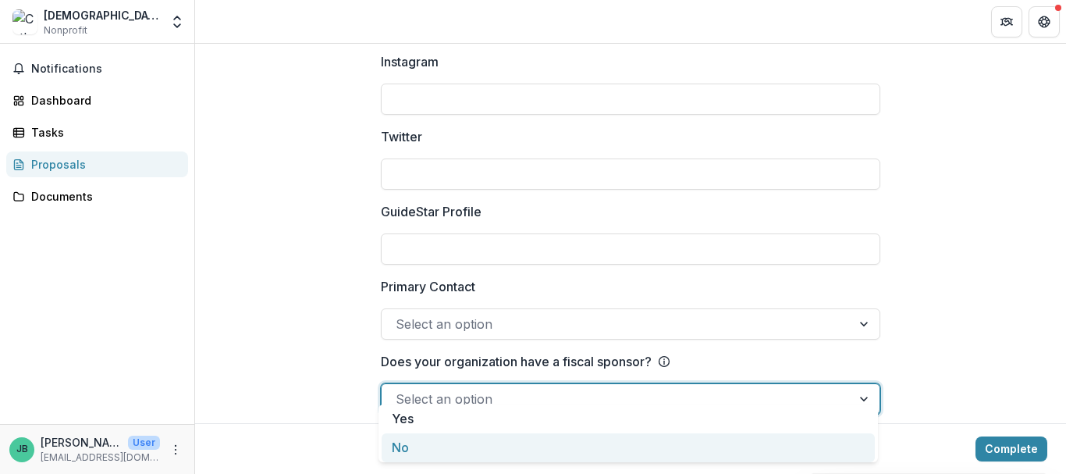
click at [402, 446] on div "No" at bounding box center [628, 447] width 493 height 29
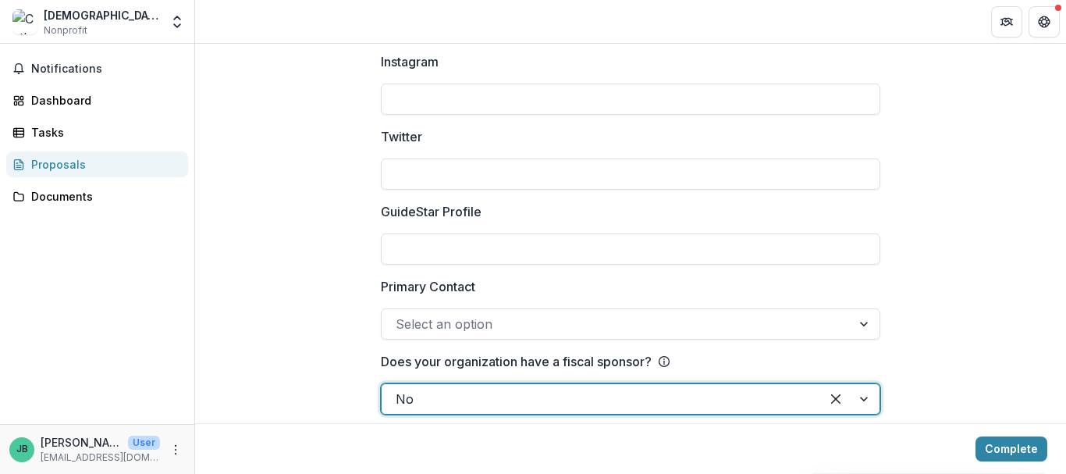
click at [399, 313] on div at bounding box center [617, 324] width 442 height 22
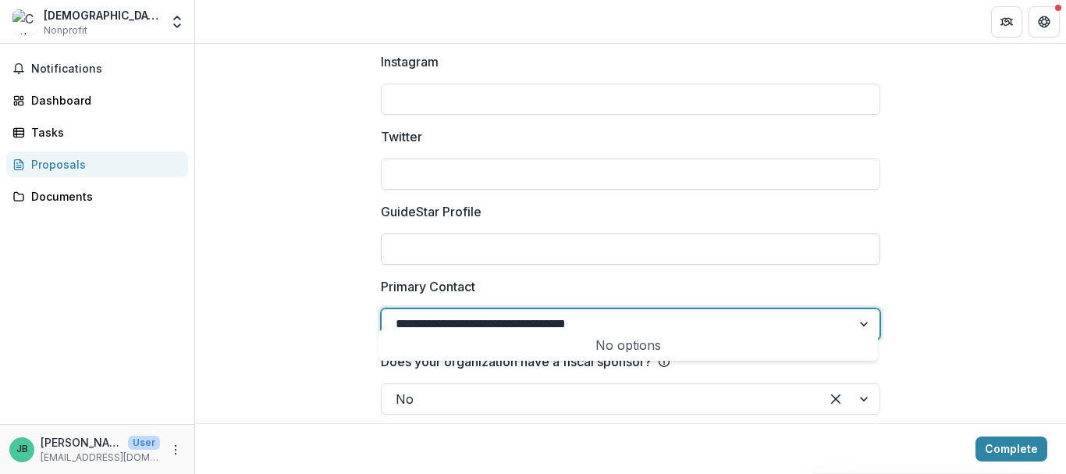
type input "**********"
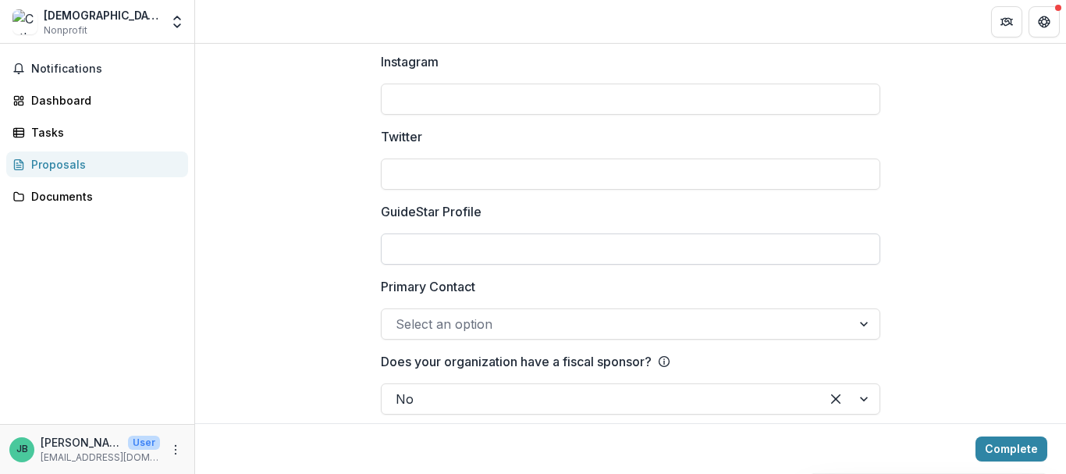
click at [425, 235] on input "GuideStar Profile" at bounding box center [631, 248] width 500 height 31
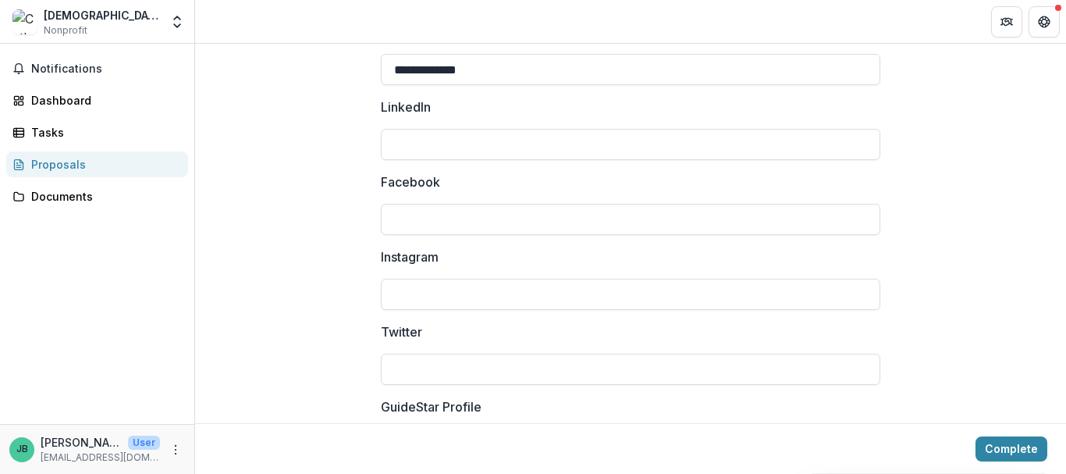
scroll to position [2048, 0]
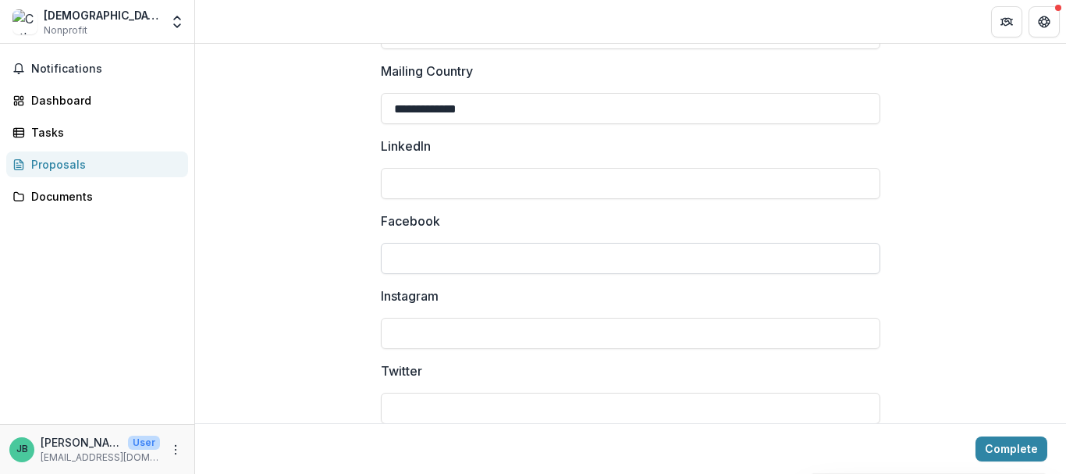
click at [407, 243] on input "Facebook" at bounding box center [631, 258] width 500 height 31
type input "**********"
click at [397, 394] on input "Twitter" at bounding box center [631, 408] width 500 height 31
type input "*"
click at [439, 393] on input "**********" at bounding box center [631, 408] width 500 height 31
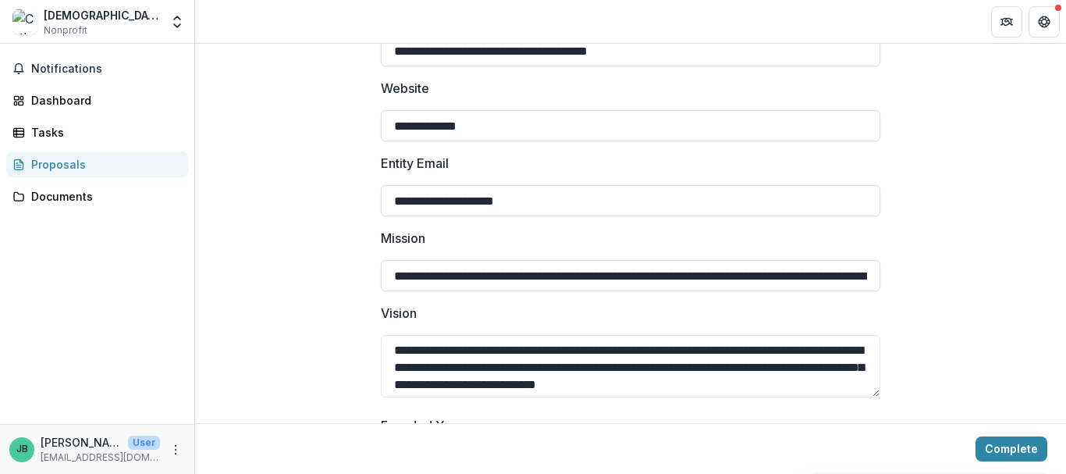
scroll to position [253, 0]
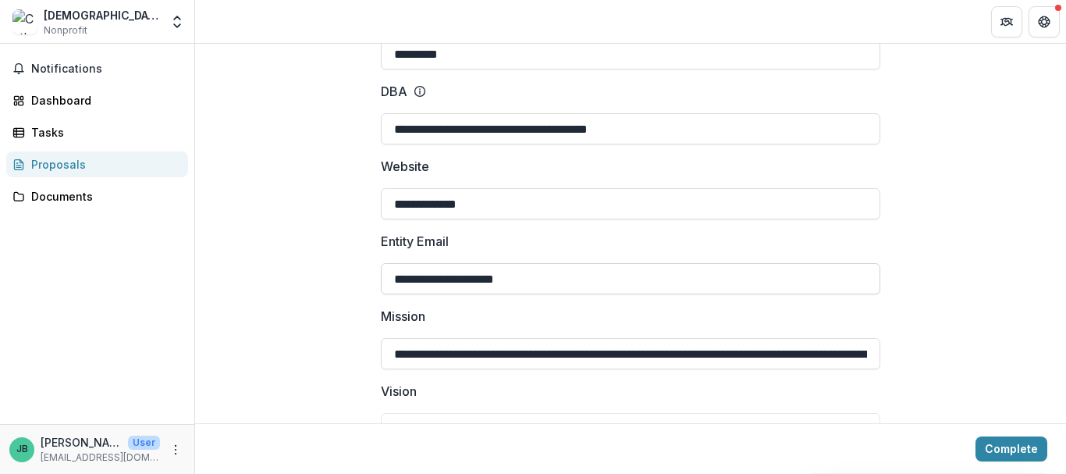
type input "**********"
drag, startPoint x: 391, startPoint y: 263, endPoint x: 457, endPoint y: 264, distance: 65.6
click at [457, 264] on input "**********" at bounding box center [631, 278] width 500 height 31
type input "**********"
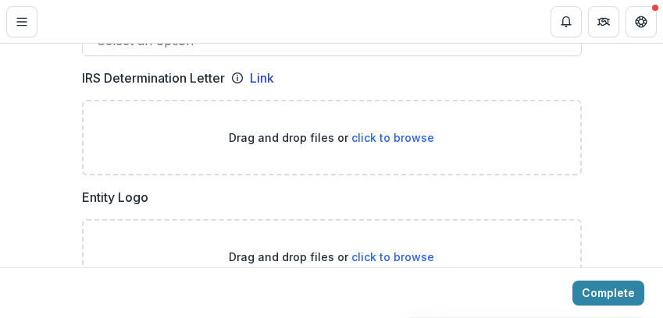
scroll to position [972, 0]
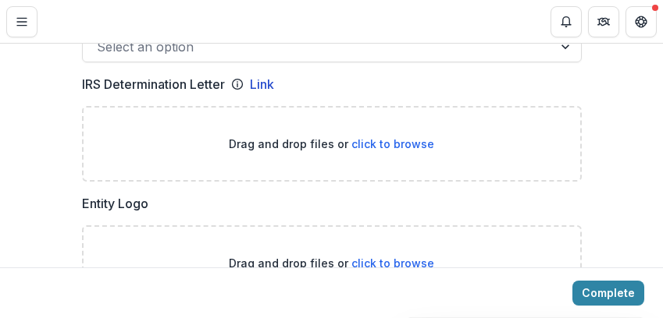
click at [368, 144] on span "click to browse" at bounding box center [392, 143] width 83 height 13
type input "**********"
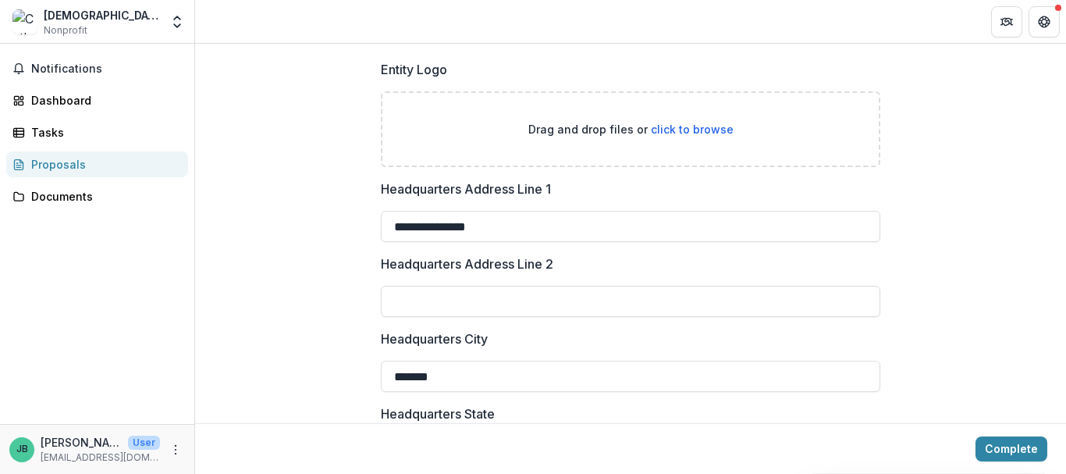
scroll to position [1218, 0]
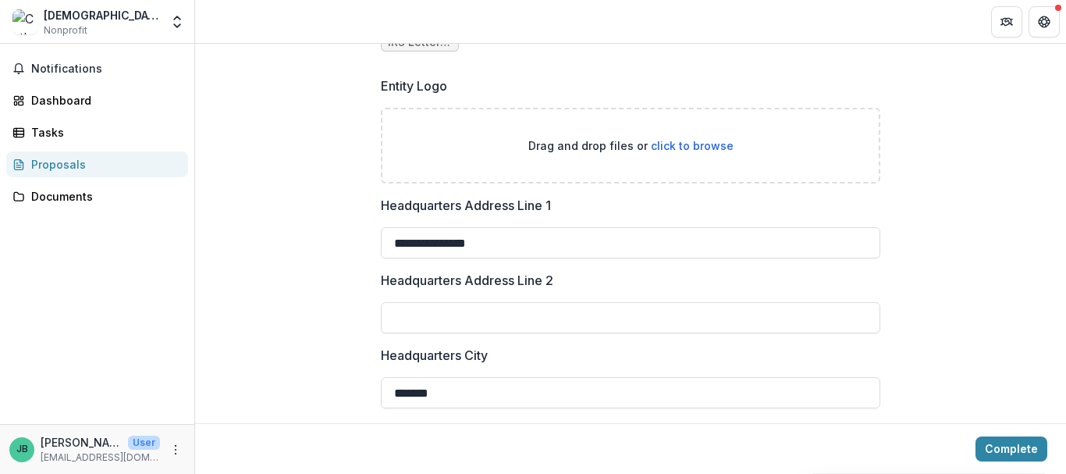
click at [675, 139] on span "click to browse" at bounding box center [692, 145] width 83 height 13
type input "**********"
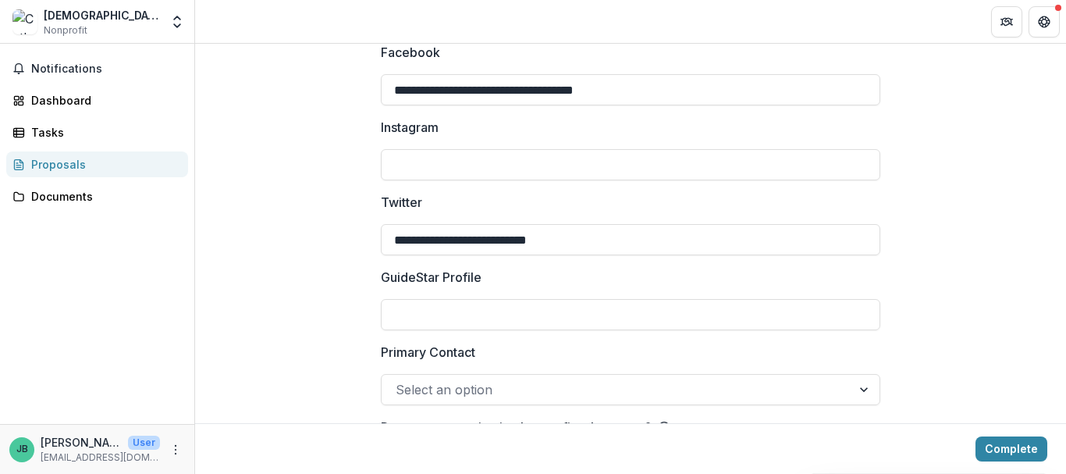
scroll to position [2498, 0]
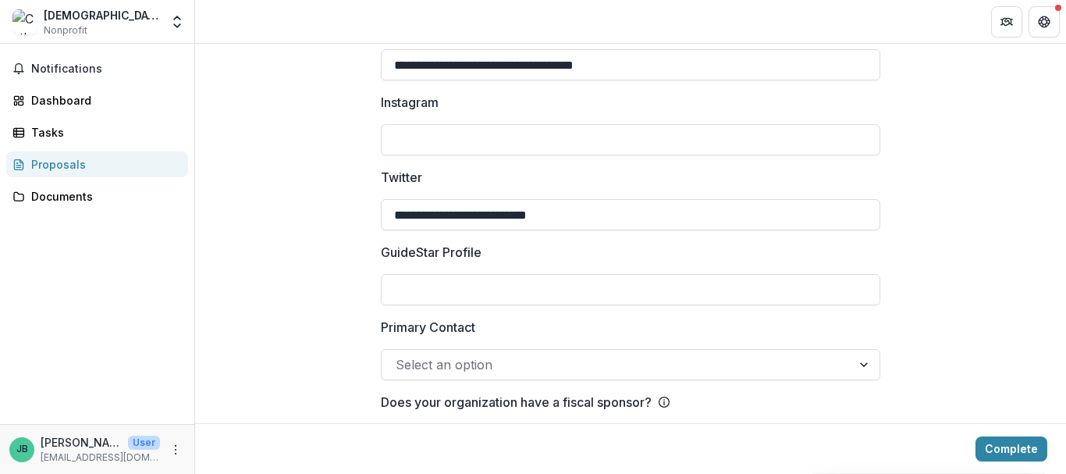
click at [862, 350] on div at bounding box center [866, 365] width 28 height 30
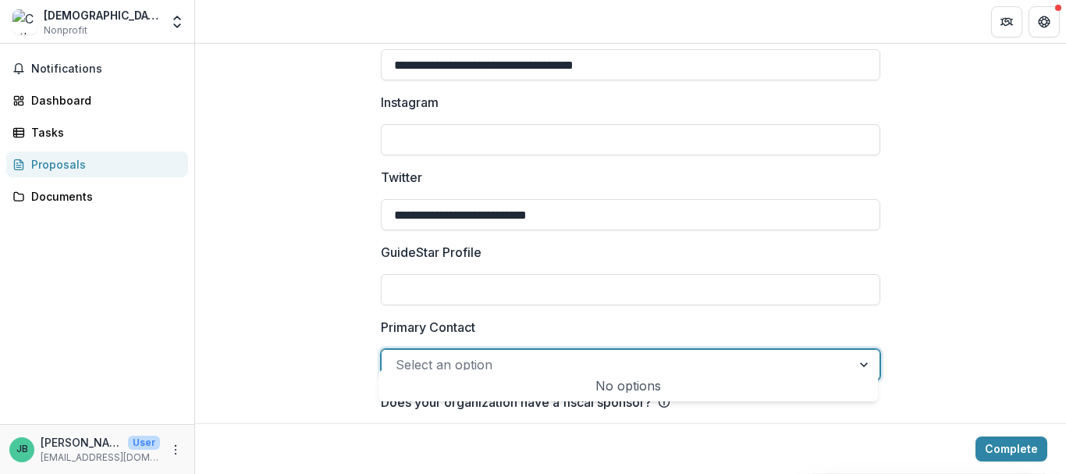
scroll to position [2538, 0]
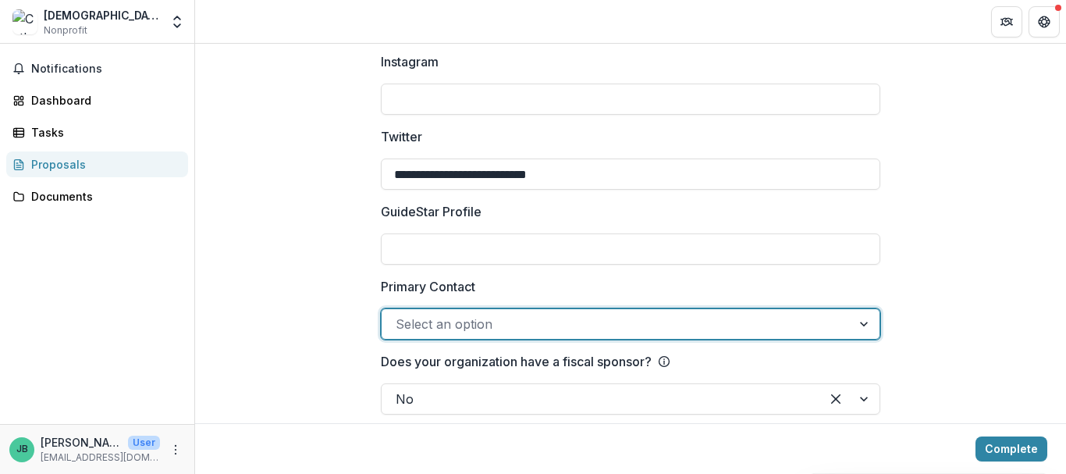
click at [862, 309] on div at bounding box center [866, 324] width 28 height 30
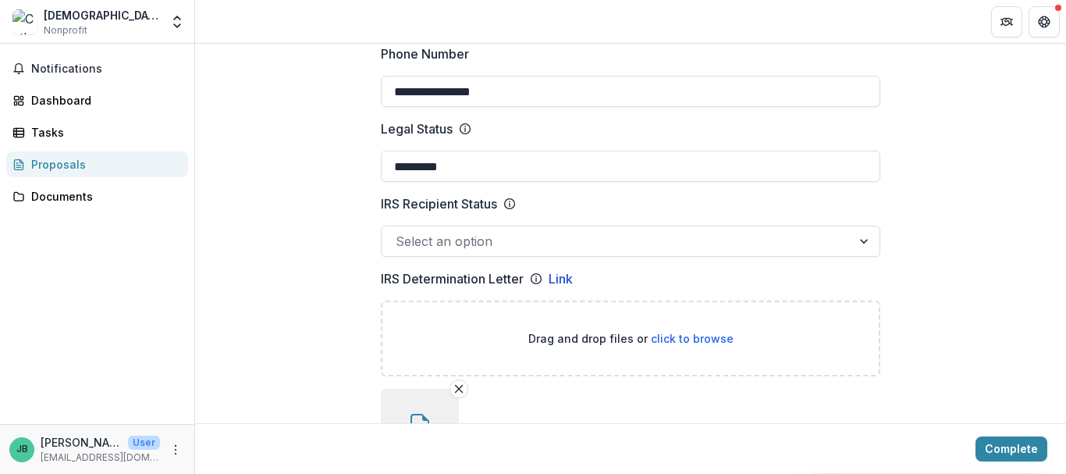
scroll to position [743, 0]
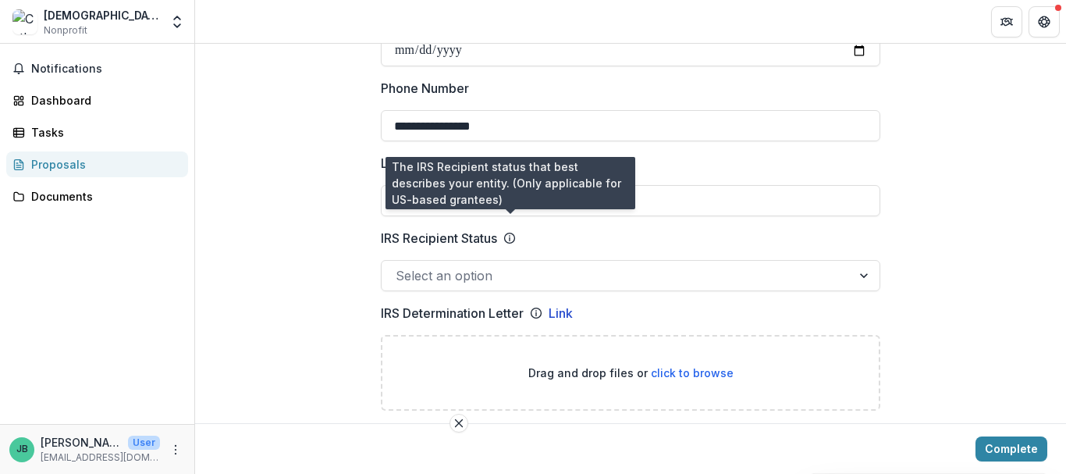
click at [509, 232] on icon at bounding box center [509, 238] width 12 height 12
click at [400, 266] on input "IRS Recipient Status" at bounding box center [398, 275] width 4 height 19
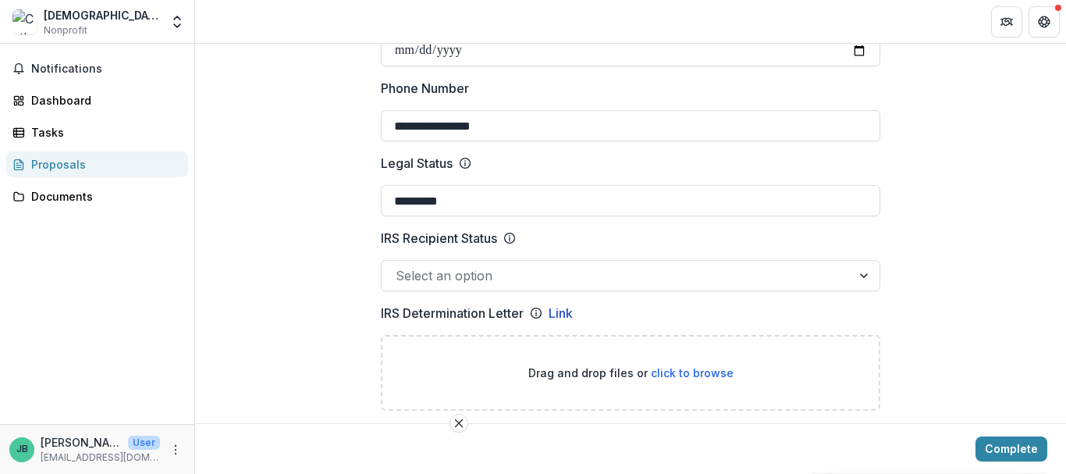
click at [509, 232] on icon at bounding box center [509, 238] width 12 height 12
click at [400, 266] on input "IRS Recipient Status" at bounding box center [398, 275] width 4 height 19
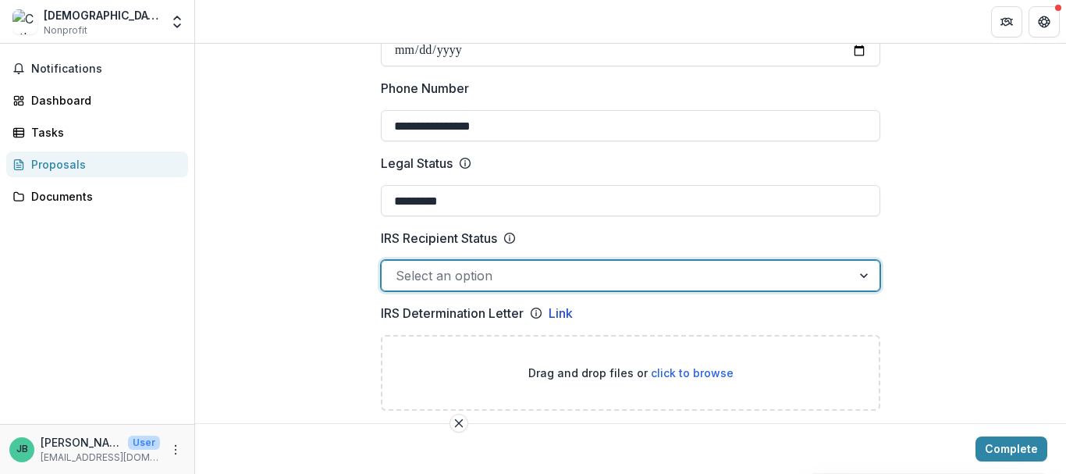
click at [863, 261] on div at bounding box center [866, 276] width 28 height 30
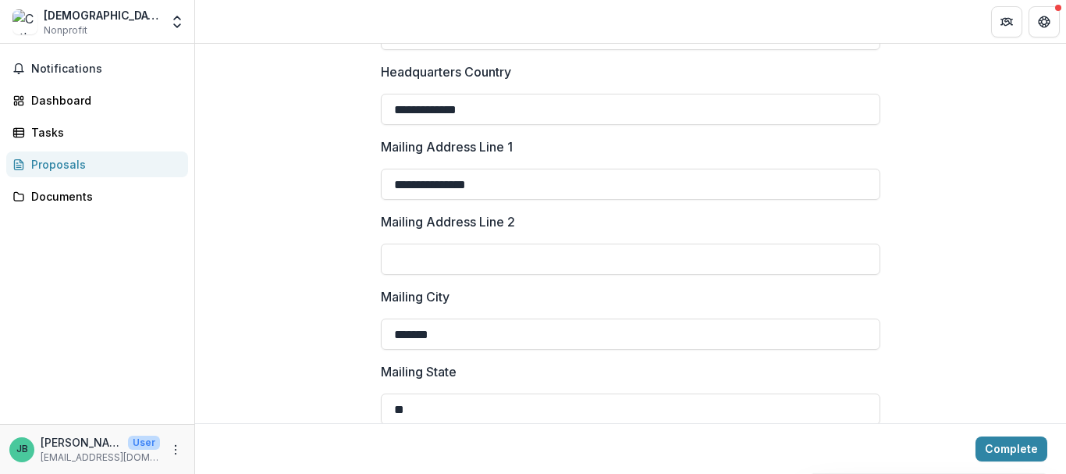
scroll to position [1992, 0]
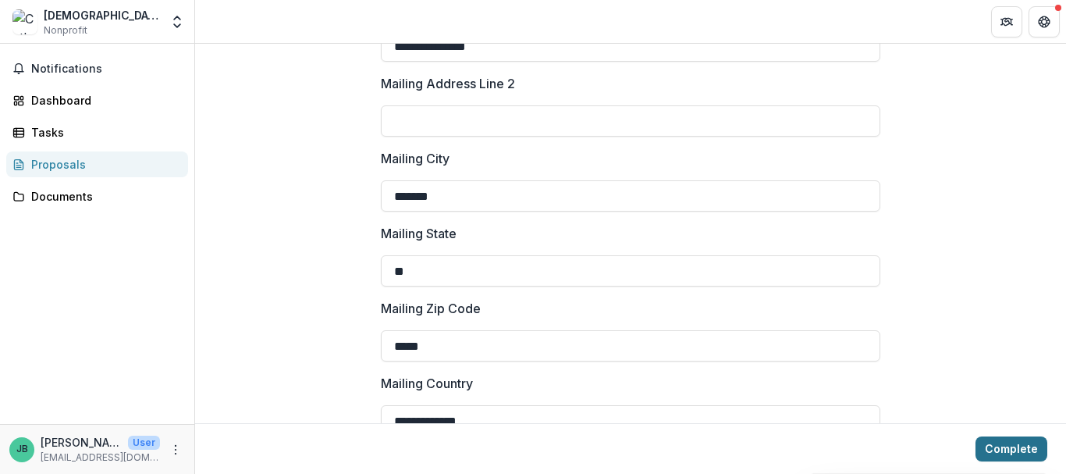
click at [1001, 446] on button "Complete" at bounding box center [1012, 448] width 72 height 25
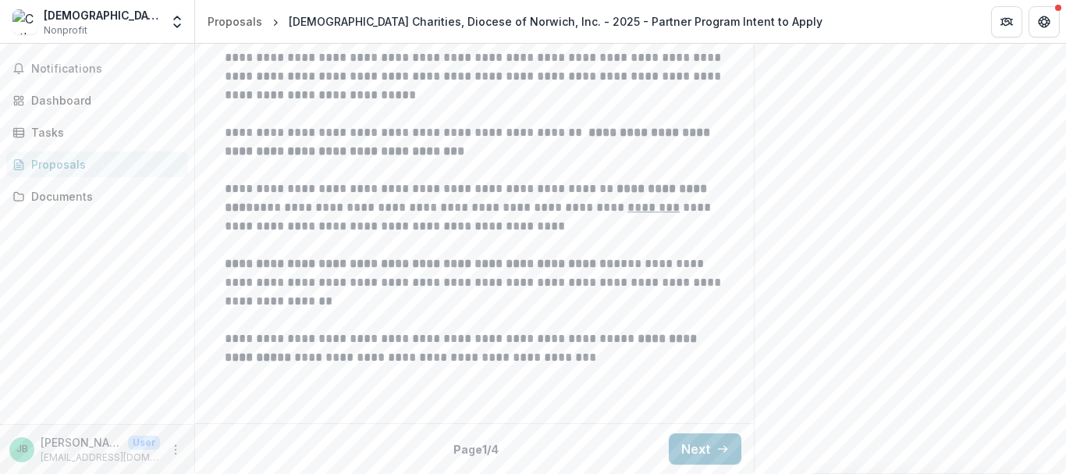
scroll to position [505, 0]
click at [691, 450] on button "Next" at bounding box center [705, 448] width 73 height 31
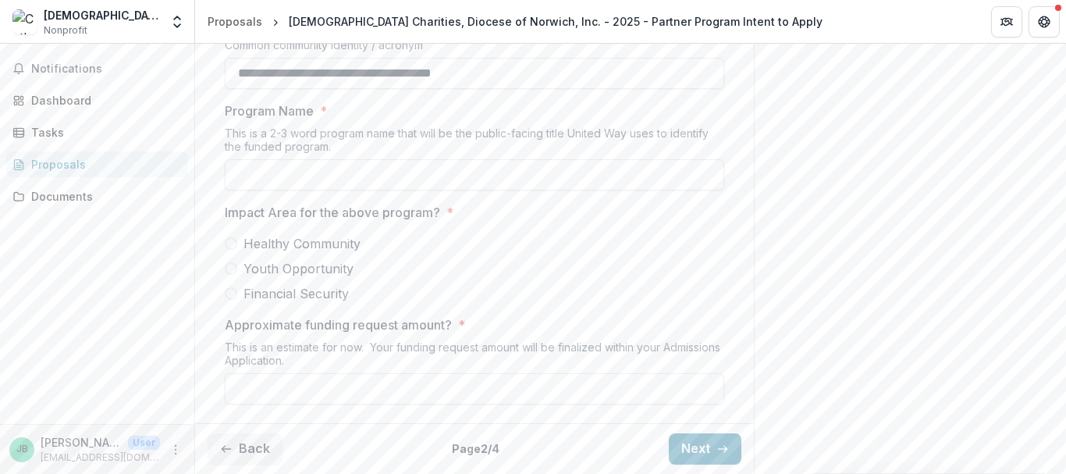
click at [228, 300] on span at bounding box center [231, 293] width 12 height 12
click at [269, 386] on input "Approximate funding request amount? *" at bounding box center [475, 388] width 500 height 31
type input "*******"
click at [707, 449] on button "Next" at bounding box center [705, 448] width 73 height 31
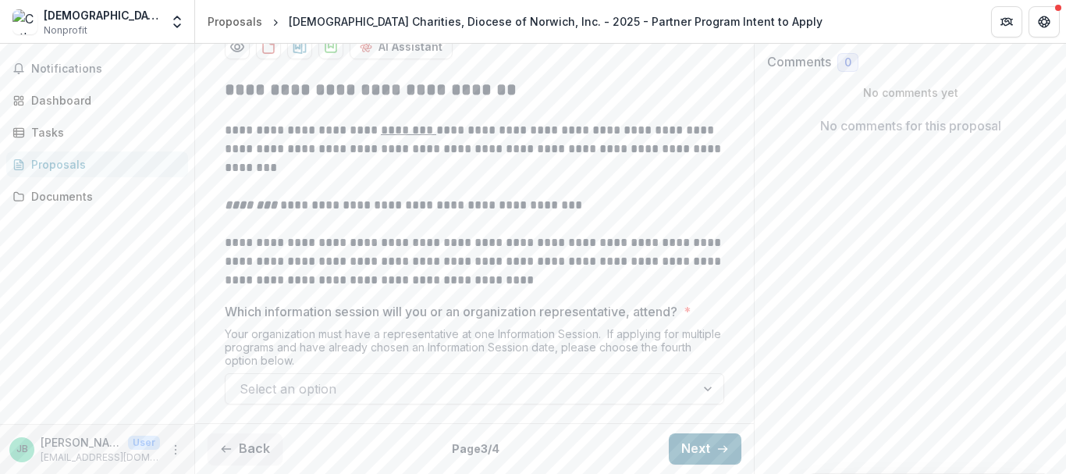
scroll to position [442, 0]
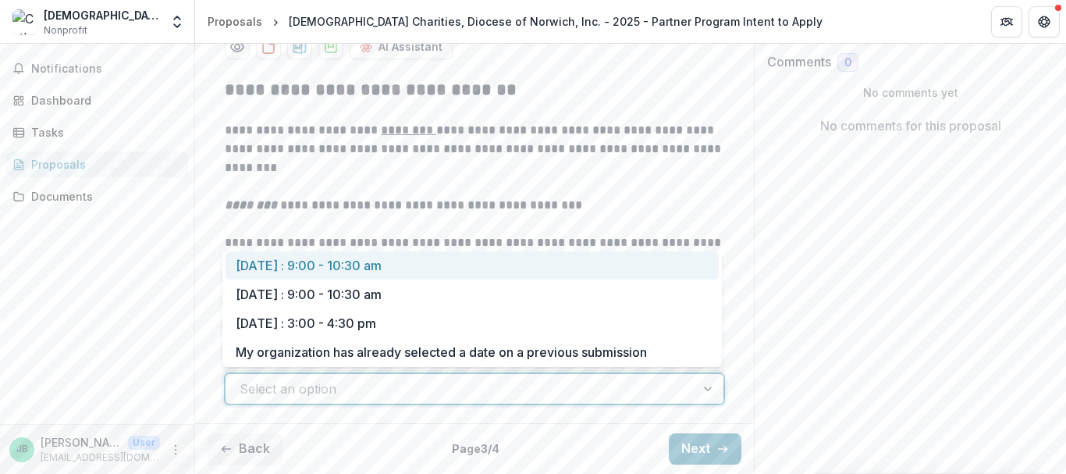
click at [708, 386] on div at bounding box center [709, 389] width 28 height 30
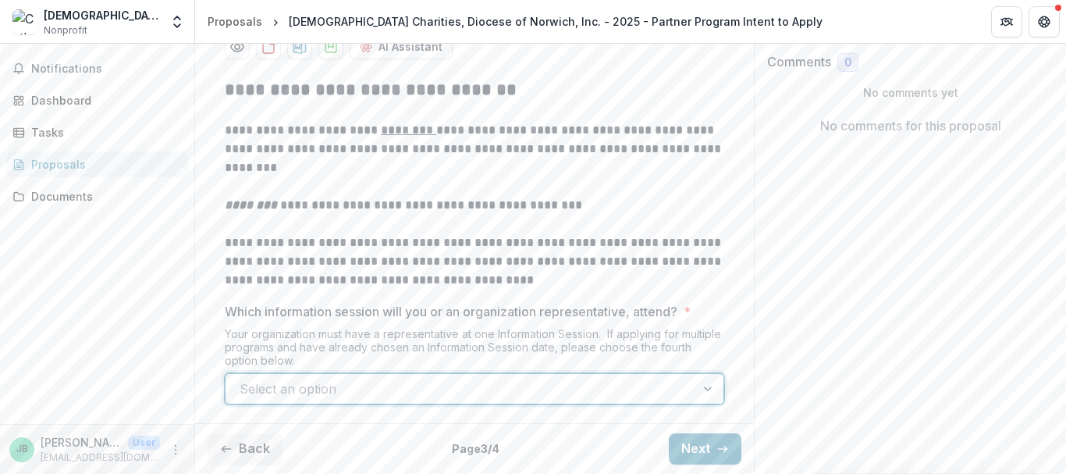
click at [702, 390] on div at bounding box center [709, 389] width 28 height 30
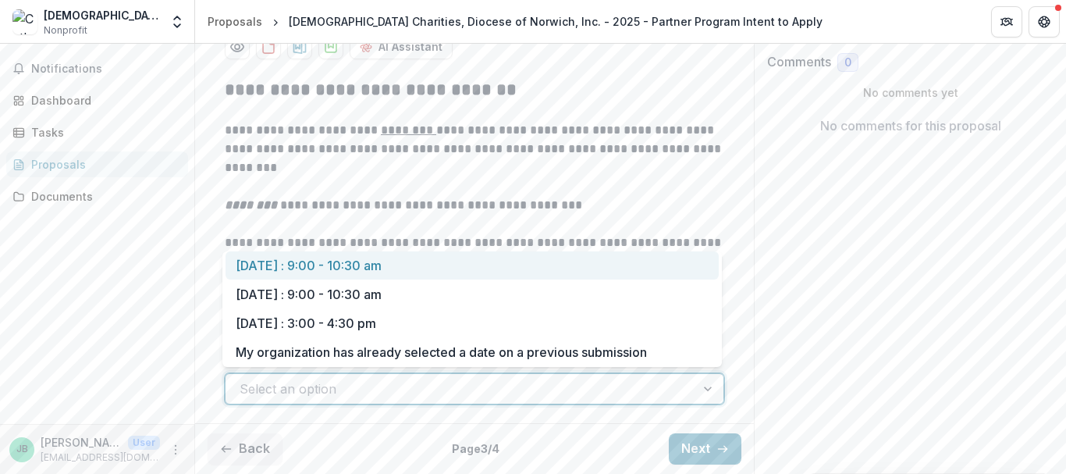
click at [395, 269] on div "[DATE] : 9:00 - 10:30 am" at bounding box center [472, 265] width 493 height 29
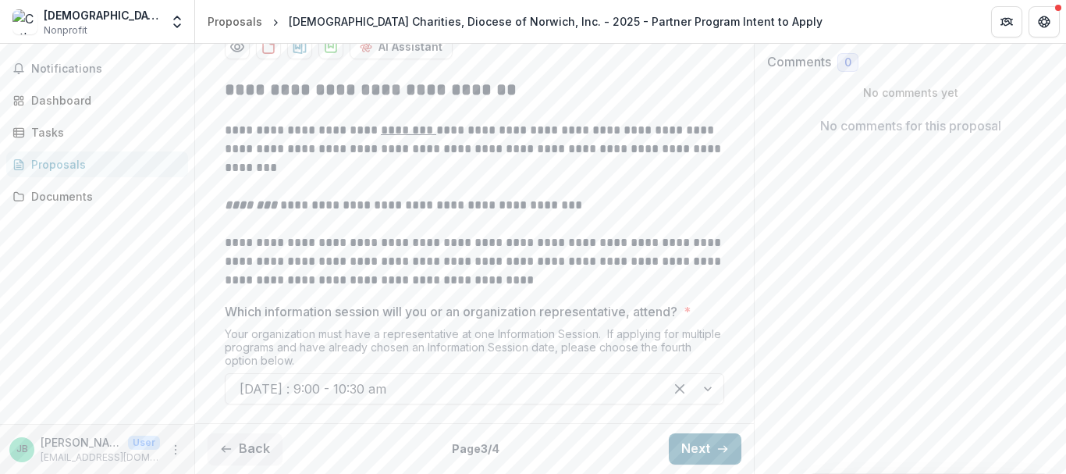
click at [694, 452] on button "Next" at bounding box center [705, 448] width 73 height 31
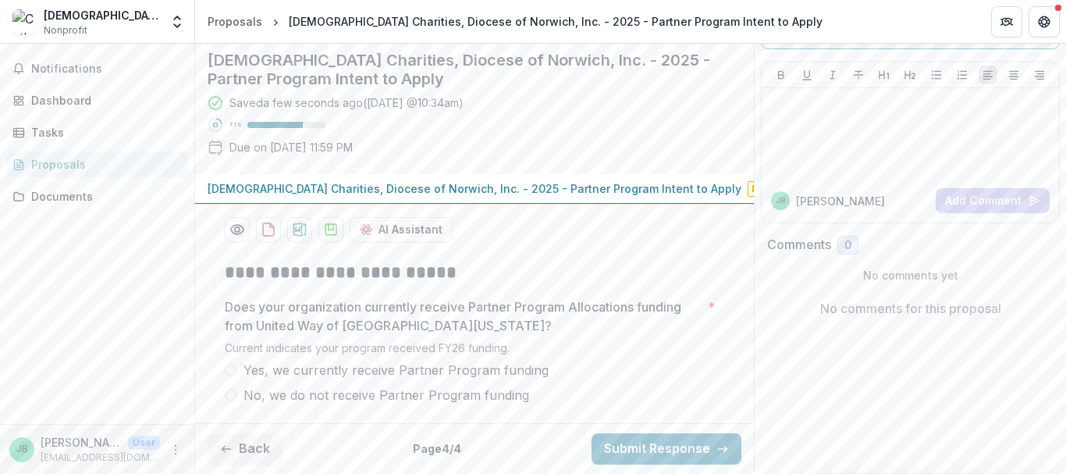
click at [229, 397] on span at bounding box center [231, 395] width 12 height 12
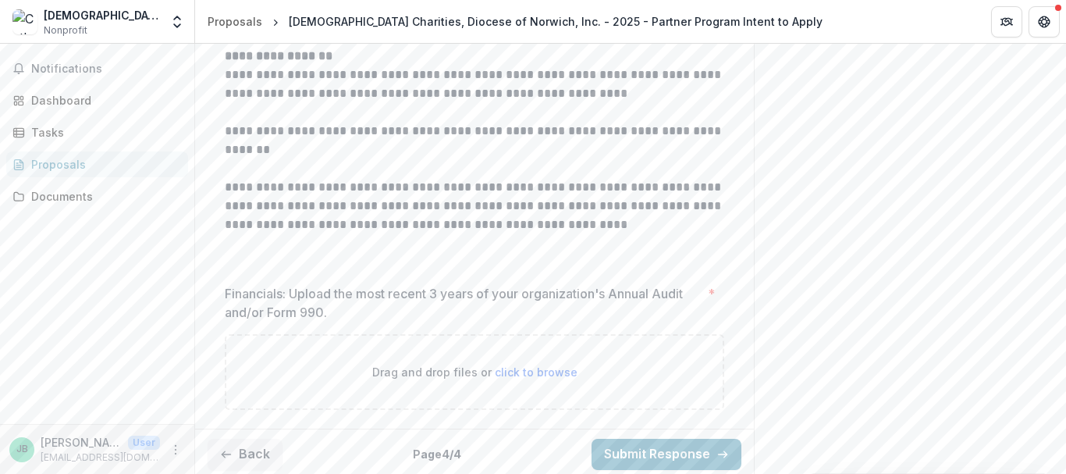
scroll to position [393, 0]
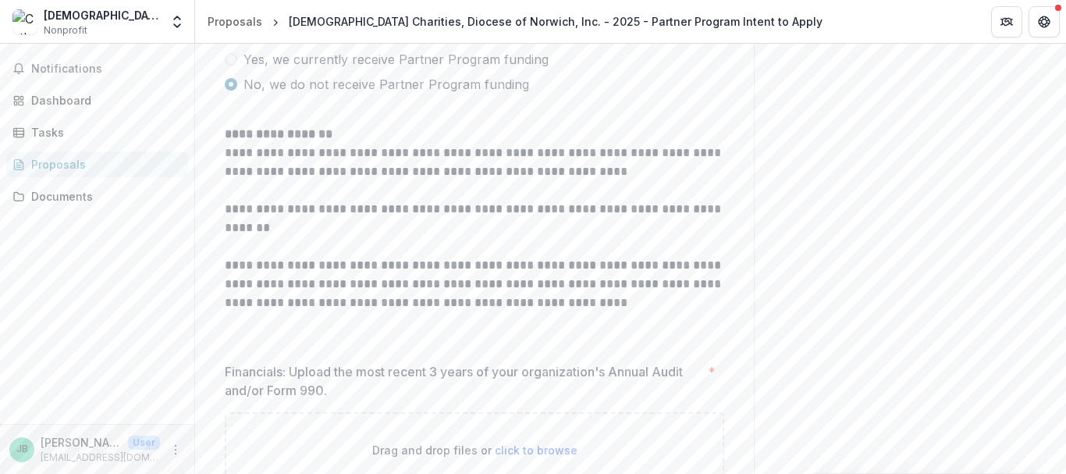
click at [227, 66] on span at bounding box center [231, 59] width 12 height 12
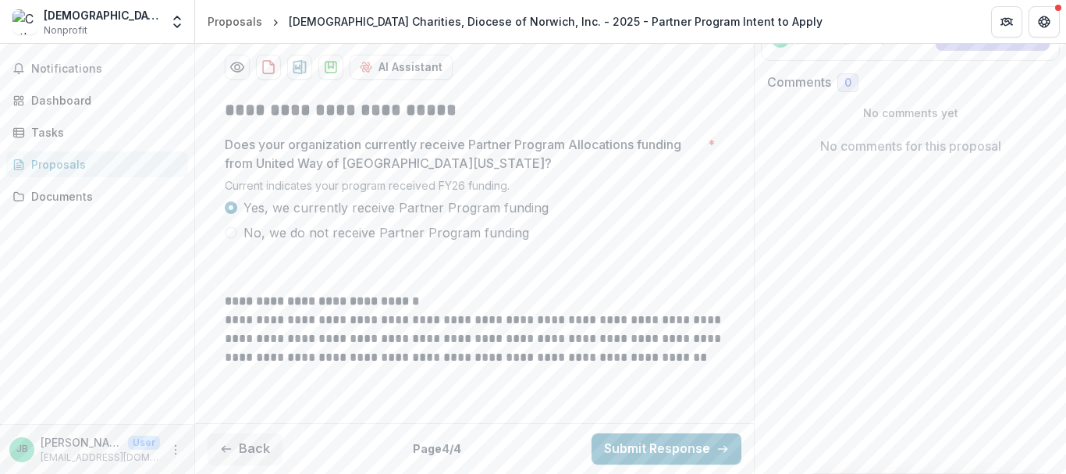
scroll to position [400, 0]
click at [660, 448] on button "Submit Response" at bounding box center [667, 448] width 150 height 31
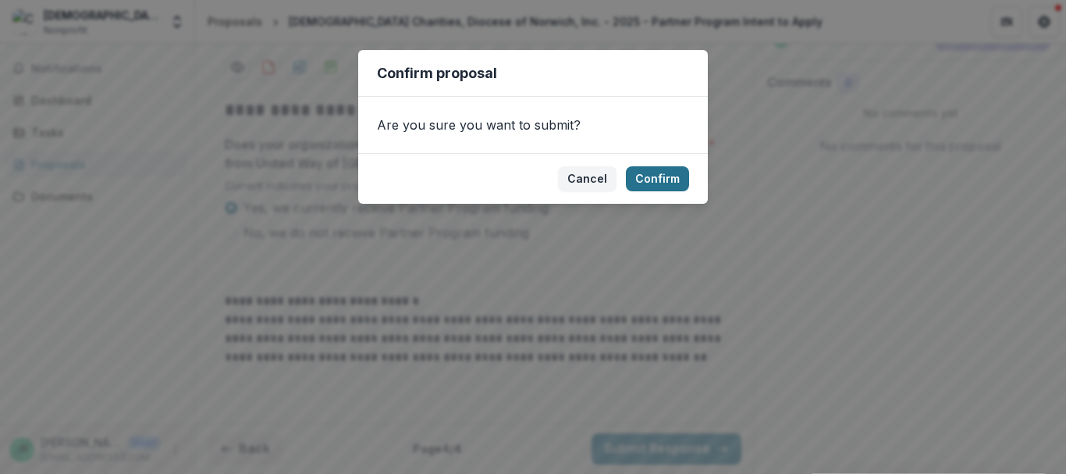
click at [652, 177] on button "Confirm" at bounding box center [657, 178] width 63 height 25
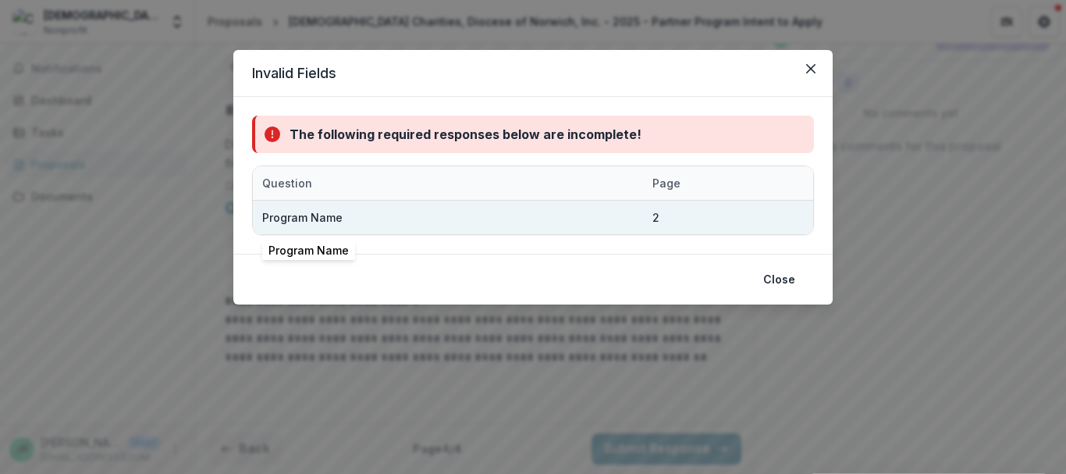
click at [615, 222] on div "Program Name" at bounding box center [448, 218] width 372 height 34
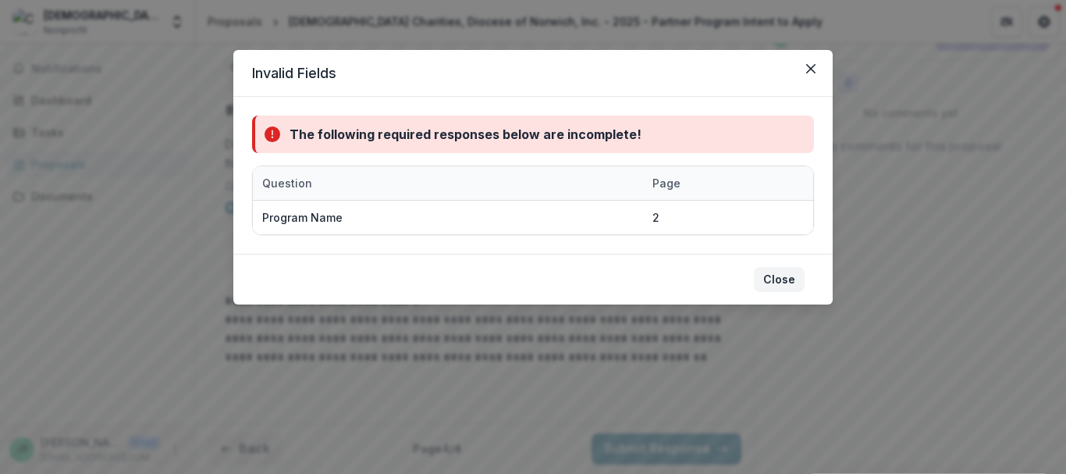
click at [782, 279] on button "Close" at bounding box center [779, 279] width 51 height 25
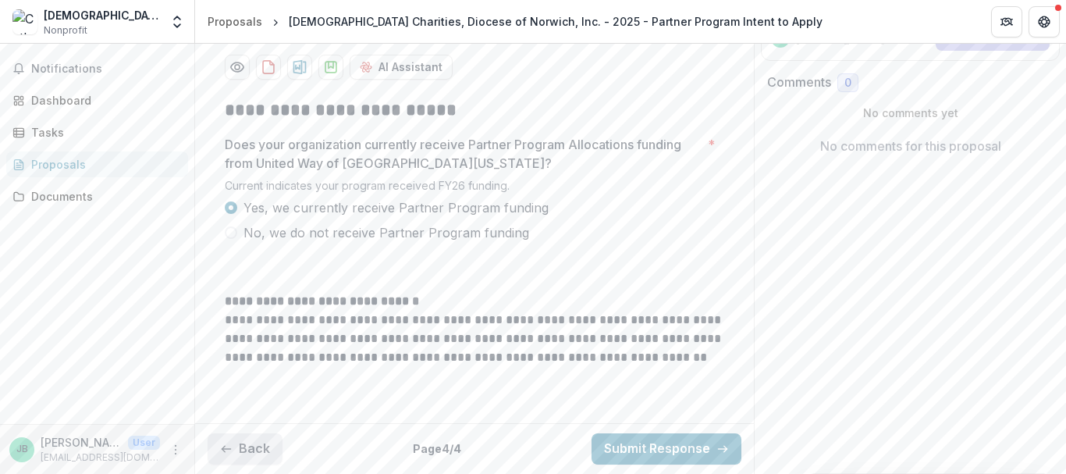
click at [239, 450] on button "Back" at bounding box center [245, 448] width 75 height 31
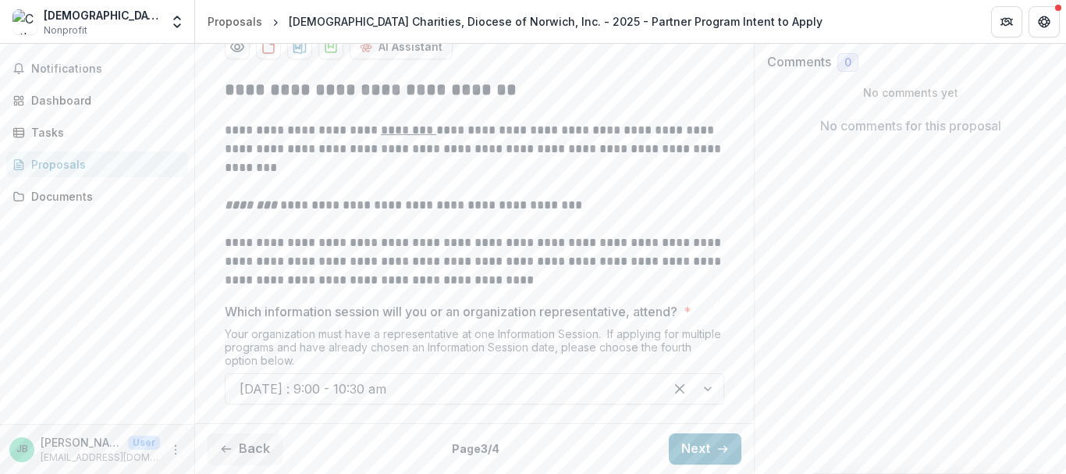
scroll to position [442, 0]
click at [242, 449] on button "Back" at bounding box center [245, 448] width 75 height 31
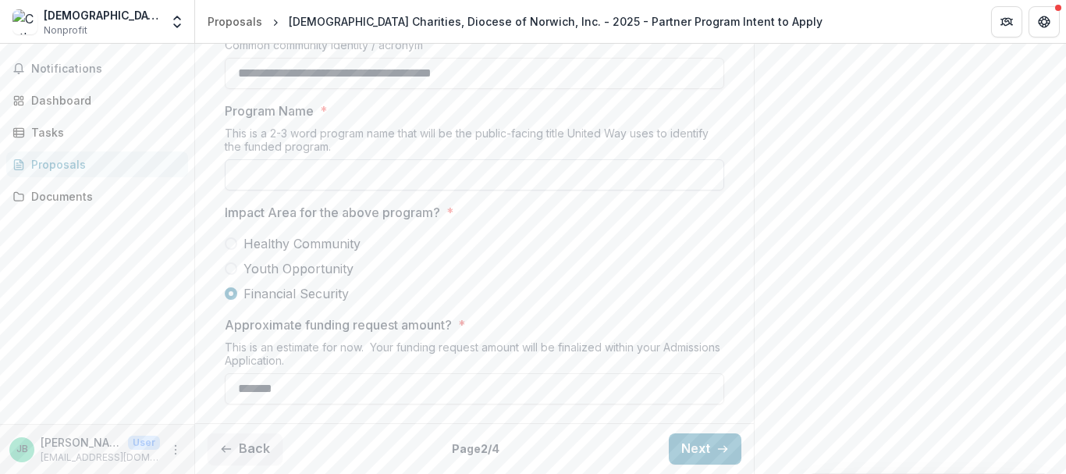
click at [235, 190] on input "Program Name *" at bounding box center [475, 174] width 500 height 31
type input "**********"
click at [683, 448] on button "Next" at bounding box center [705, 448] width 73 height 31
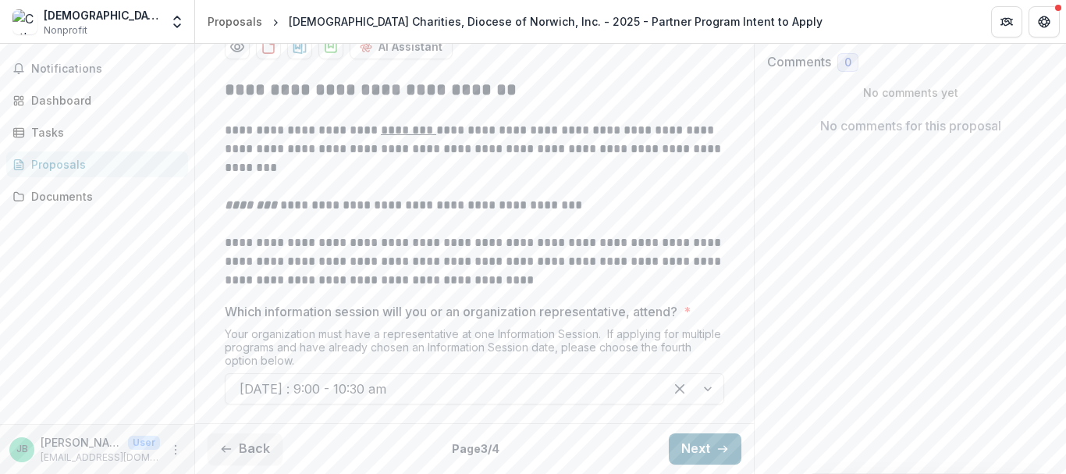
click at [683, 448] on button "Next" at bounding box center [705, 448] width 73 height 31
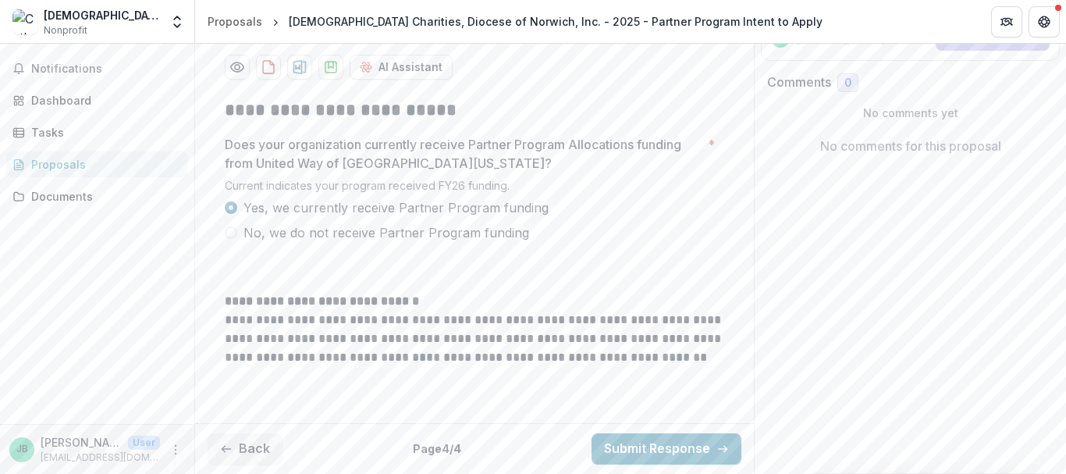
scroll to position [400, 0]
click at [683, 448] on button "Submit Response" at bounding box center [667, 448] width 150 height 31
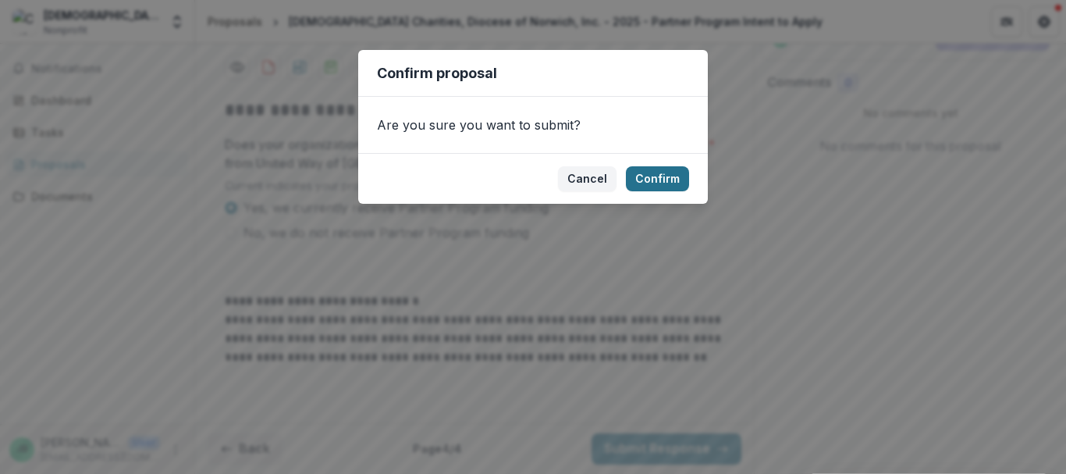
click at [657, 175] on button "Confirm" at bounding box center [657, 178] width 63 height 25
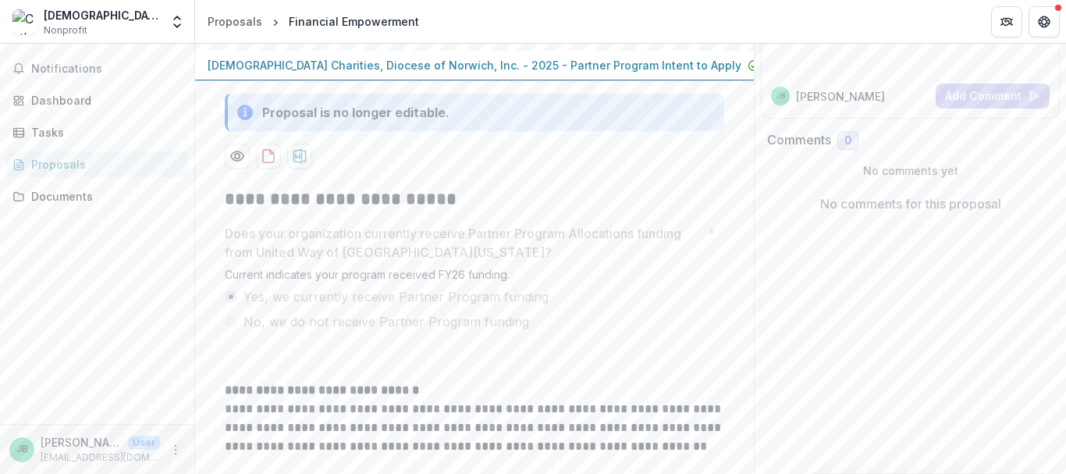
scroll to position [41, 0]
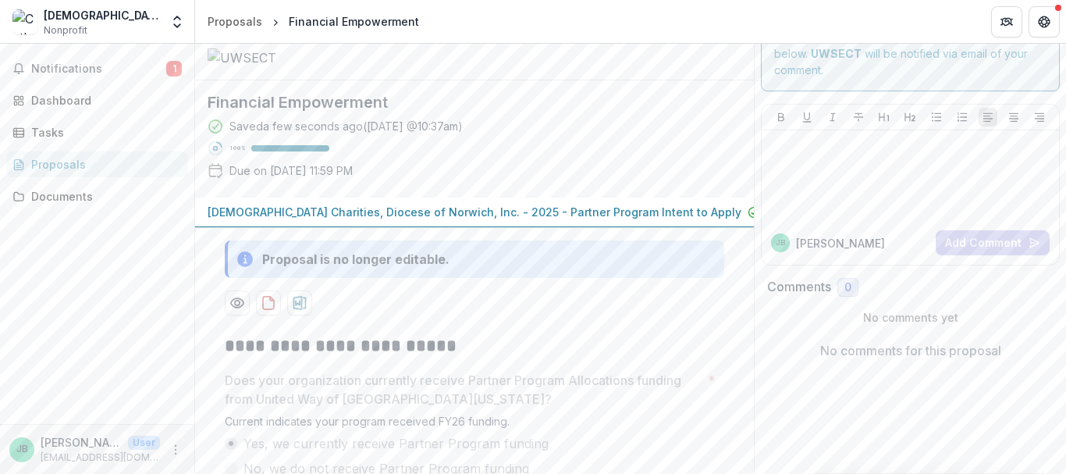
click at [66, 165] on div "Proposals" at bounding box center [103, 164] width 144 height 16
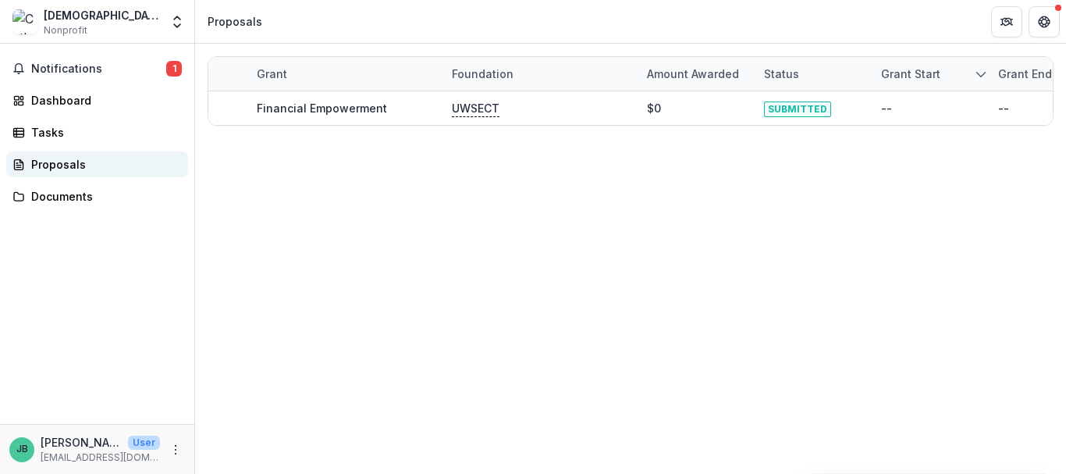
click at [64, 162] on div "Proposals" at bounding box center [103, 164] width 144 height 16
click at [168, 68] on span "1" at bounding box center [174, 69] width 16 height 16
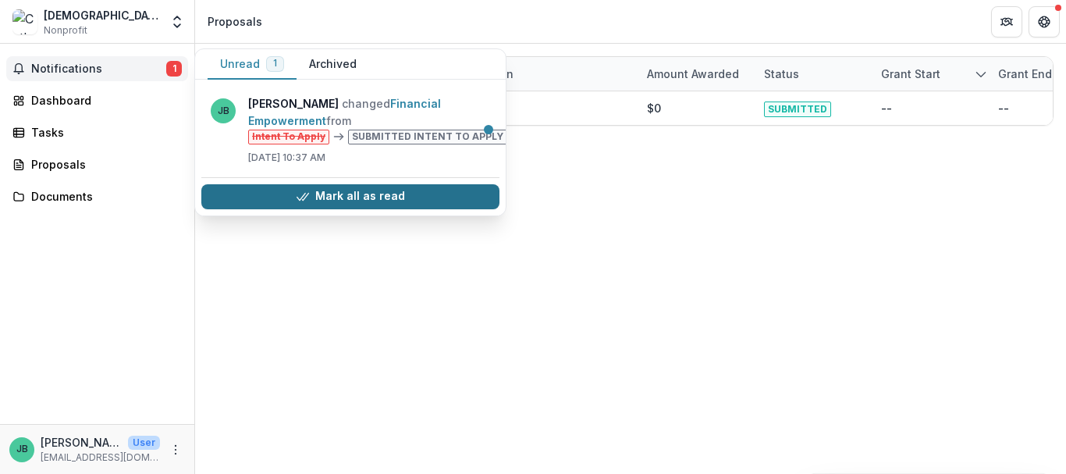
click at [350, 196] on button "Mark all as read" at bounding box center [350, 196] width 298 height 25
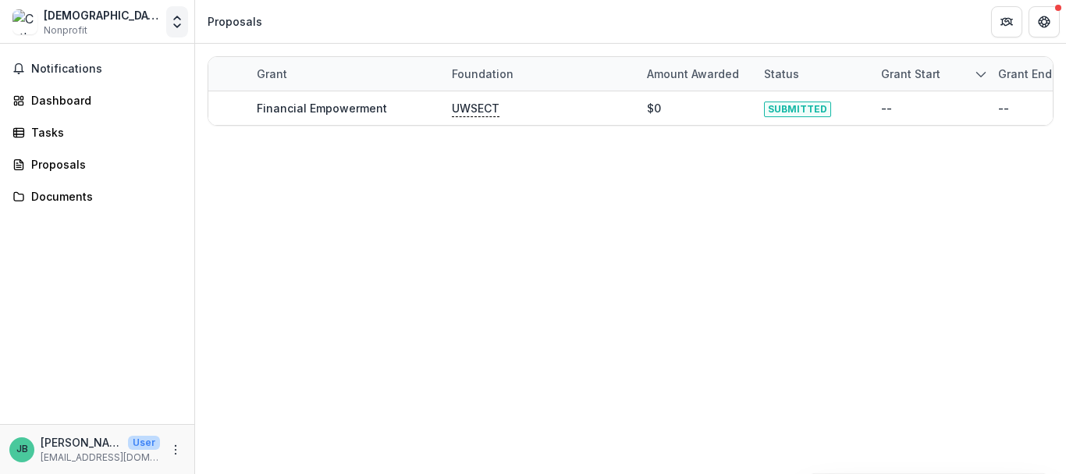
click at [177, 27] on polyline "Open entity switcher" at bounding box center [177, 25] width 6 height 3
click at [291, 215] on div "Grant Foundation Amount awarded Status Grant start Grant end Due Date Report Du…" at bounding box center [630, 259] width 871 height 430
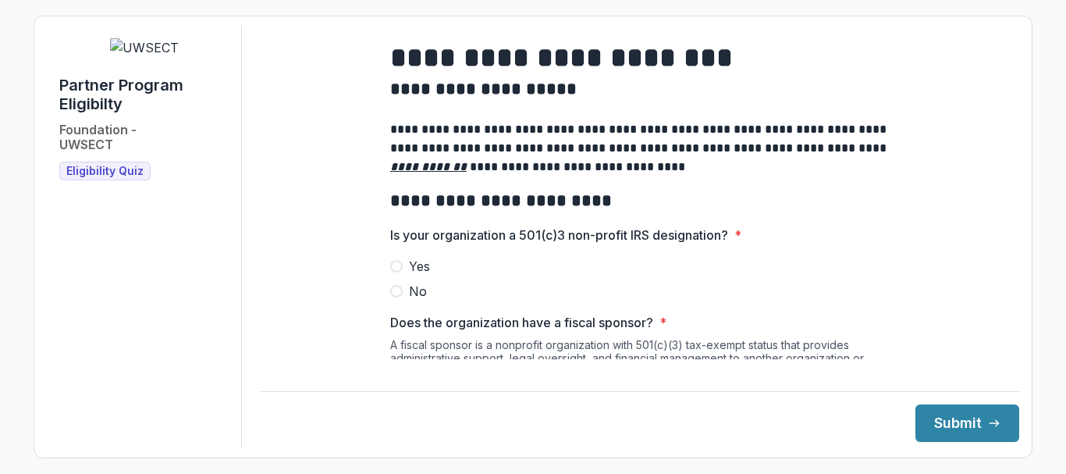
click at [396, 272] on span at bounding box center [396, 266] width 12 height 12
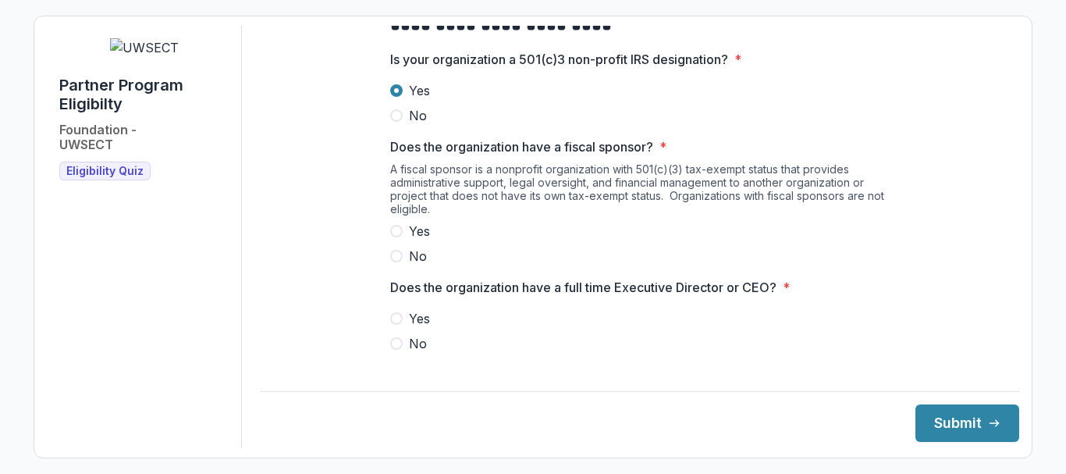
scroll to position [156, 0]
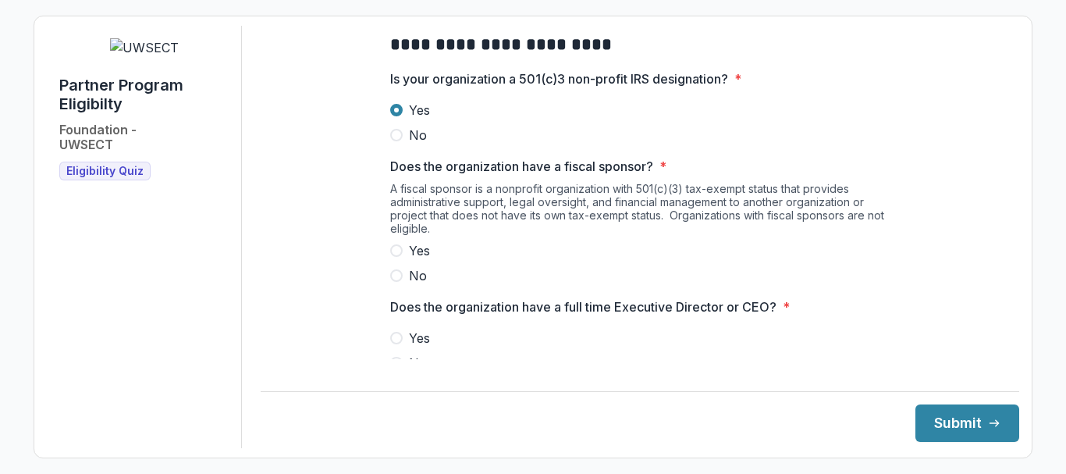
click at [394, 282] on span at bounding box center [396, 275] width 12 height 12
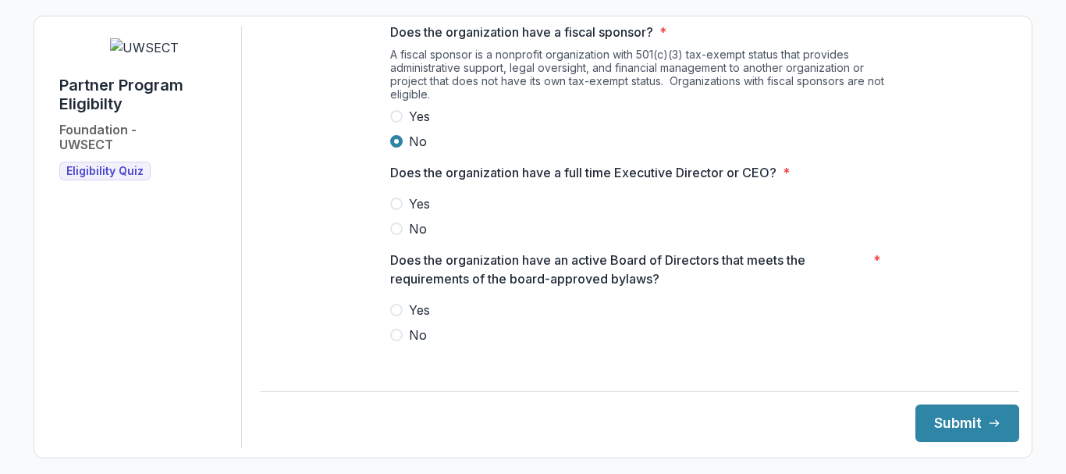
scroll to position [312, 0]
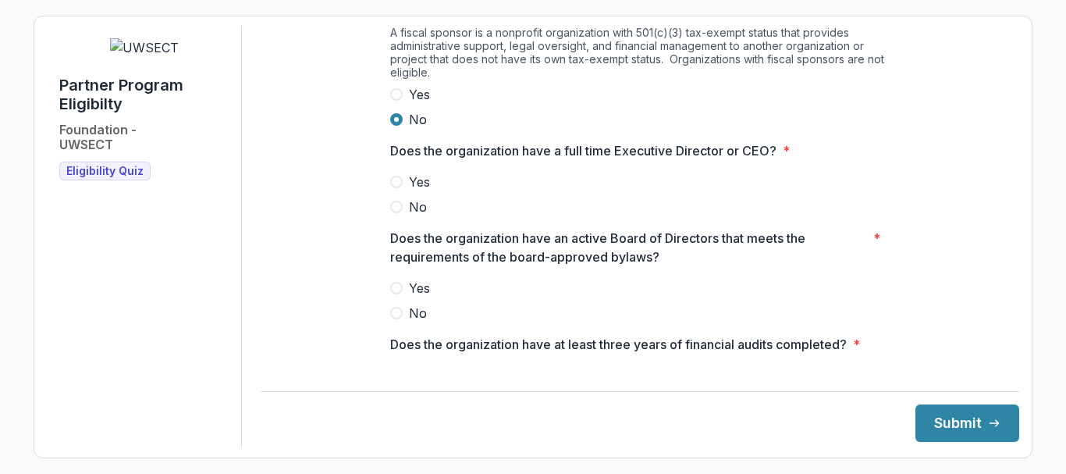
click at [393, 188] on span at bounding box center [396, 182] width 12 height 12
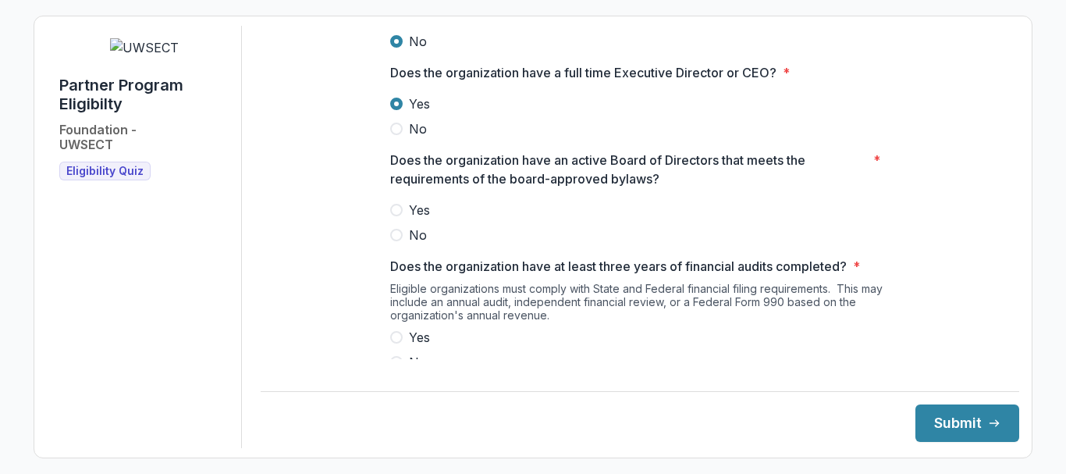
click at [393, 216] on span at bounding box center [396, 210] width 12 height 12
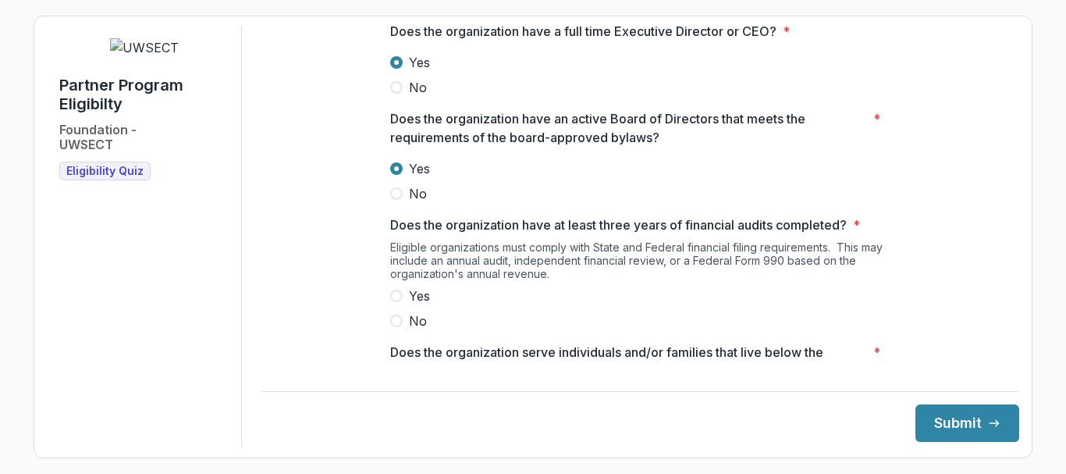
scroll to position [468, 0]
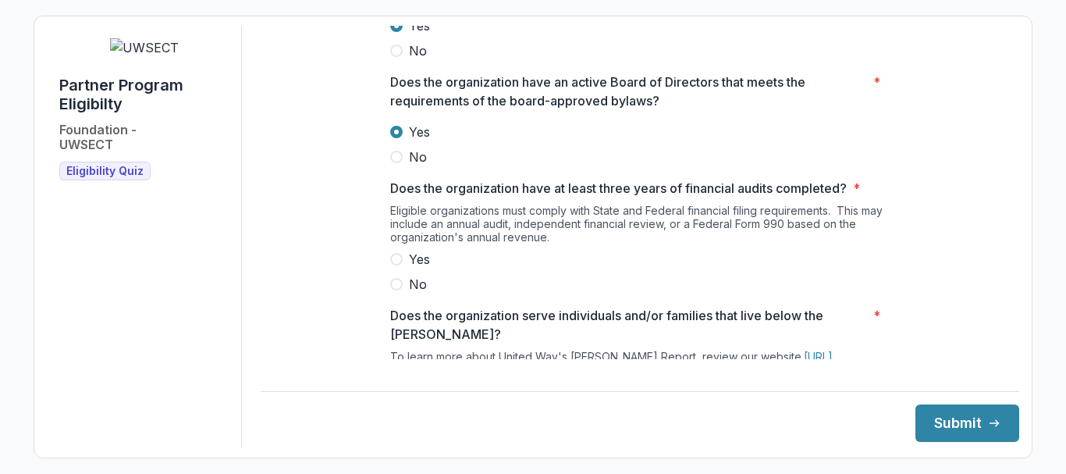
click at [392, 265] on span at bounding box center [396, 259] width 12 height 12
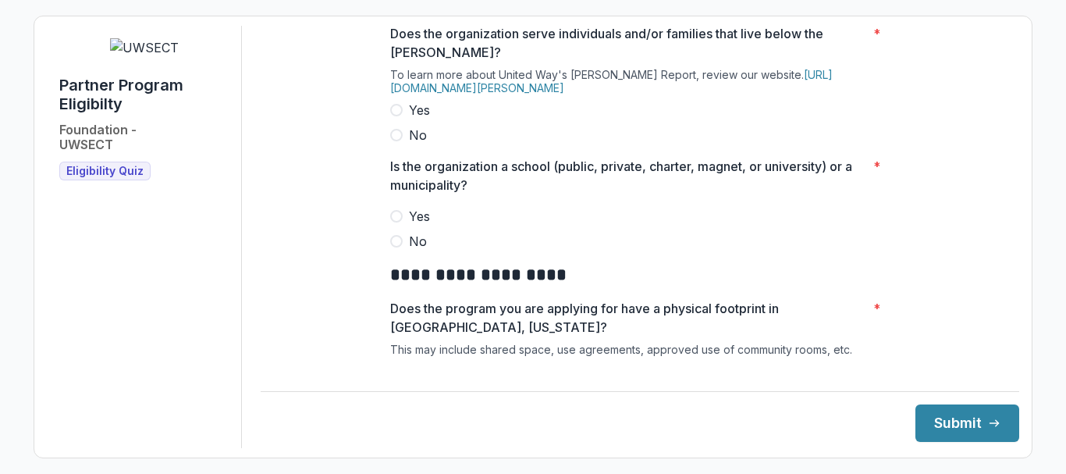
scroll to position [815, 0]
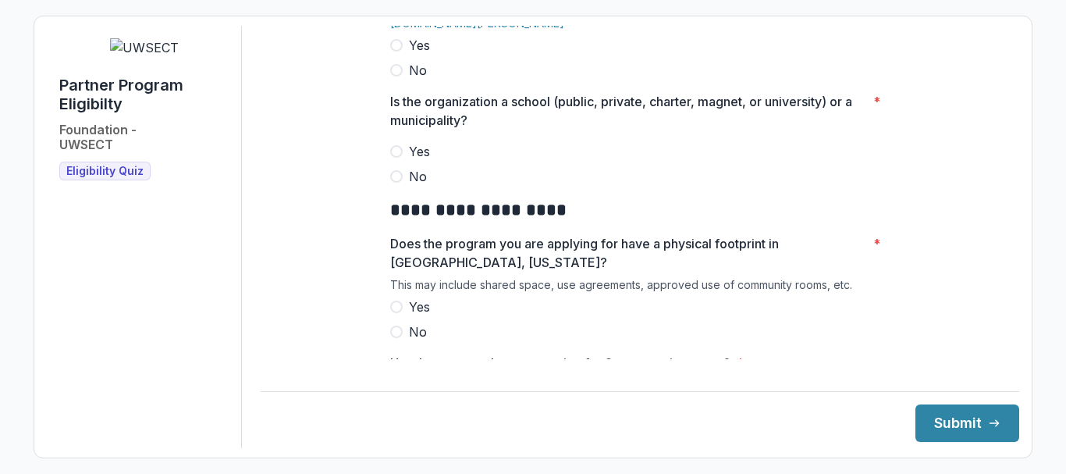
click at [397, 52] on span at bounding box center [396, 45] width 12 height 12
click at [392, 183] on span at bounding box center [396, 176] width 12 height 12
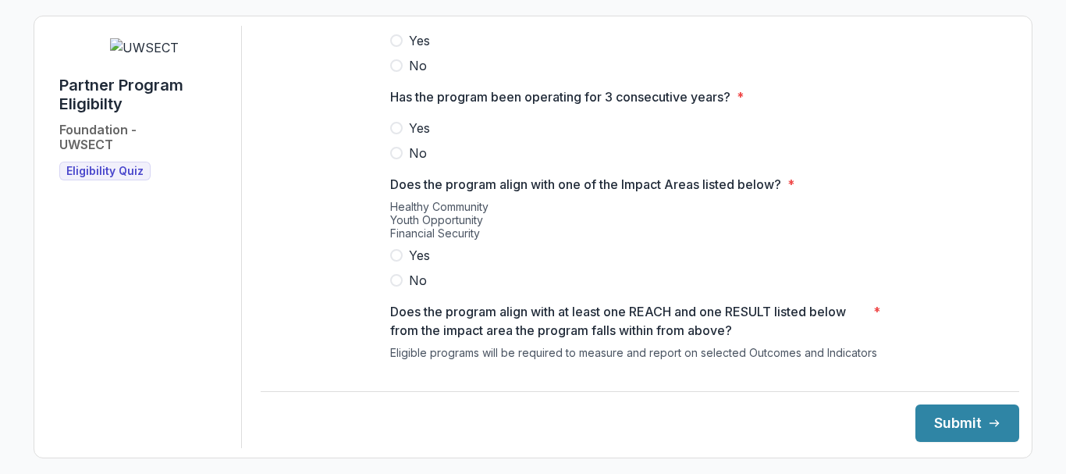
scroll to position [1089, 0]
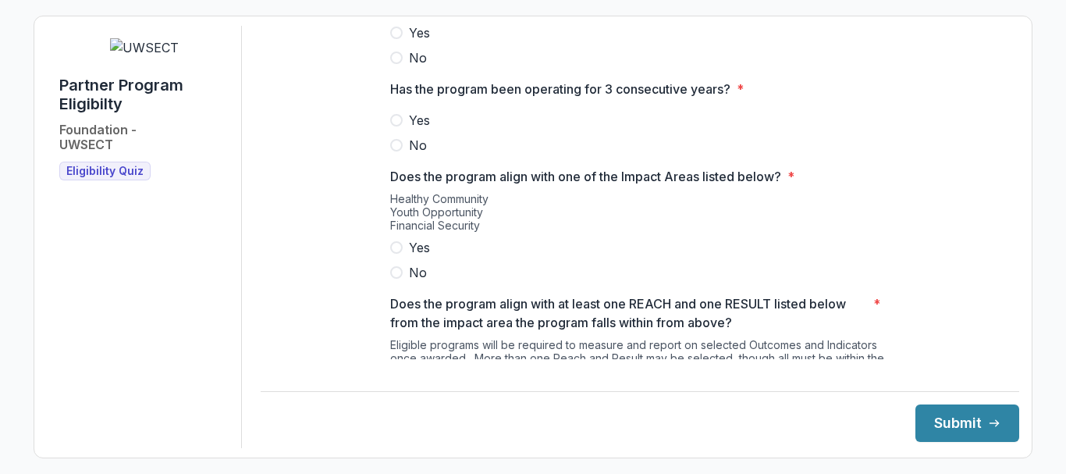
click at [395, 39] on span at bounding box center [396, 33] width 12 height 12
click at [394, 126] on span at bounding box center [396, 120] width 12 height 12
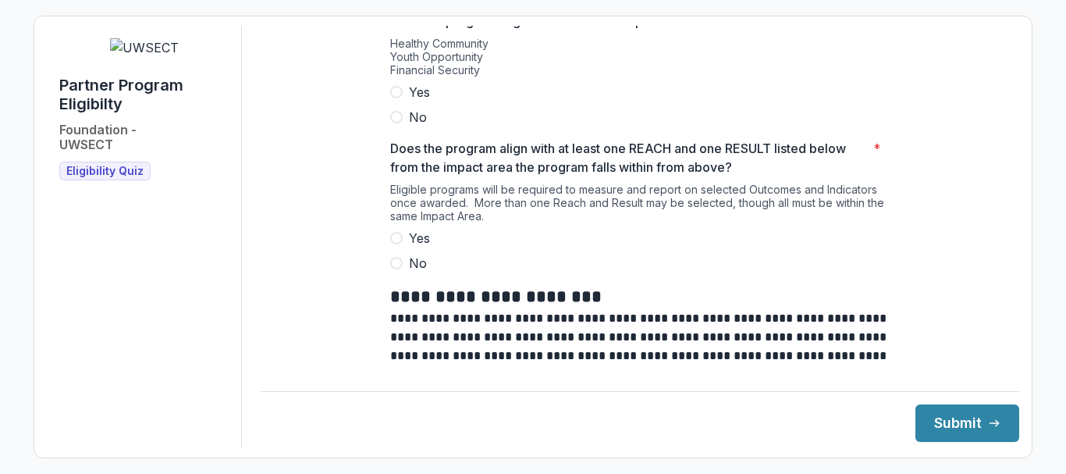
scroll to position [1245, 0]
click at [394, 98] on span at bounding box center [396, 91] width 12 height 12
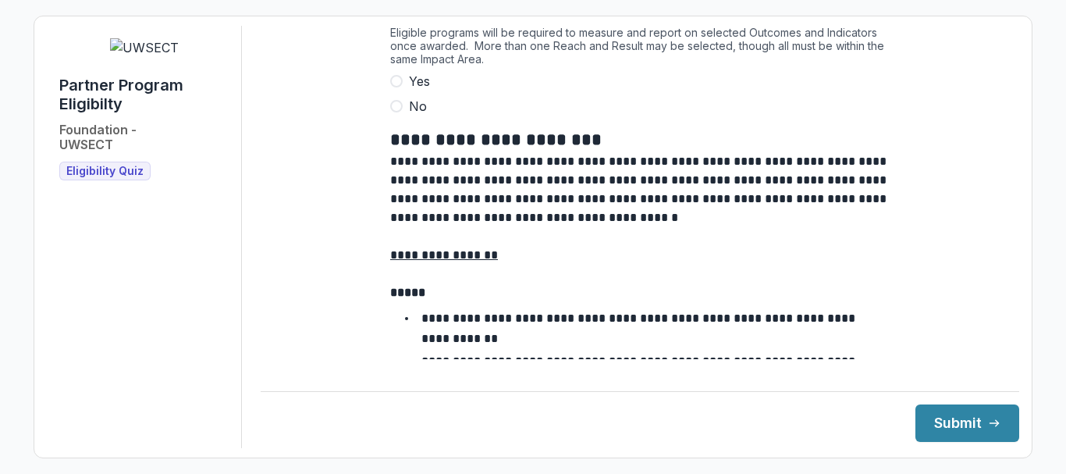
scroll to position [1479, 0]
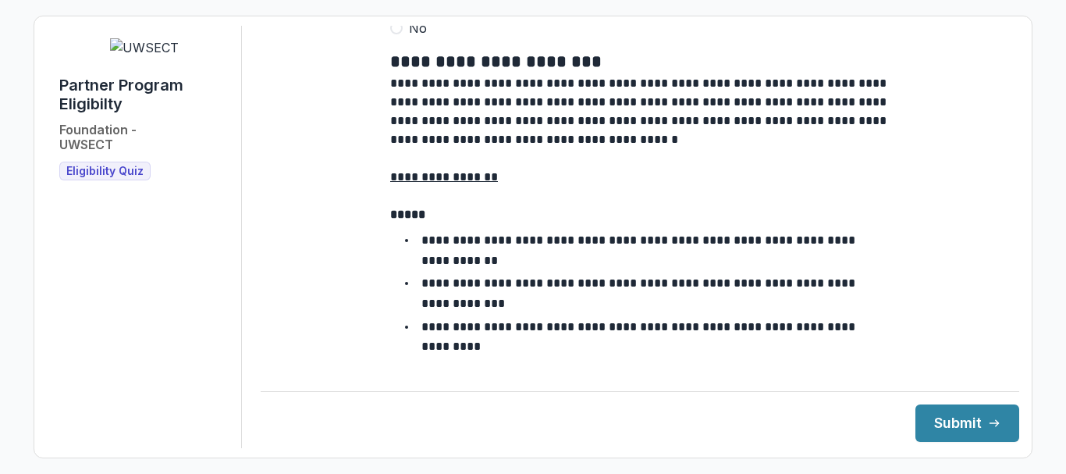
click at [397, 9] on span at bounding box center [396, 3] width 12 height 12
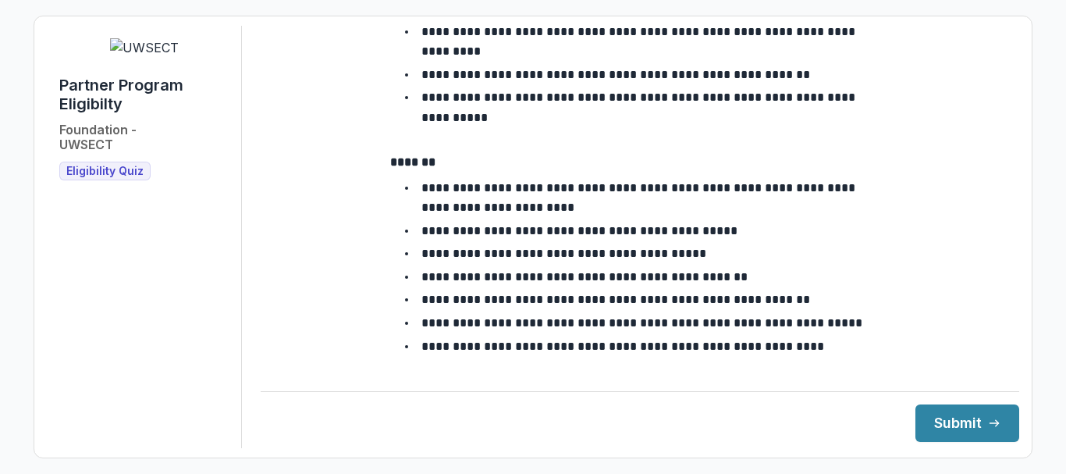
scroll to position [1787, 0]
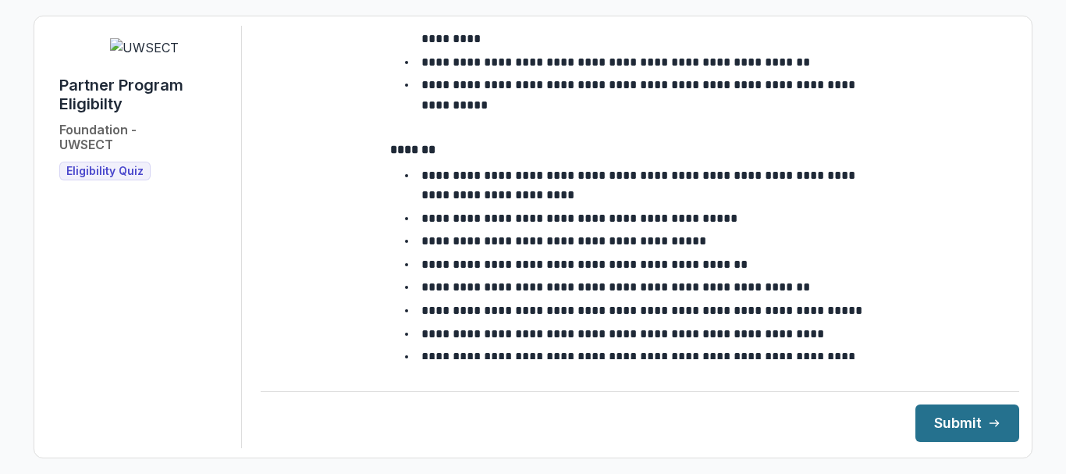
click at [955, 429] on button "Submit" at bounding box center [968, 422] width 104 height 37
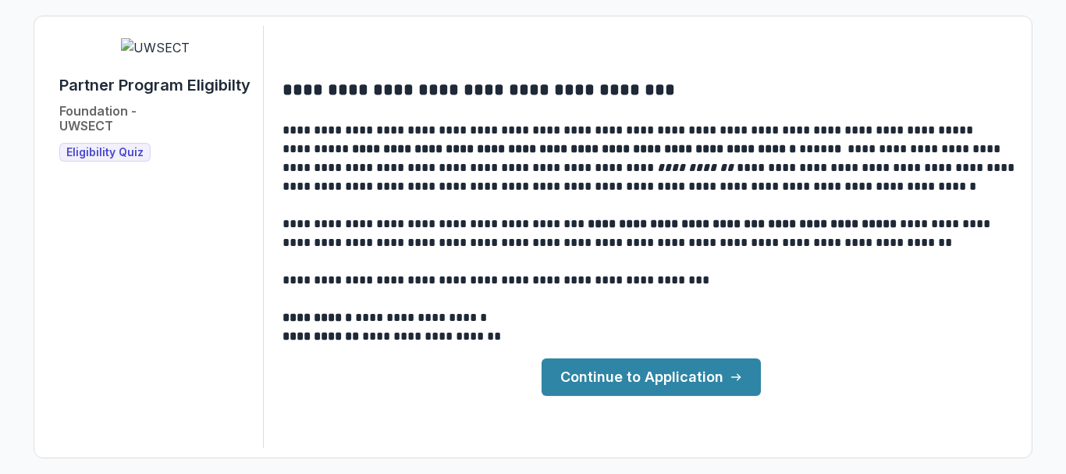
click at [646, 377] on link "Continue to Application" at bounding box center [651, 376] width 219 height 37
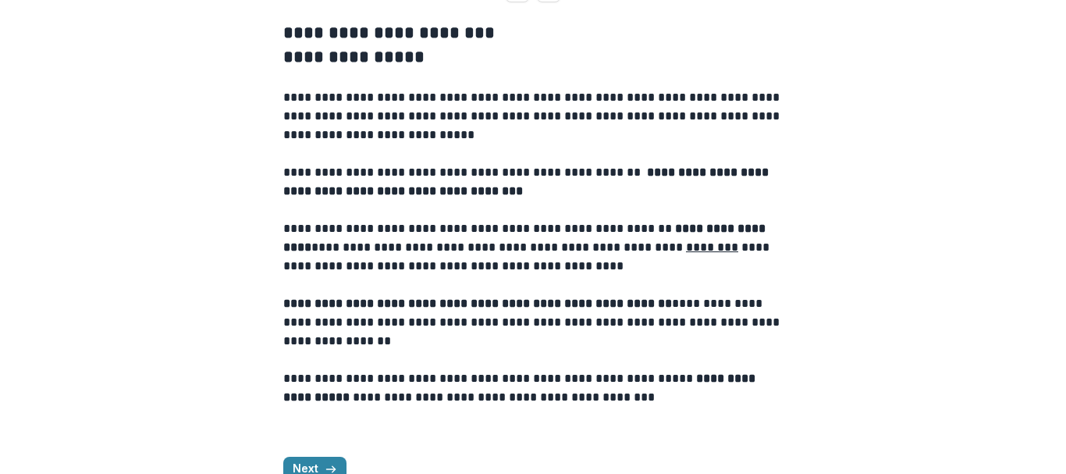
scroll to position [546, 0]
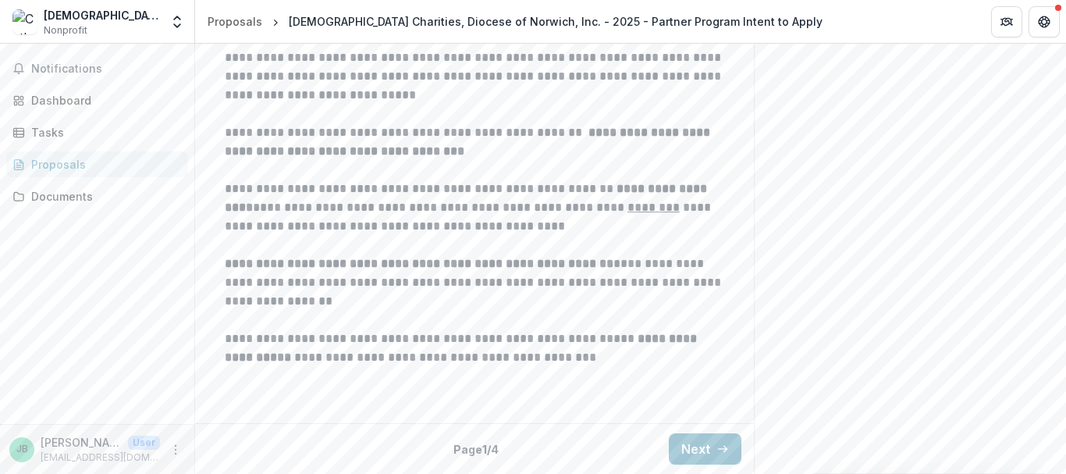
scroll to position [505, 0]
click at [701, 450] on button "Next" at bounding box center [705, 448] width 73 height 31
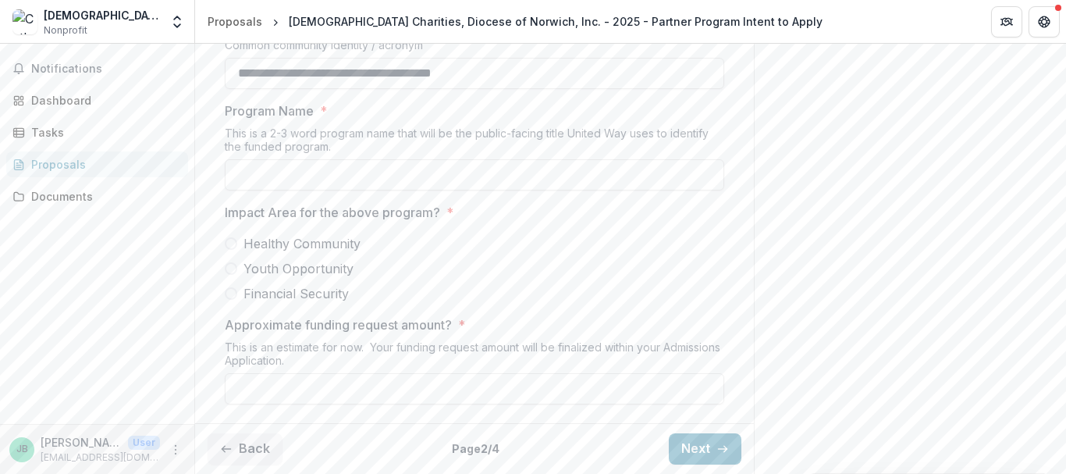
click at [227, 250] on span at bounding box center [231, 243] width 12 height 12
click at [237, 387] on input "Approximate funding request amount? *" at bounding box center [475, 388] width 500 height 31
type input "*******"
click at [699, 446] on button "Next" at bounding box center [705, 448] width 73 height 31
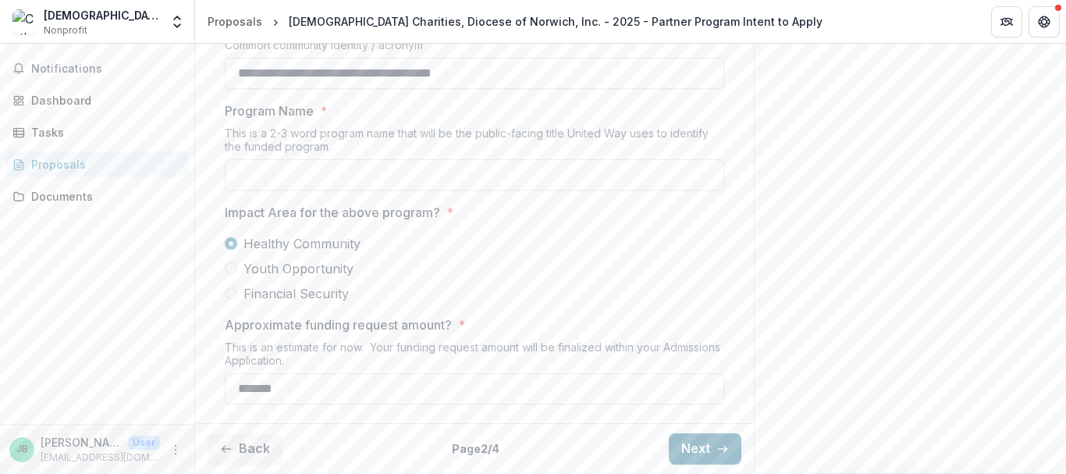
scroll to position [442, 0]
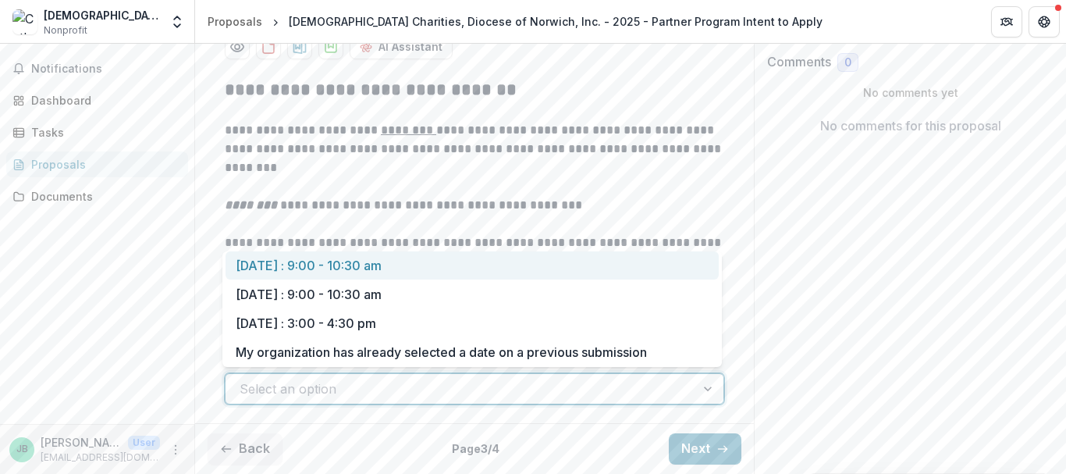
click at [708, 389] on div at bounding box center [709, 389] width 28 height 30
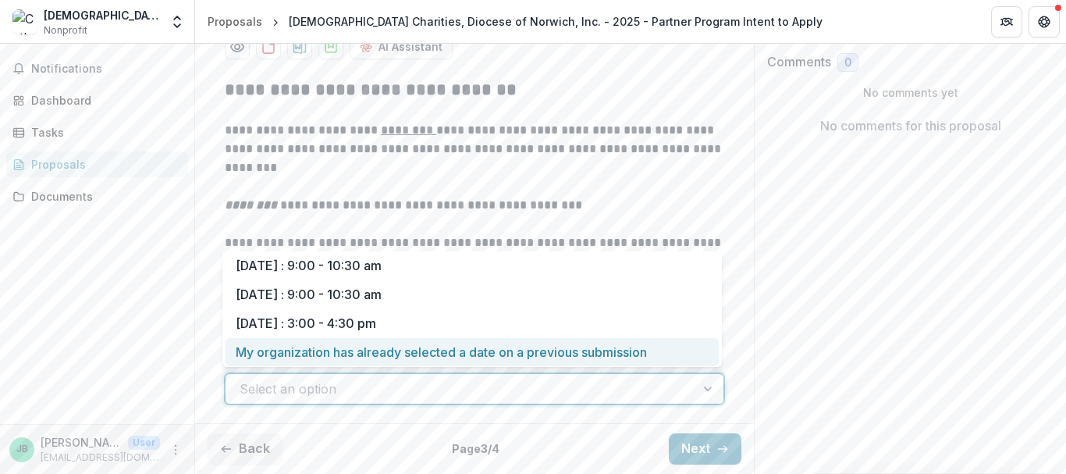
click at [458, 354] on div "My organization has already selected a date on a previous submission" at bounding box center [472, 352] width 493 height 29
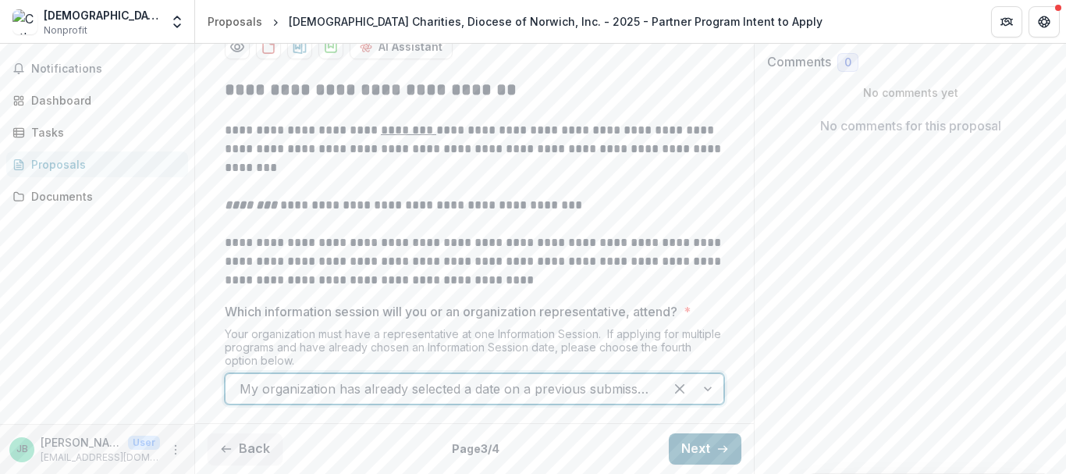
click at [704, 450] on button "Next" at bounding box center [705, 448] width 73 height 31
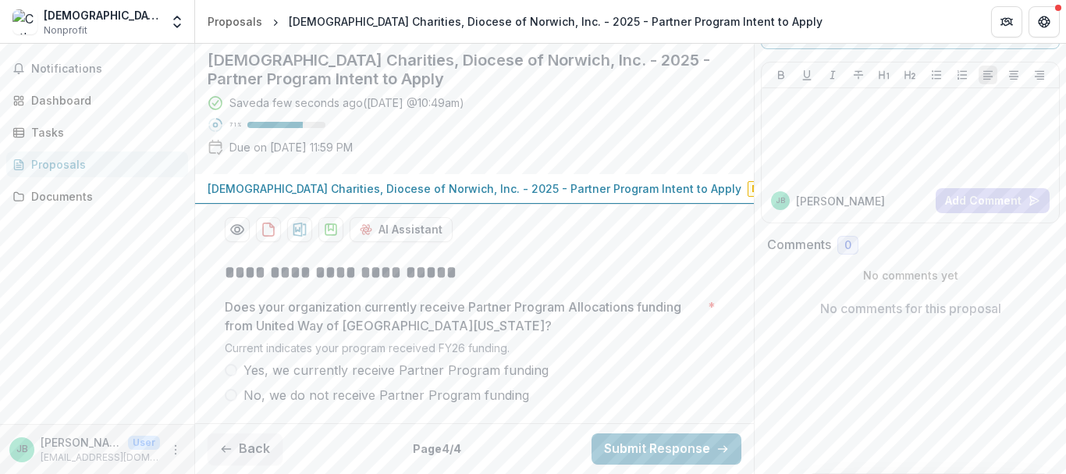
scroll to position [237, 0]
click at [226, 371] on span at bounding box center [231, 370] width 12 height 12
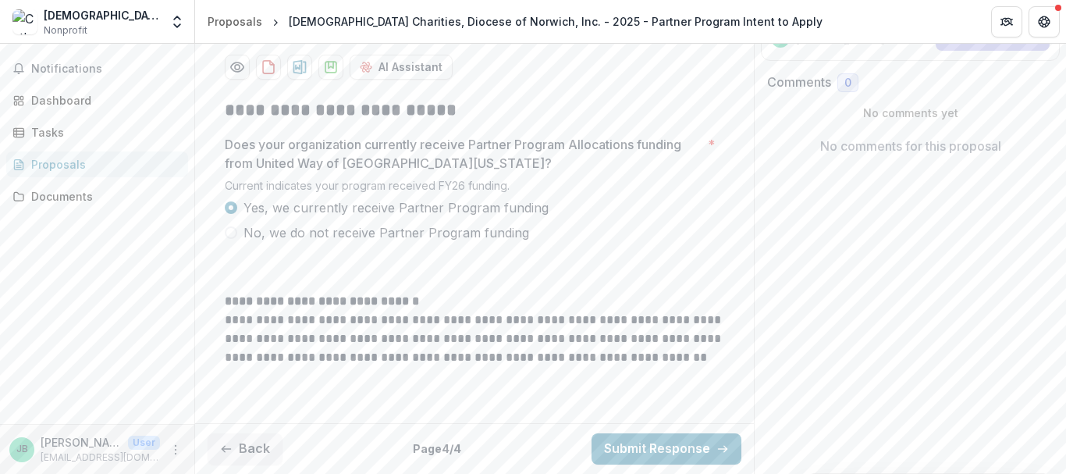
scroll to position [400, 0]
click at [259, 448] on button "Back" at bounding box center [245, 448] width 75 height 31
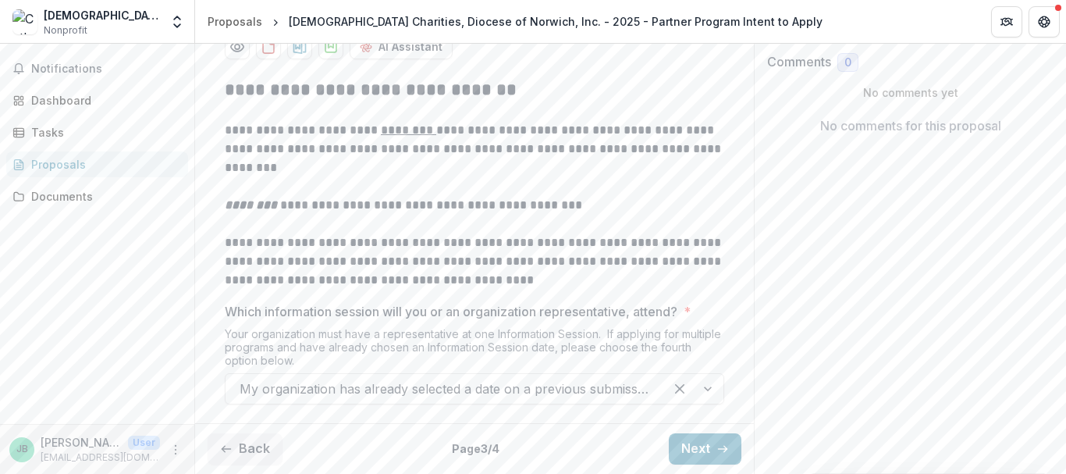
scroll to position [442, 0]
click at [255, 444] on button "Back" at bounding box center [245, 448] width 75 height 31
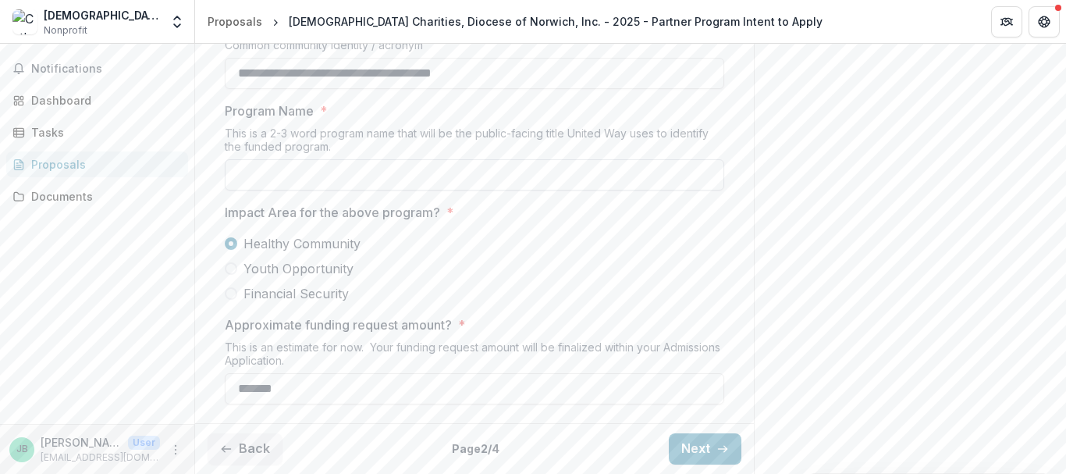
click at [253, 190] on input "Program Name *" at bounding box center [475, 174] width 500 height 31
type input "**********"
click at [678, 441] on button "Next" at bounding box center [705, 448] width 73 height 31
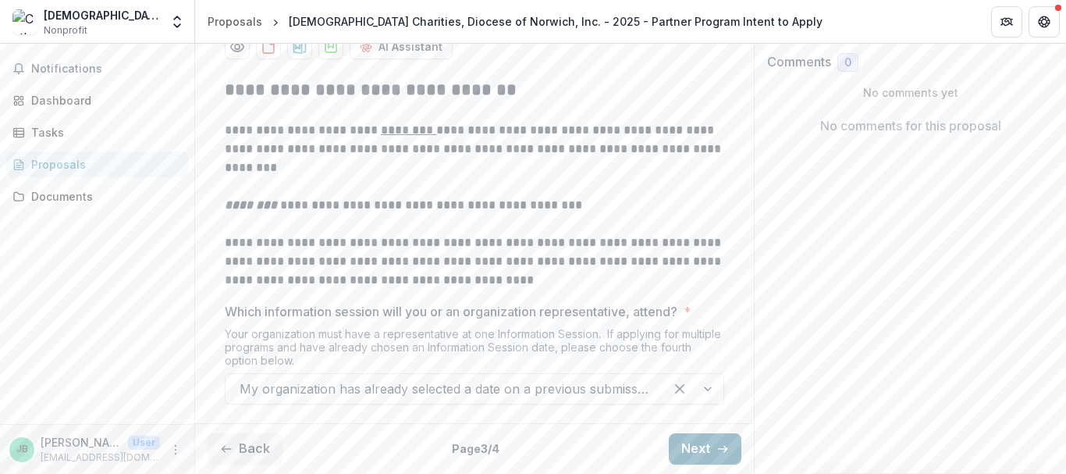
click at [690, 444] on button "Next" at bounding box center [705, 448] width 73 height 31
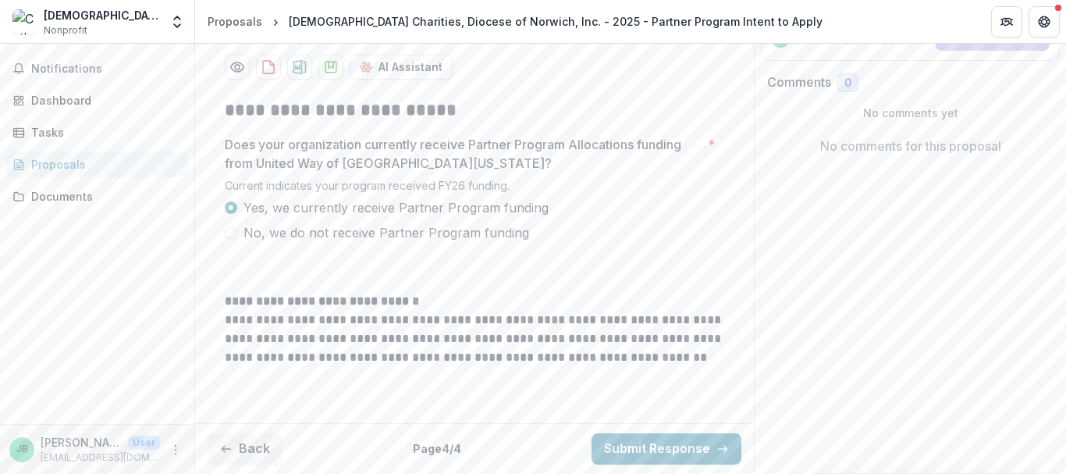
scroll to position [400, 0]
click at [690, 444] on button "Submit Response" at bounding box center [667, 448] width 150 height 31
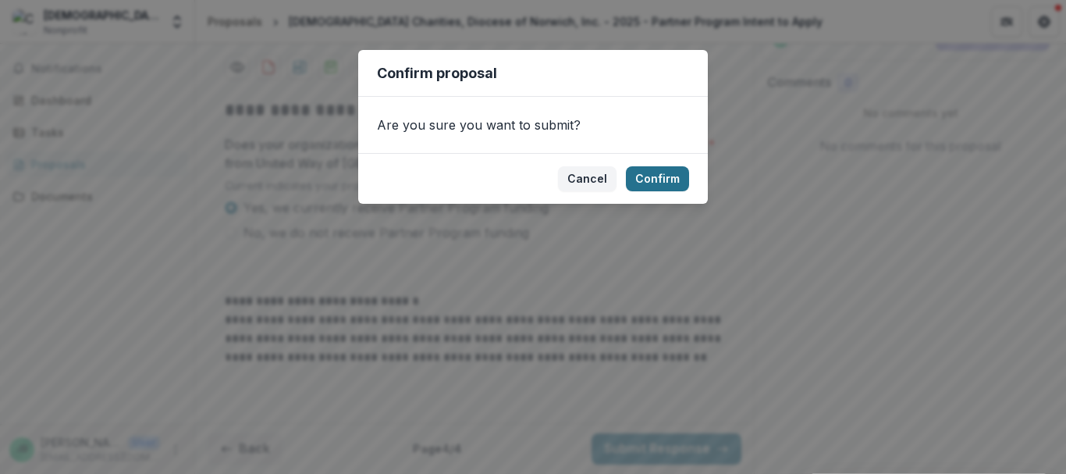
click at [667, 176] on button "Confirm" at bounding box center [657, 178] width 63 height 25
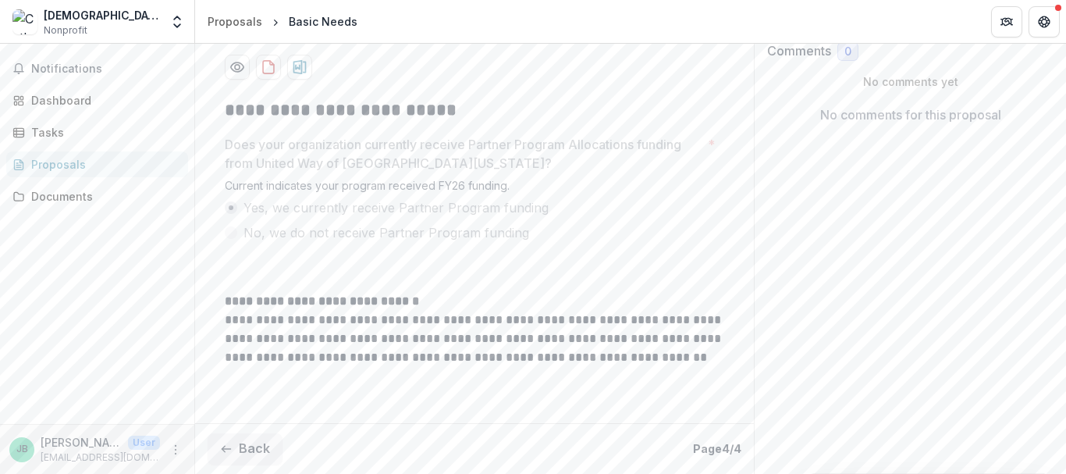
scroll to position [431, 0]
click at [175, 70] on span "1" at bounding box center [174, 69] width 16 height 16
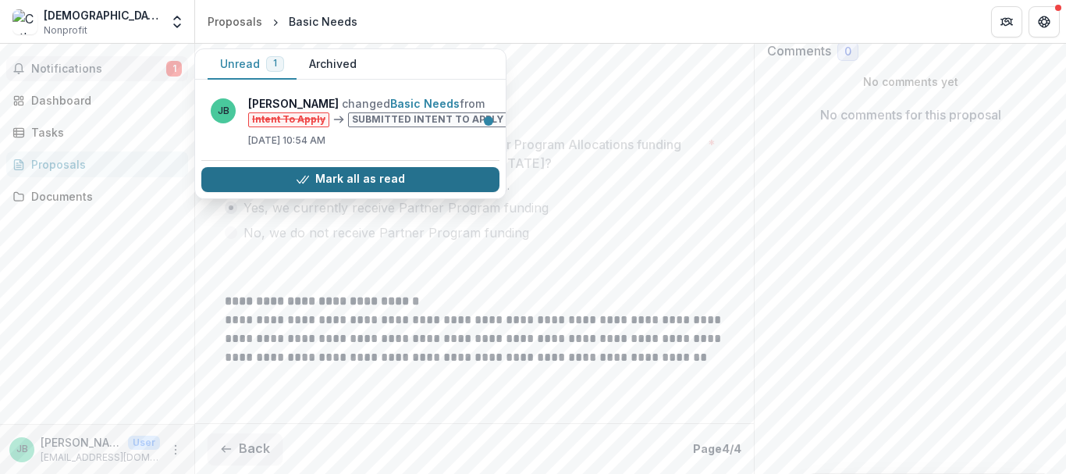
click at [327, 176] on button "Mark all as read" at bounding box center [350, 179] width 298 height 25
